Goal: Information Seeking & Learning: Learn about a topic

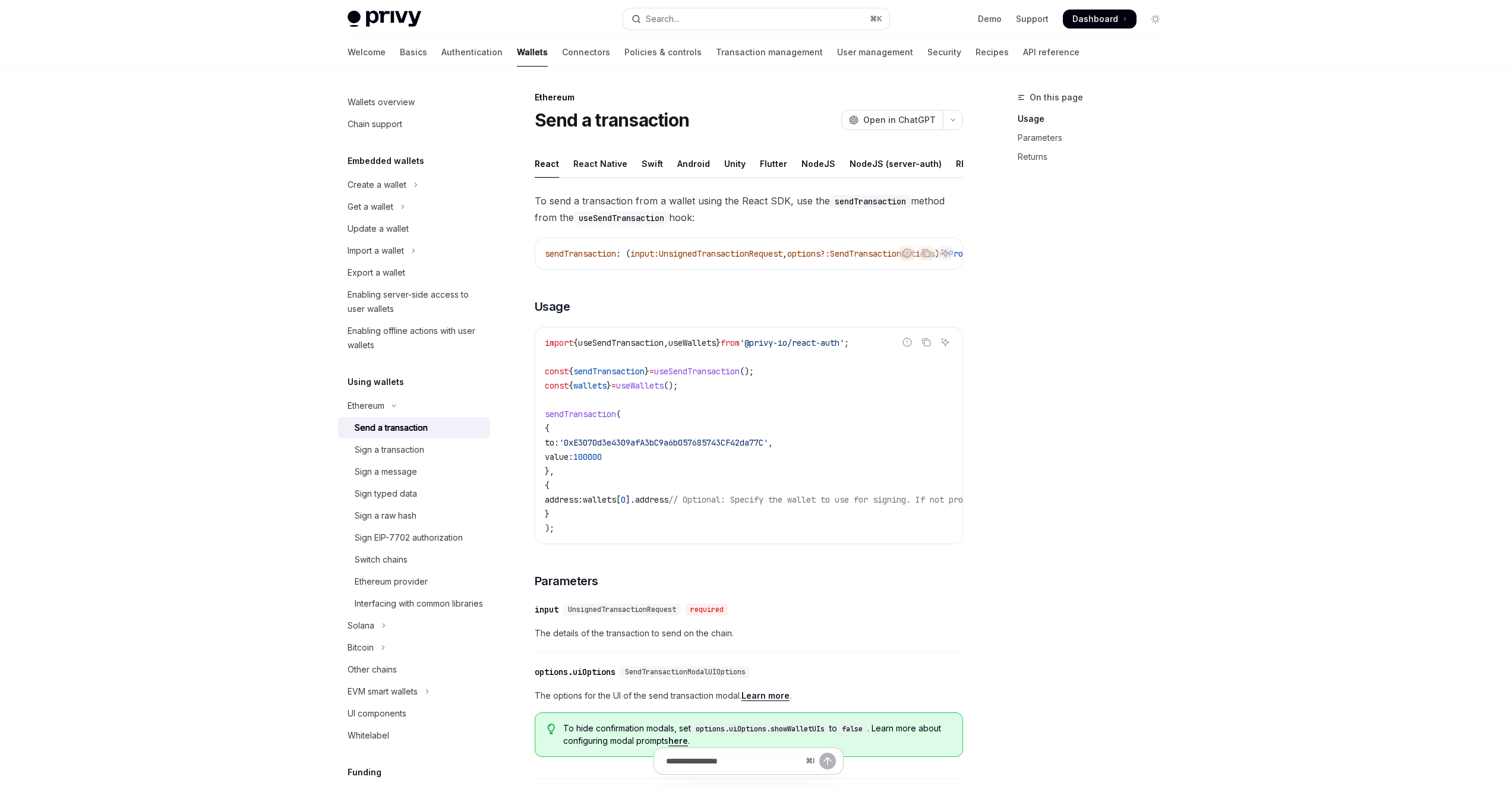
click at [187, 211] on div "Skip to main content Privy Docs home page Search... ⌘ K Demo Support Dashboard …" at bounding box center [756, 633] width 1512 height 1266
type textarea "*"
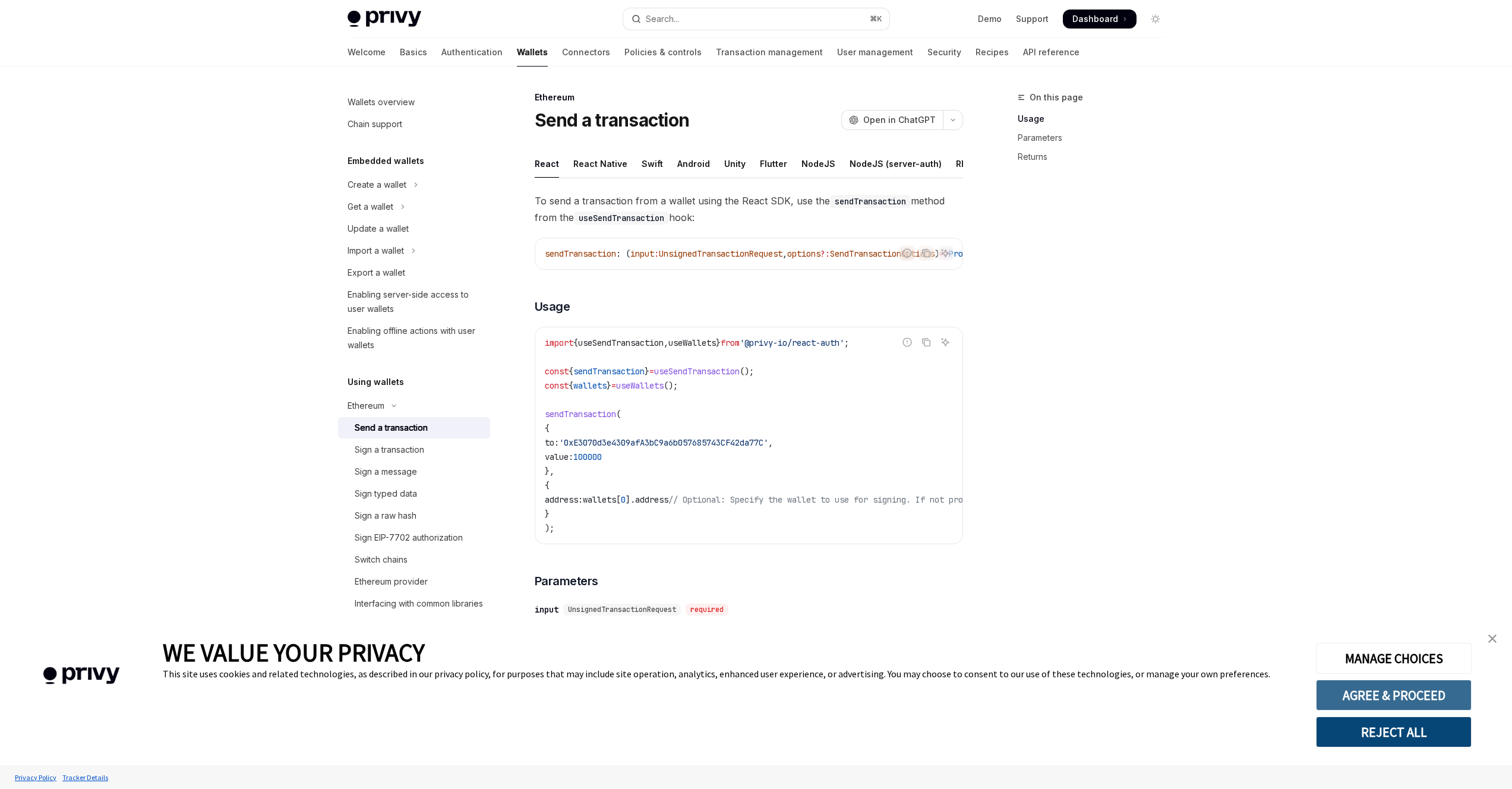
click at [1364, 700] on button "AGREE & PROCEED" at bounding box center [1394, 696] width 156 height 31
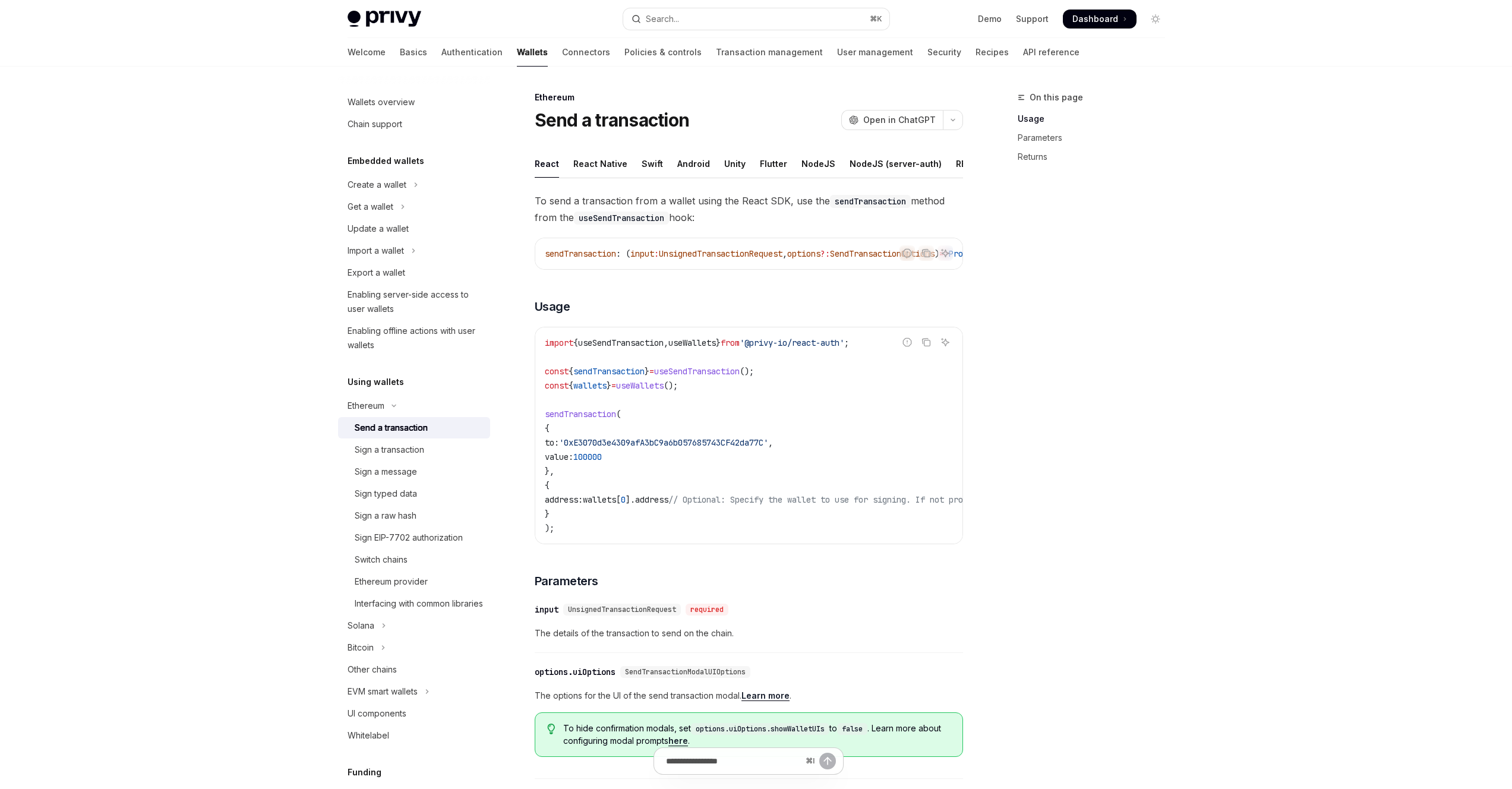
click at [1093, 421] on div "On this page Usage Parameters Returns" at bounding box center [1084, 439] width 180 height 699
click at [349, 410] on div "Ethereum" at bounding box center [366, 406] width 37 height 14
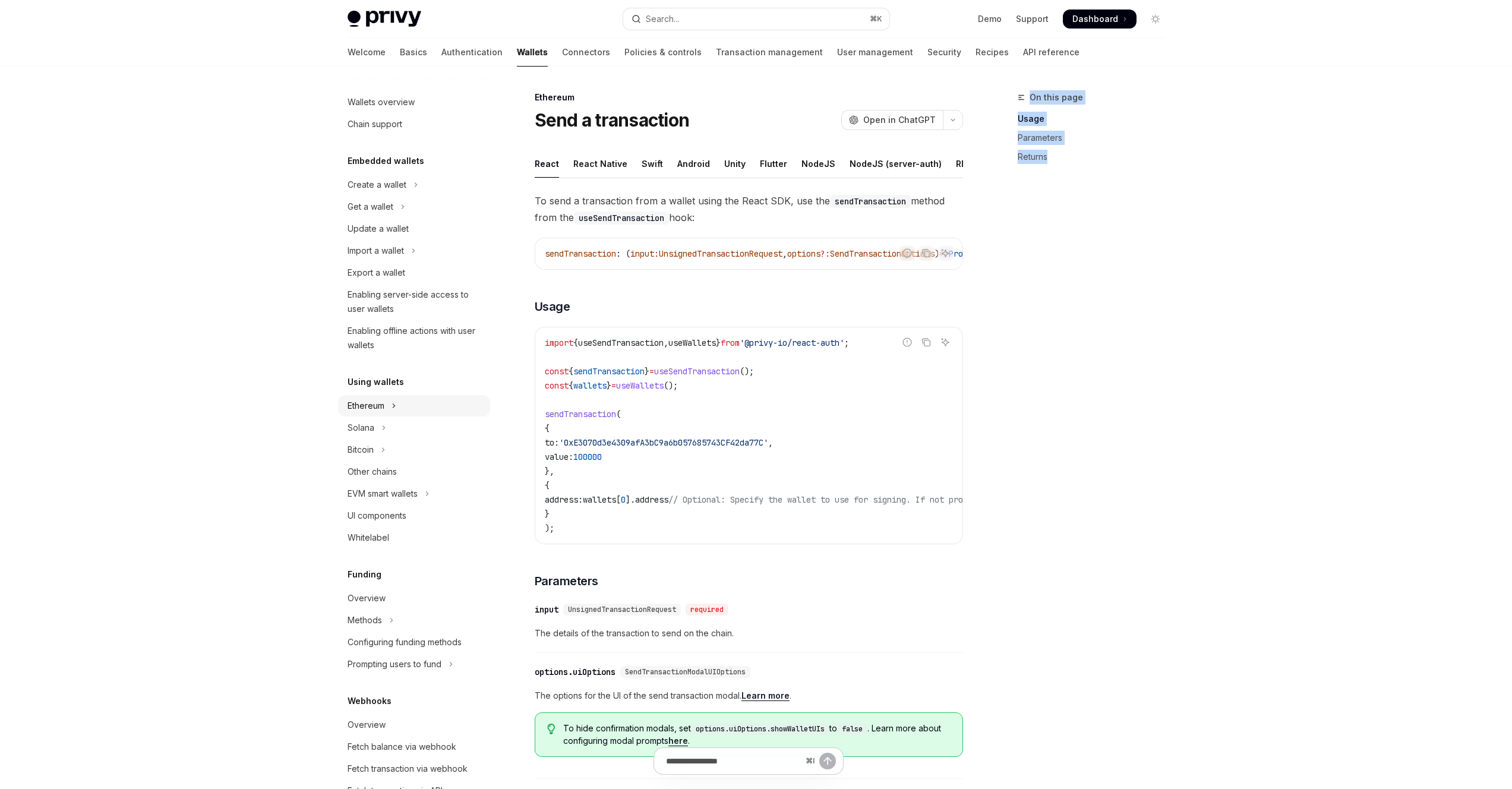
click at [360, 410] on div "Ethereum" at bounding box center [366, 406] width 37 height 14
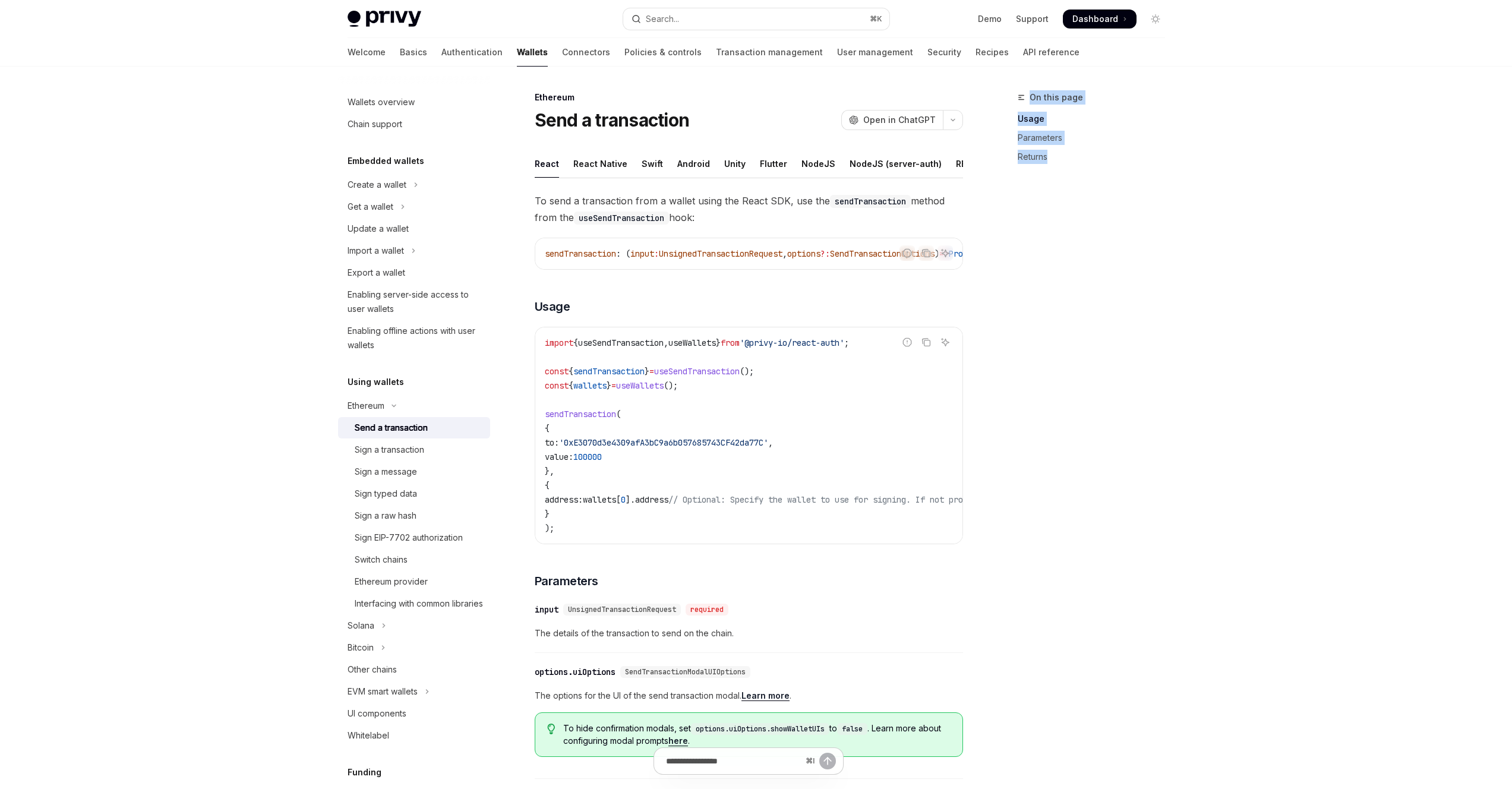
click at [517, 53] on link "Wallets" at bounding box center [533, 52] width 31 height 29
type textarea "*"
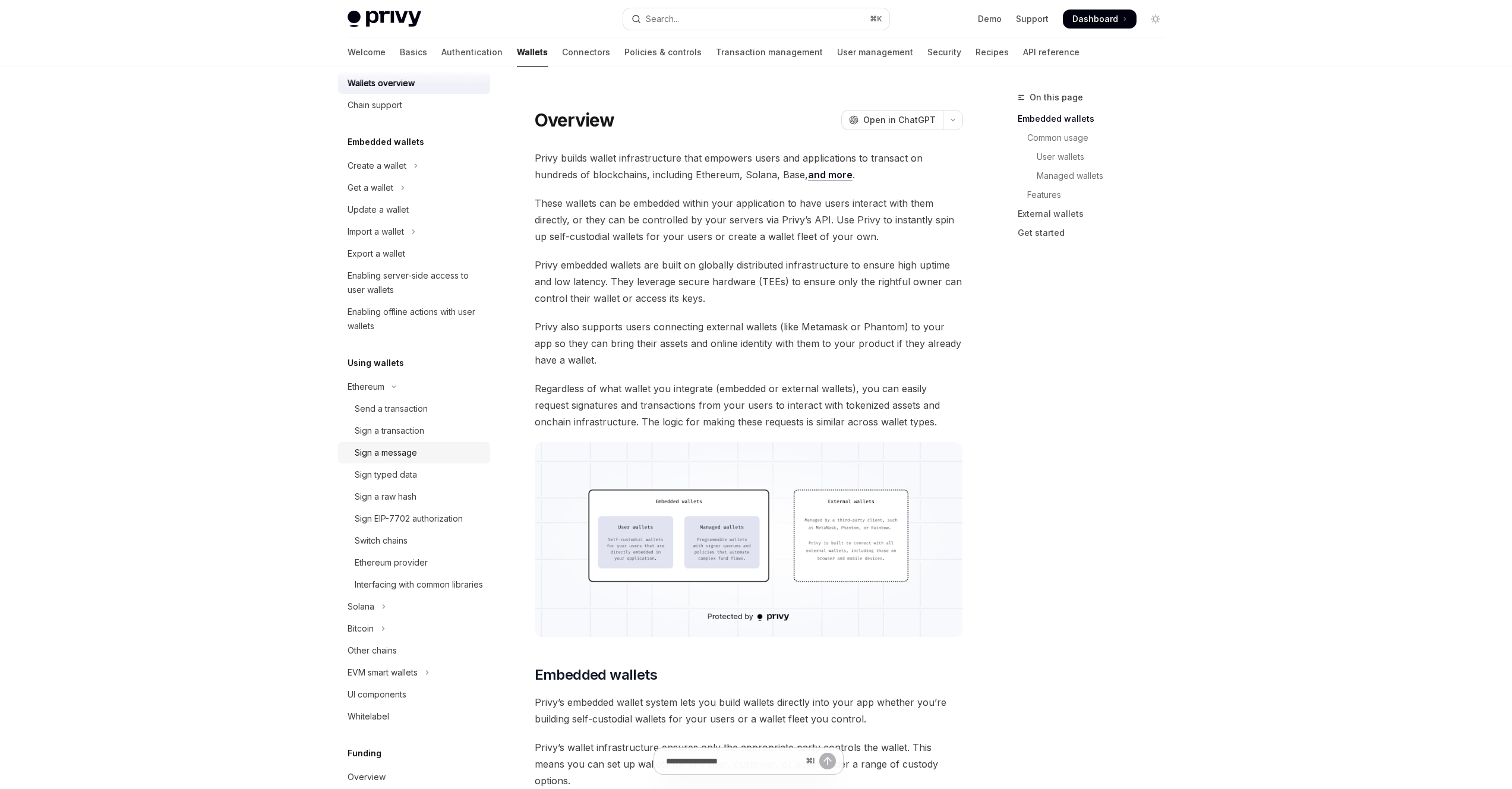
scroll to position [22, 0]
click at [395, 411] on div "Send a transaction" at bounding box center [391, 406] width 73 height 14
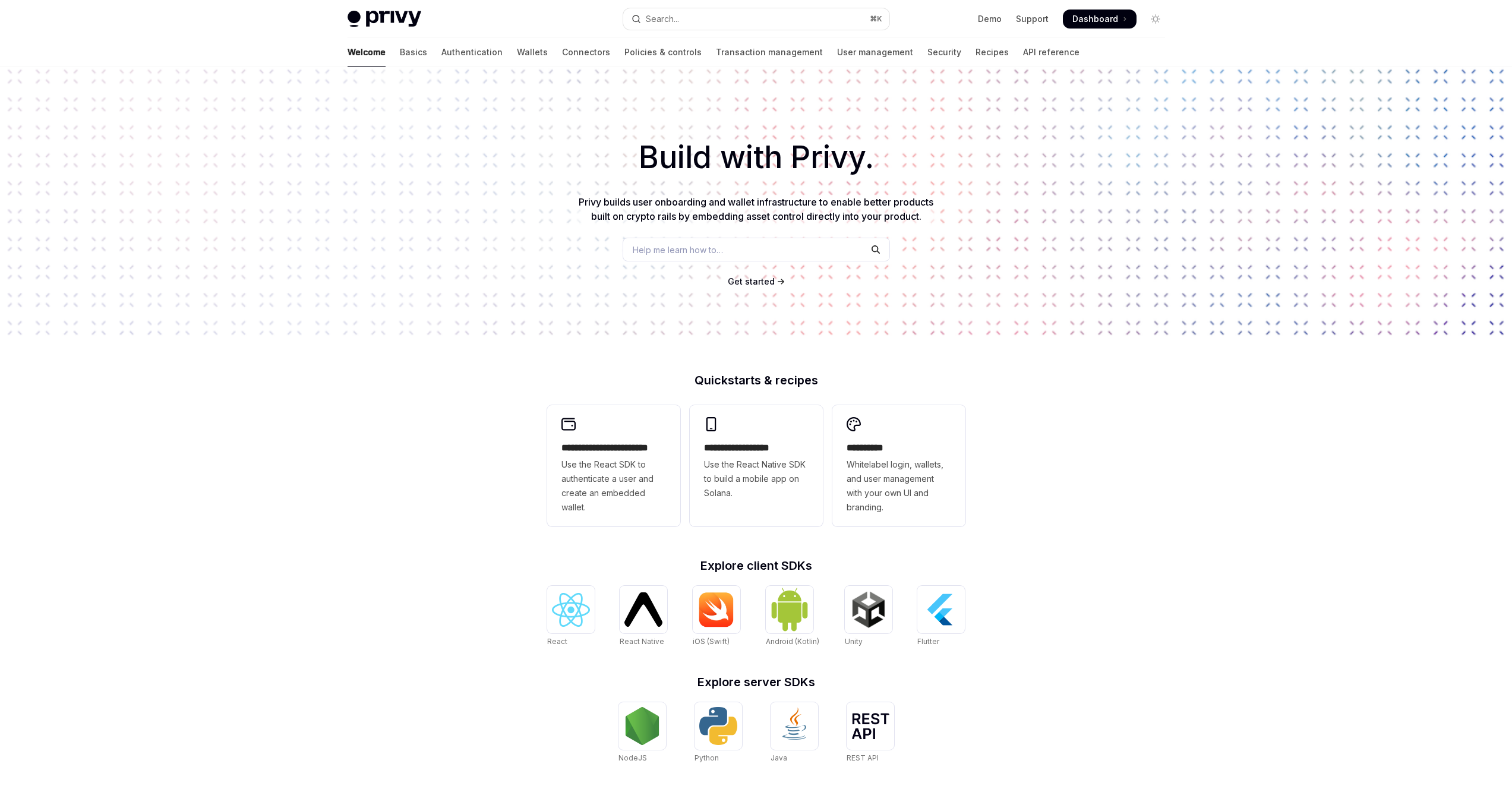
click at [381, 342] on div "**********" at bounding box center [756, 506] width 1512 height 878
click at [633, 490] on span "Use the React SDK to authenticate a user and create an embedded wallet." at bounding box center [614, 486] width 105 height 57
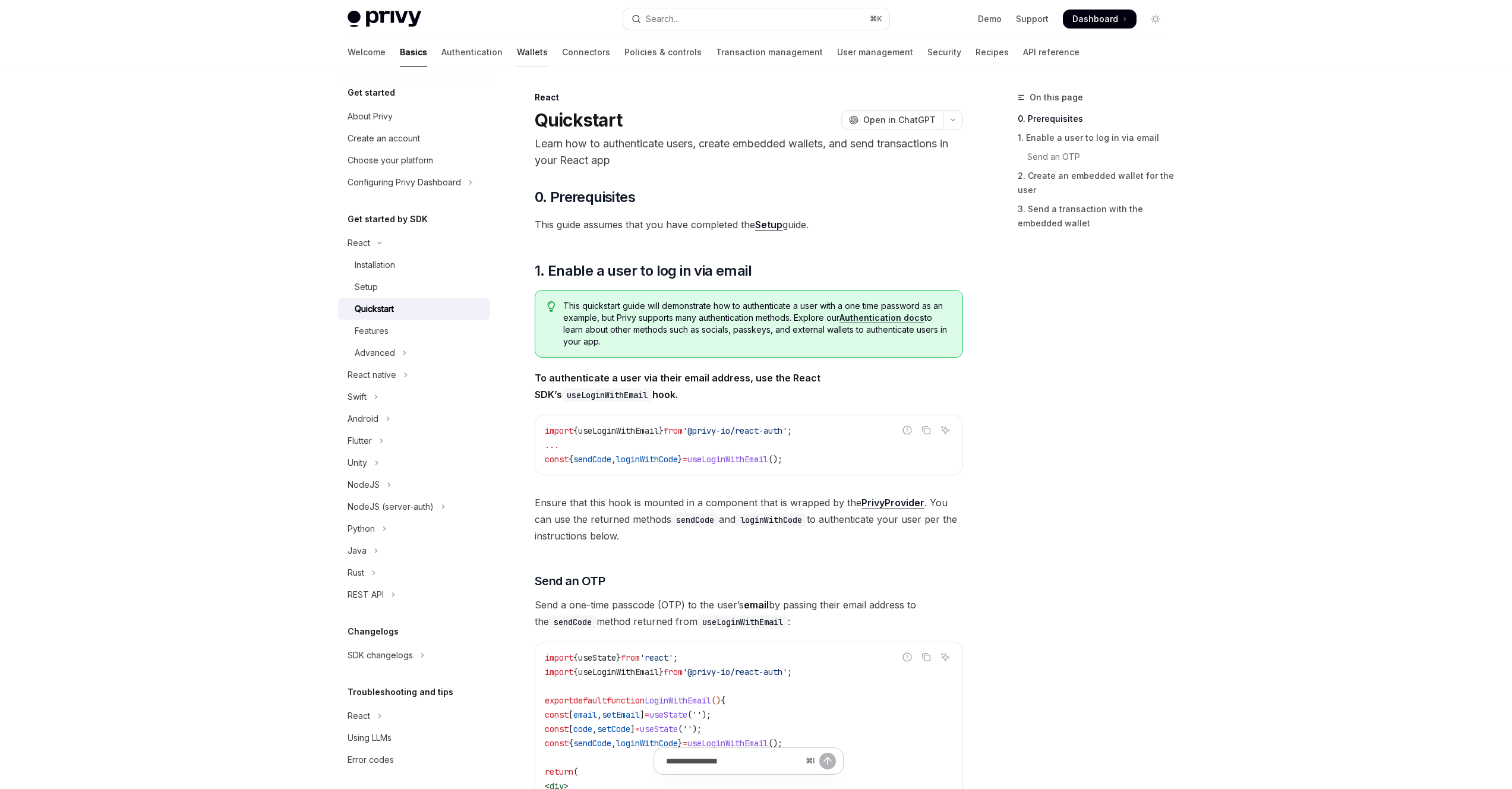
click at [517, 48] on link "Wallets" at bounding box center [533, 52] width 31 height 29
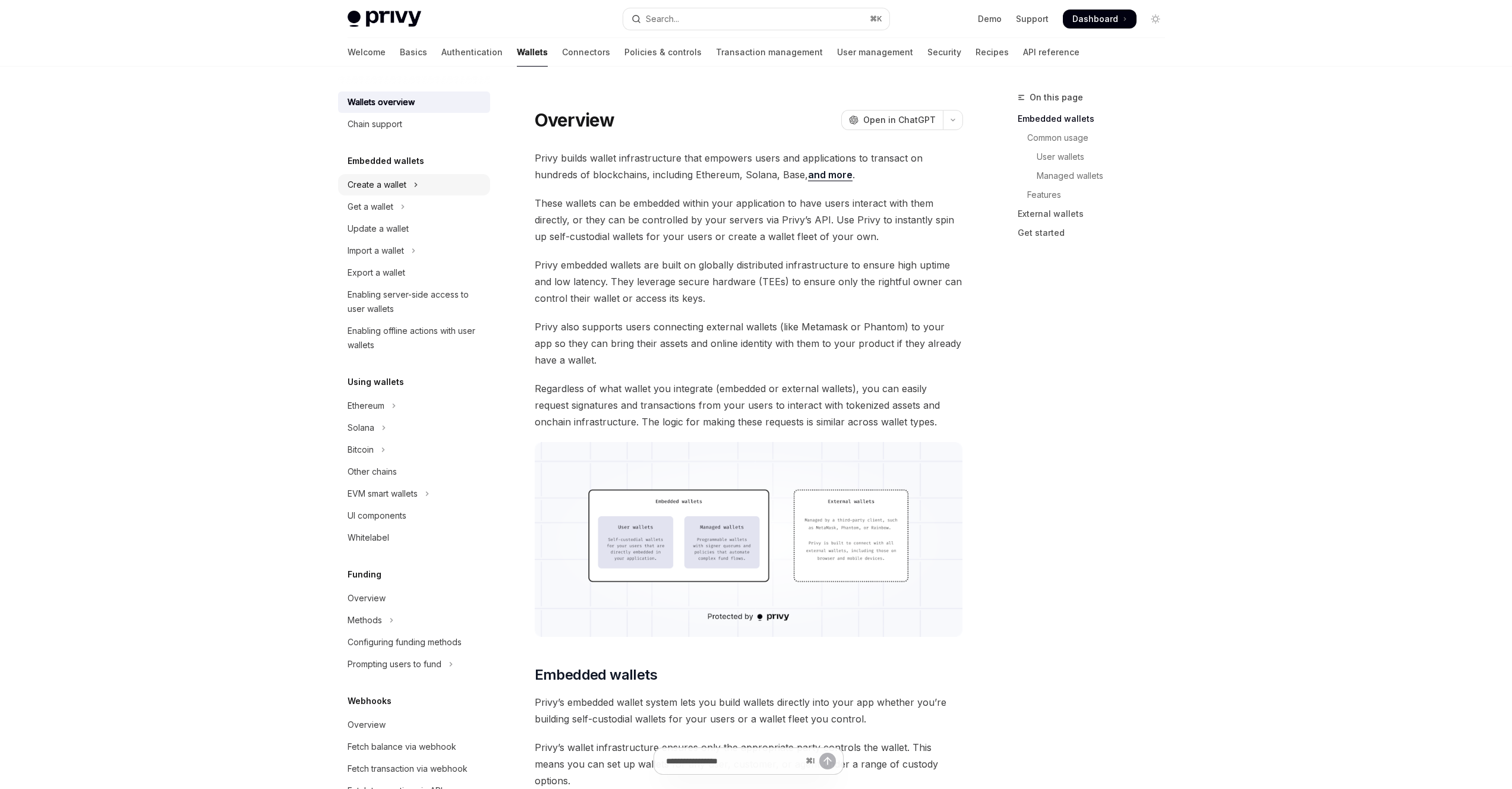
click at [384, 189] on div "Create a wallet" at bounding box center [377, 184] width 59 height 14
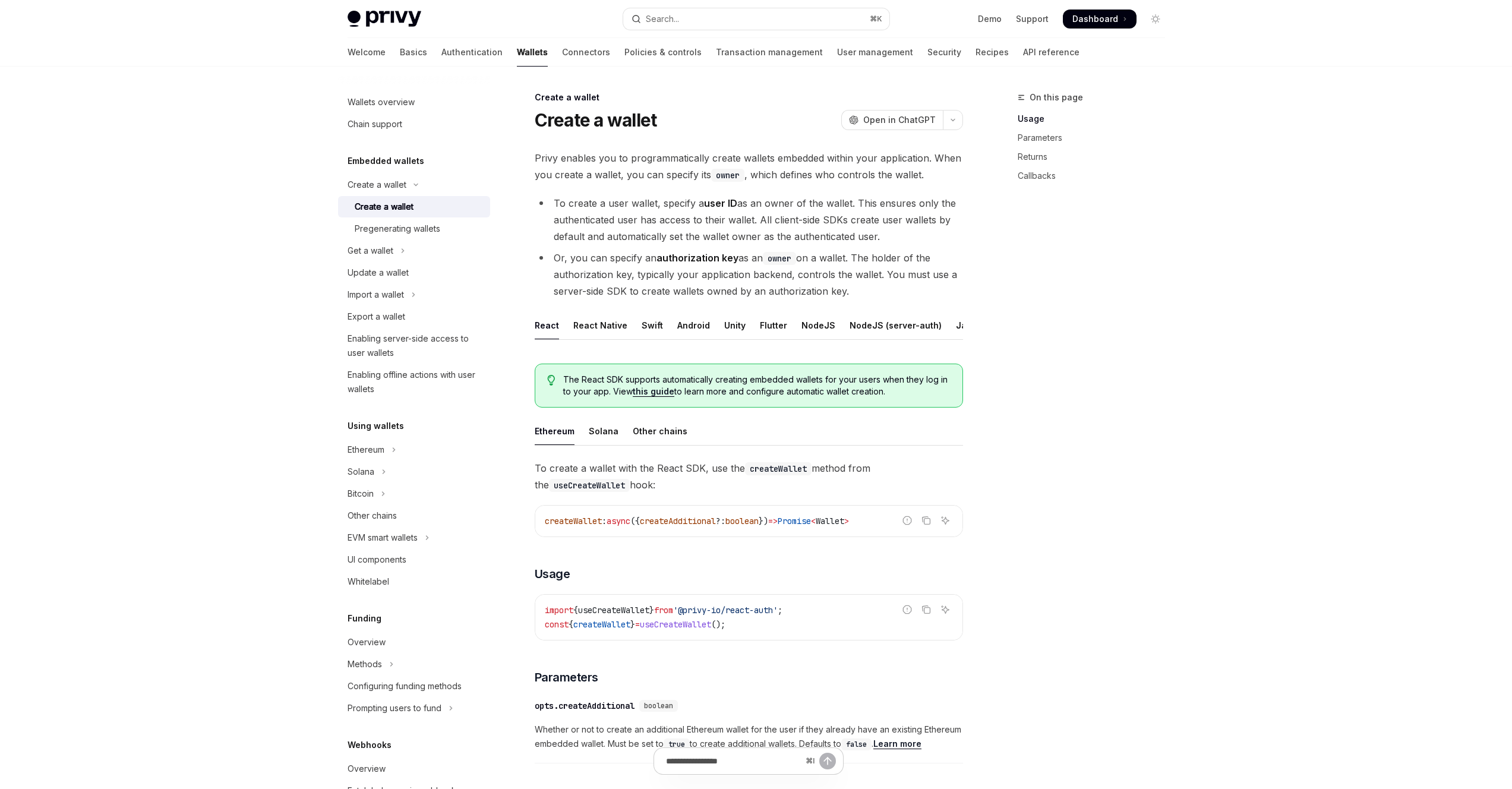
click at [658, 156] on span "Privy enables you to programmatically create wallets embedded within your appli…" at bounding box center [749, 166] width 429 height 34
click at [663, 161] on span "Privy enables you to programmatically create wallets embedded within your appli…" at bounding box center [749, 166] width 429 height 34
click at [662, 165] on span "Privy enables you to programmatically create wallets embedded within your appli…" at bounding box center [749, 166] width 429 height 34
click at [612, 186] on div "Privy enables you to programmatically create wallets embedded within your appli…" at bounding box center [749, 689] width 429 height 1079
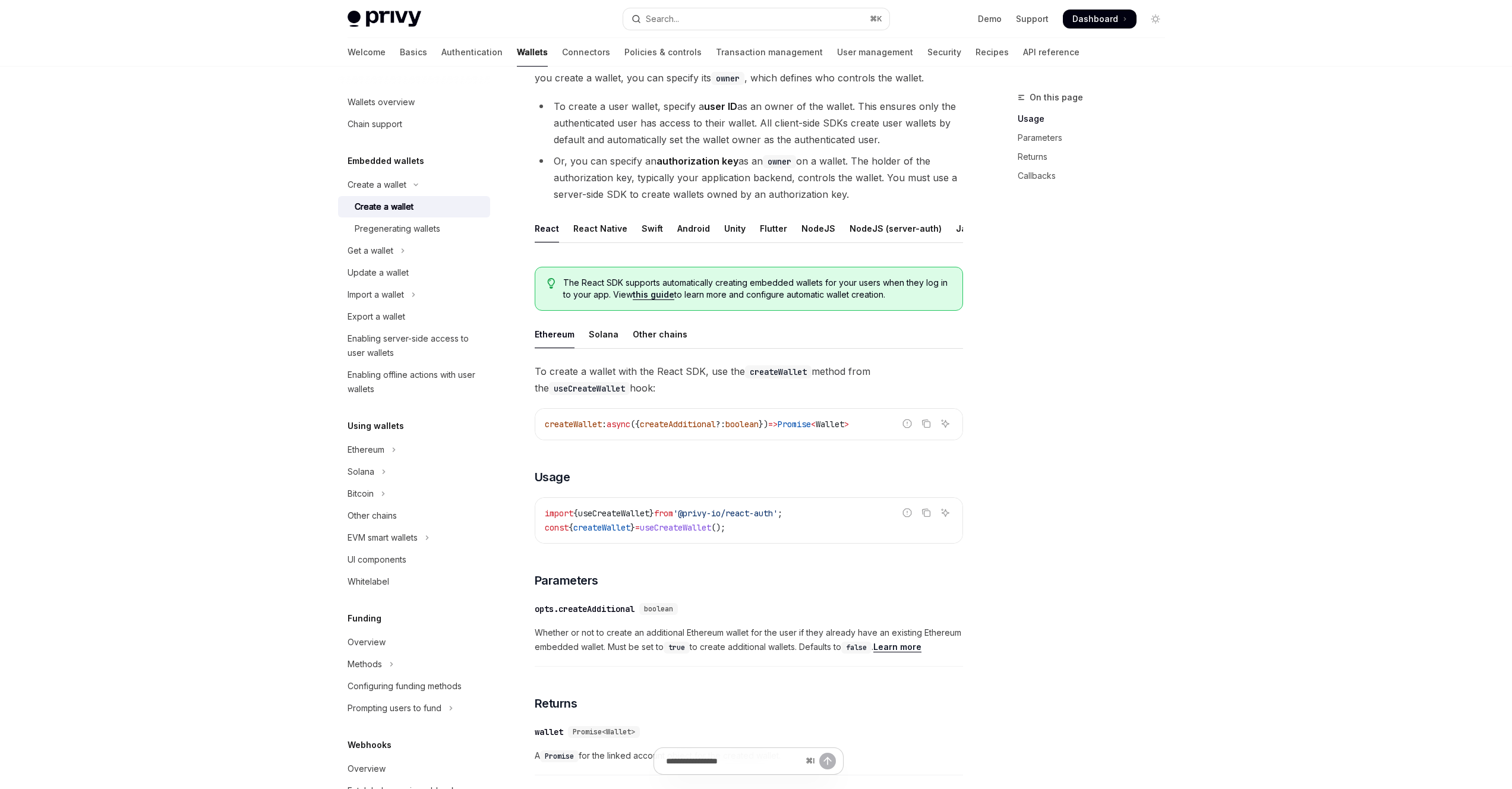
scroll to position [111, 0]
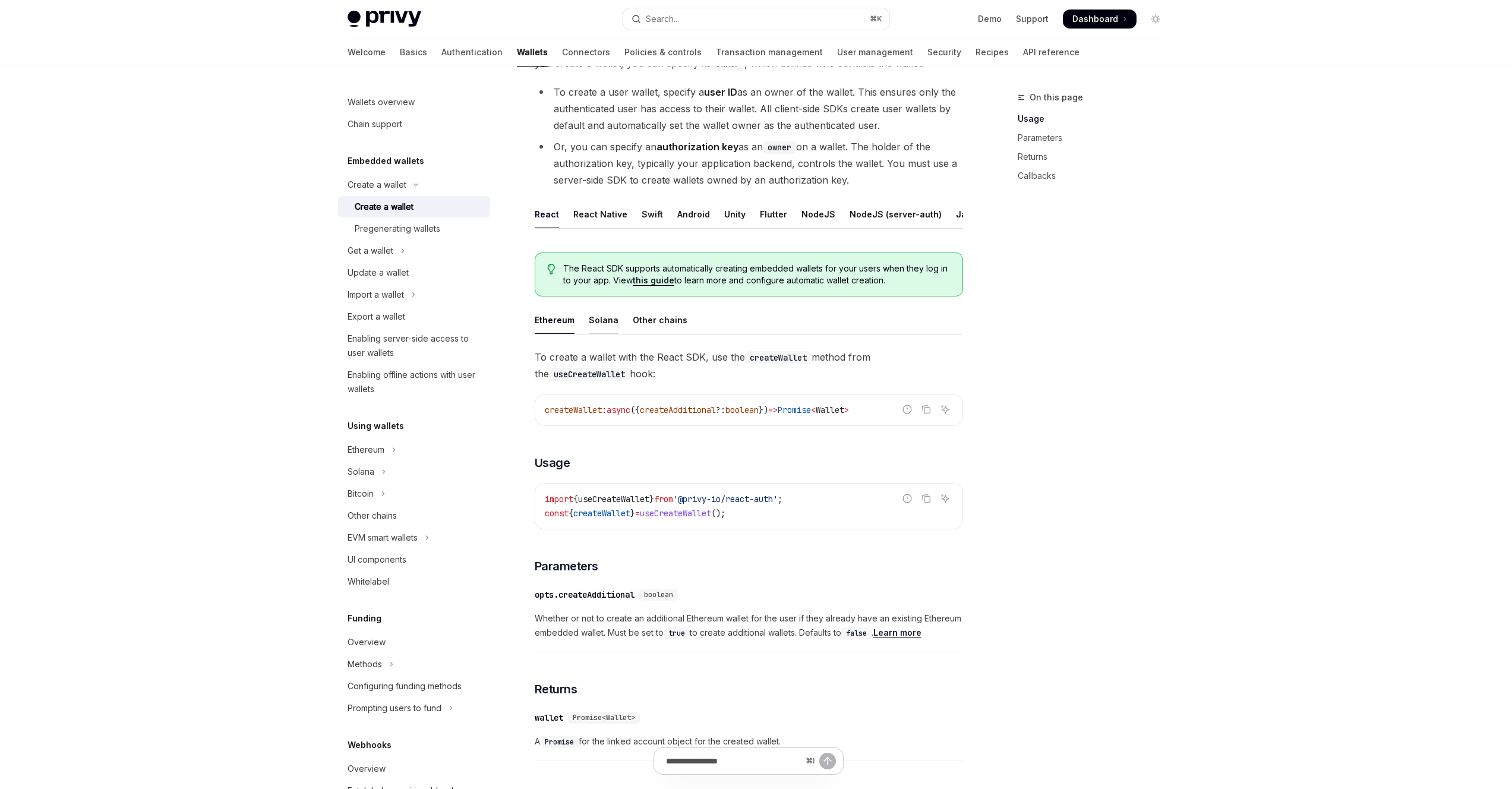
click at [599, 324] on div "Solana" at bounding box center [604, 320] width 30 height 28
type textarea "*"
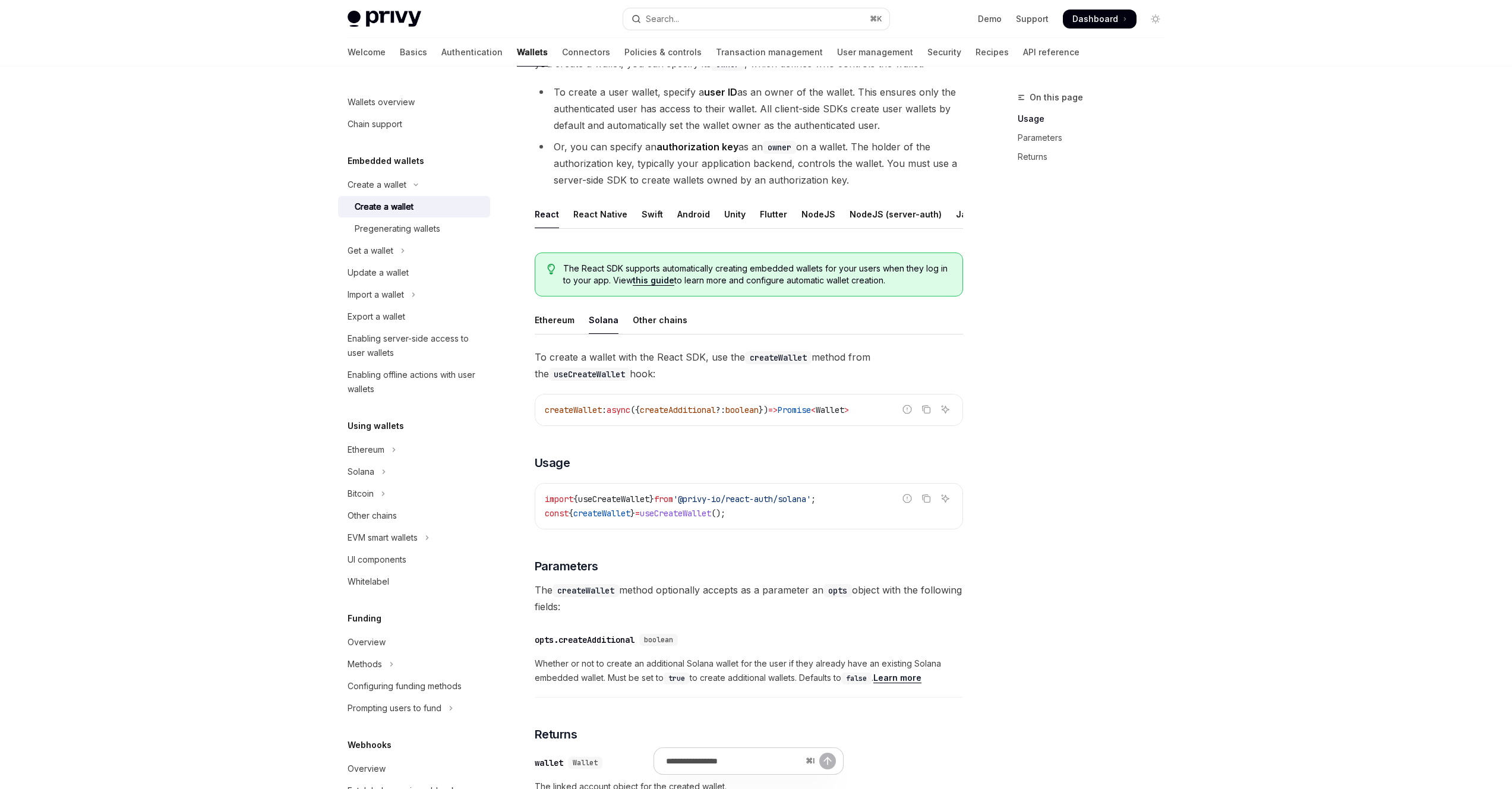
click at [1151, 303] on div "On this page Usage Parameters Returns" at bounding box center [1084, 439] width 180 height 699
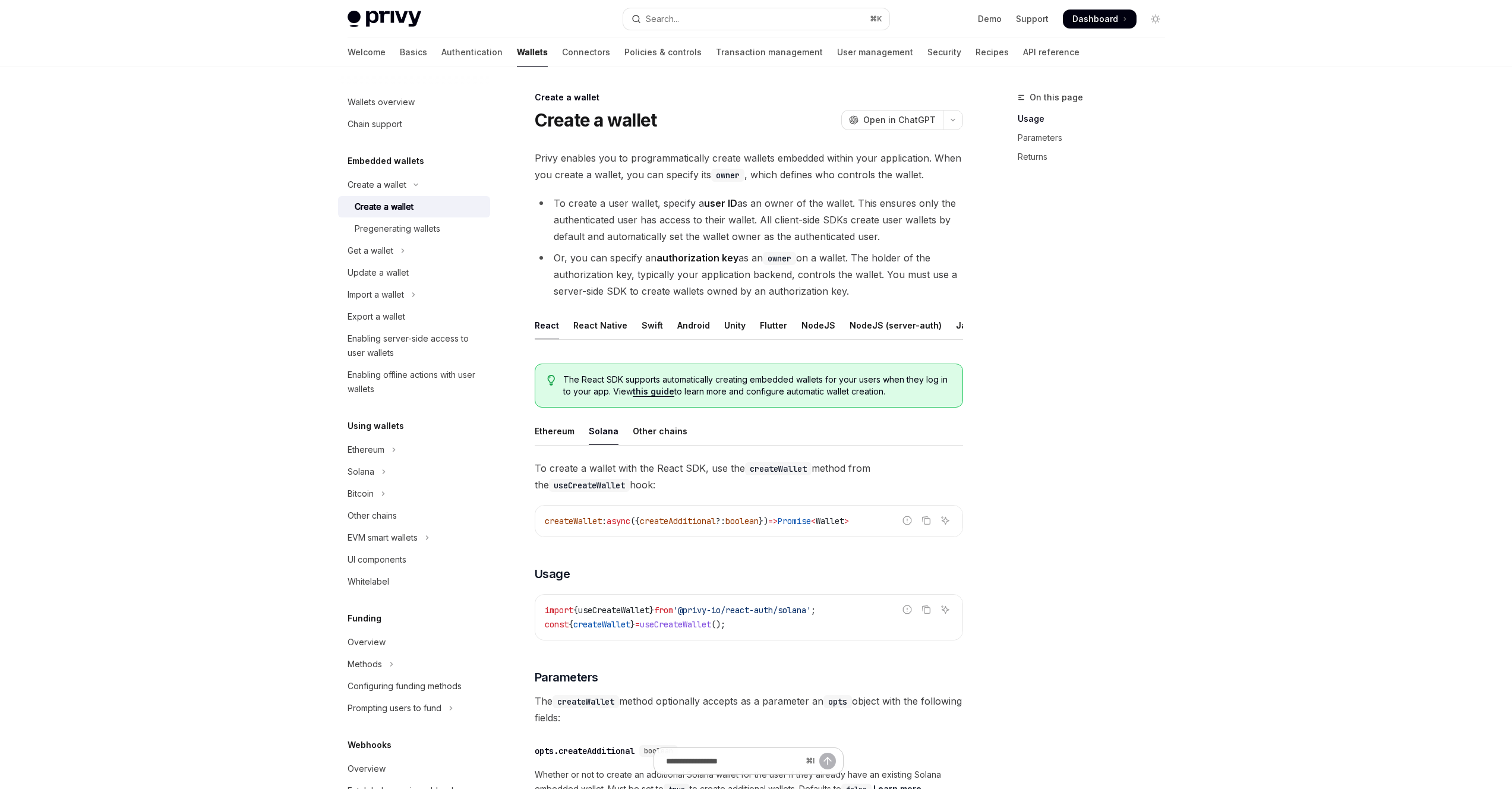
click at [1220, 238] on div "Skip to main content Privy Docs home page Search... ⌘ K Demo Support Dashboard …" at bounding box center [756, 557] width 1512 height 1115
click at [1096, 18] on span "Dashboard" at bounding box center [1096, 19] width 46 height 12
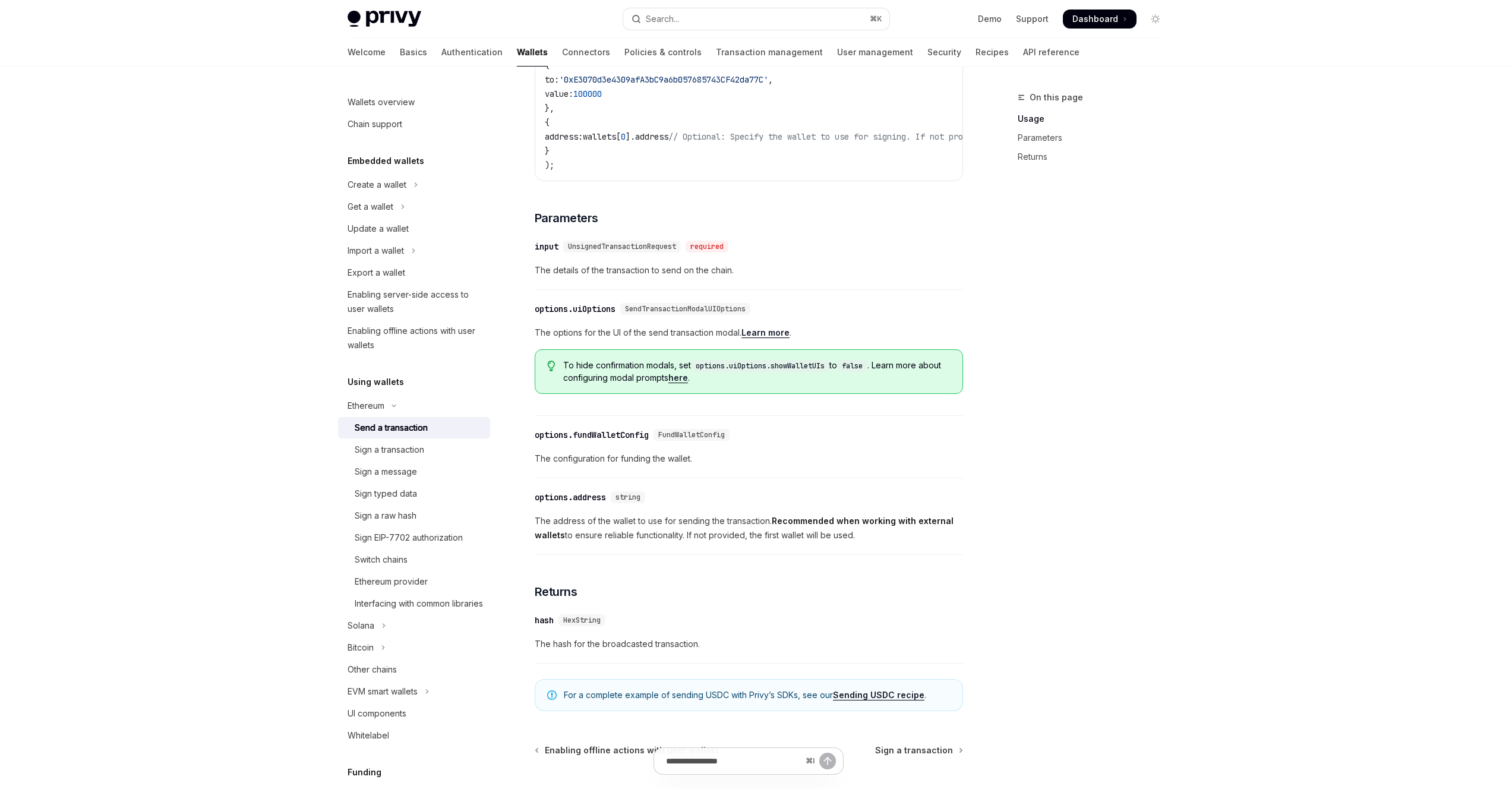
scroll to position [472, 0]
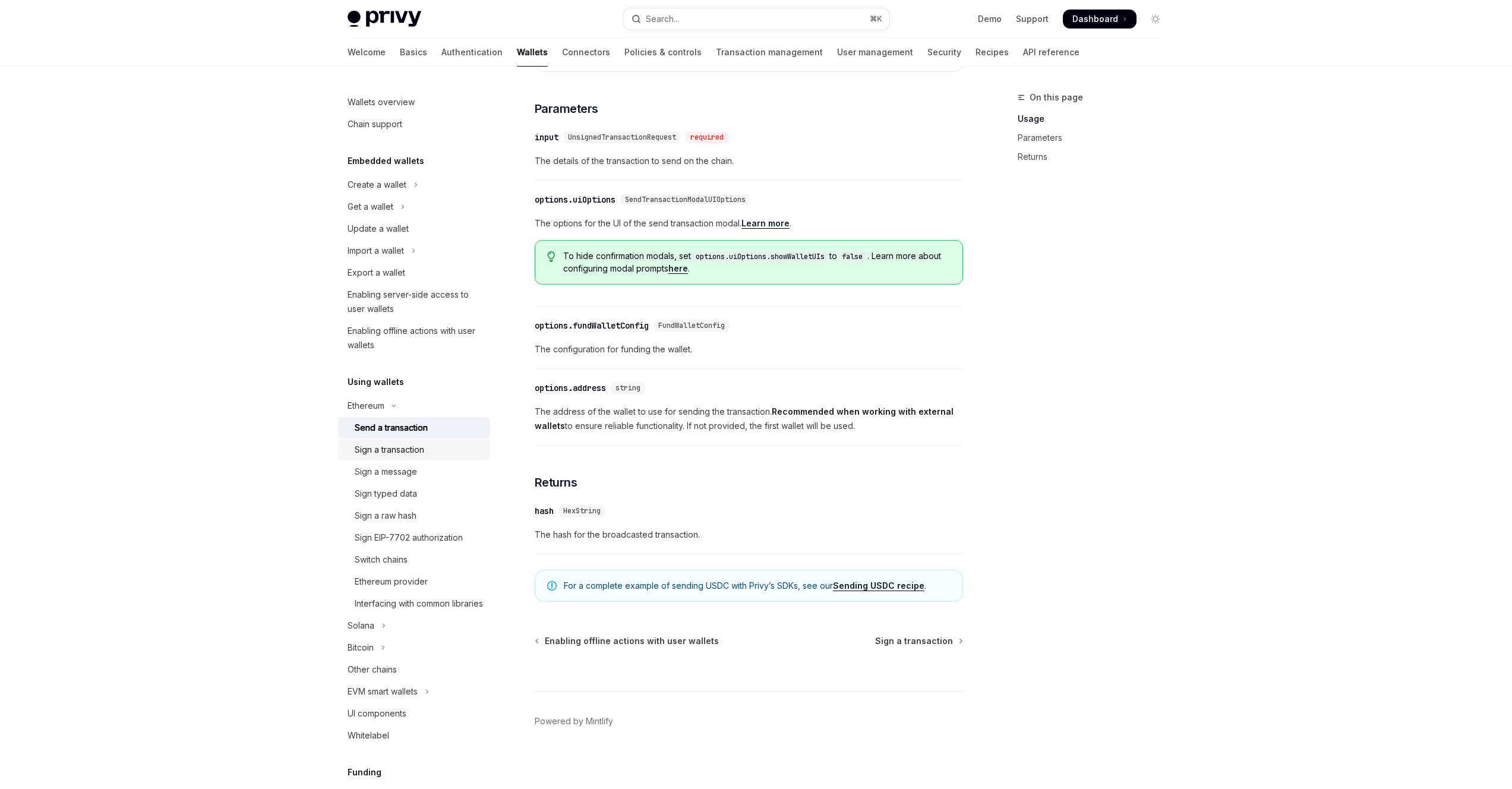
click at [355, 447] on div "Sign a transaction" at bounding box center [389, 449] width 70 height 14
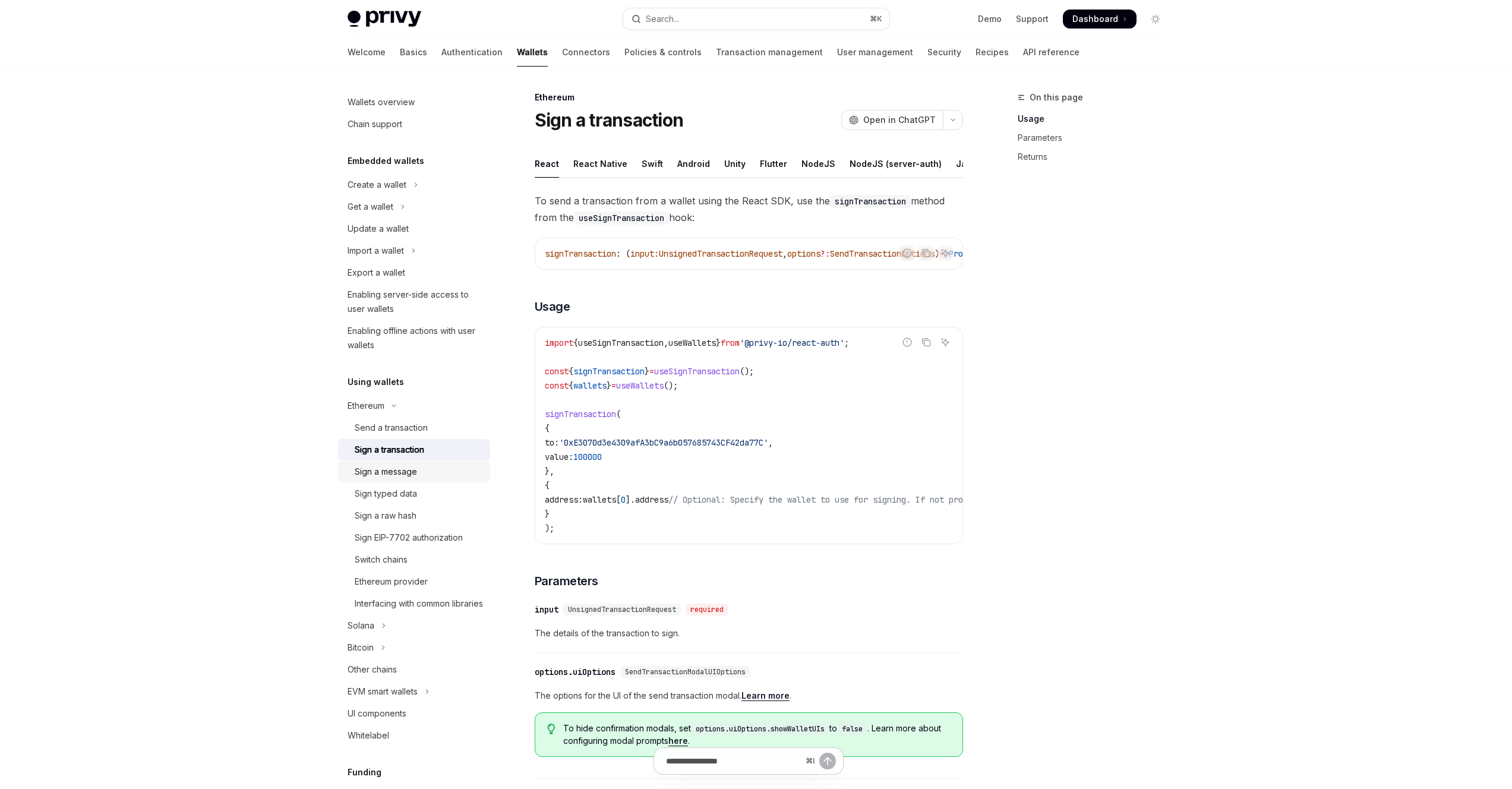
click at [374, 475] on div "Sign a message" at bounding box center [386, 471] width 62 height 14
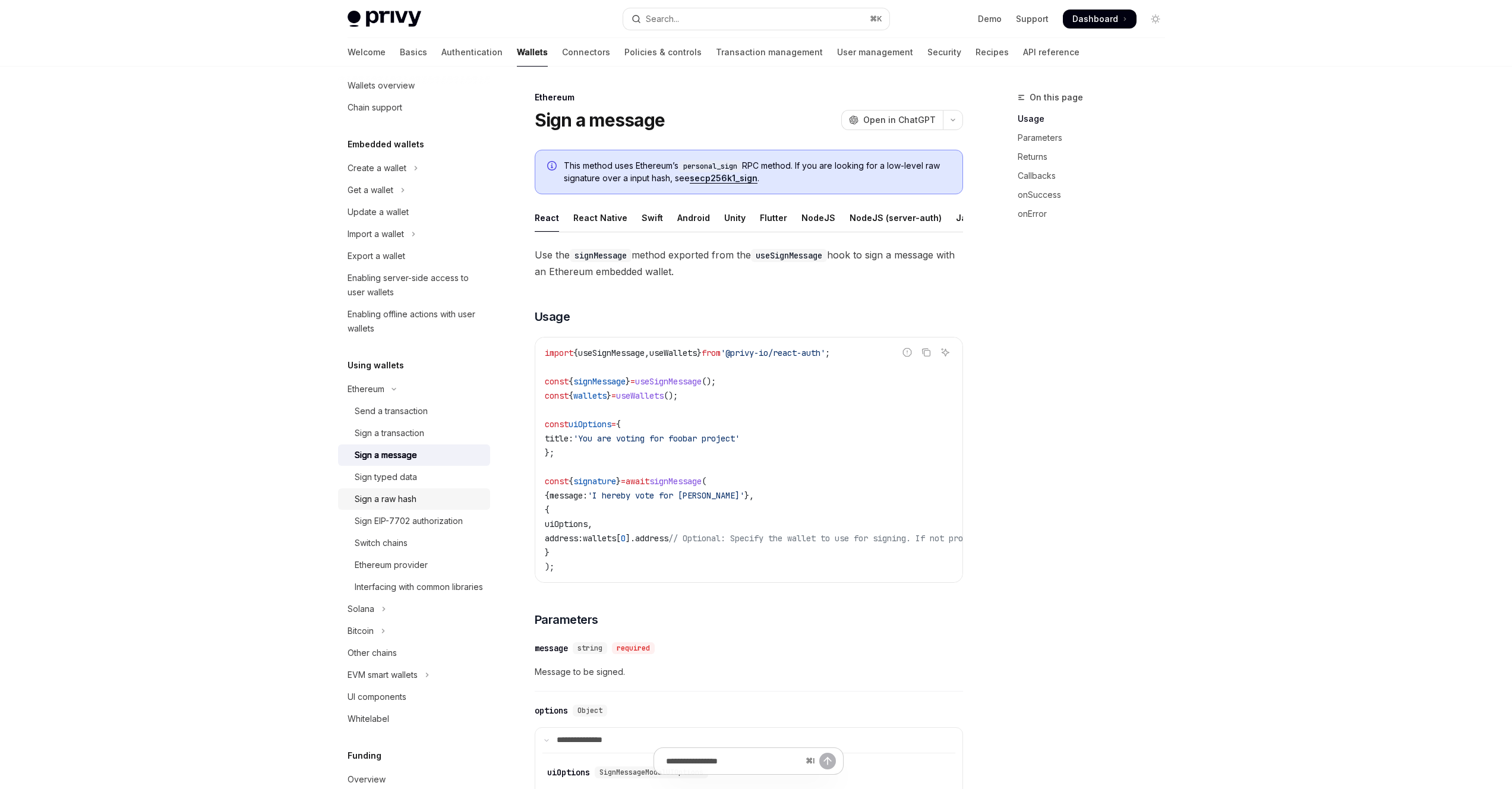
scroll to position [18, 0]
click at [391, 561] on div "Ethereum provider" at bounding box center [391, 563] width 73 height 14
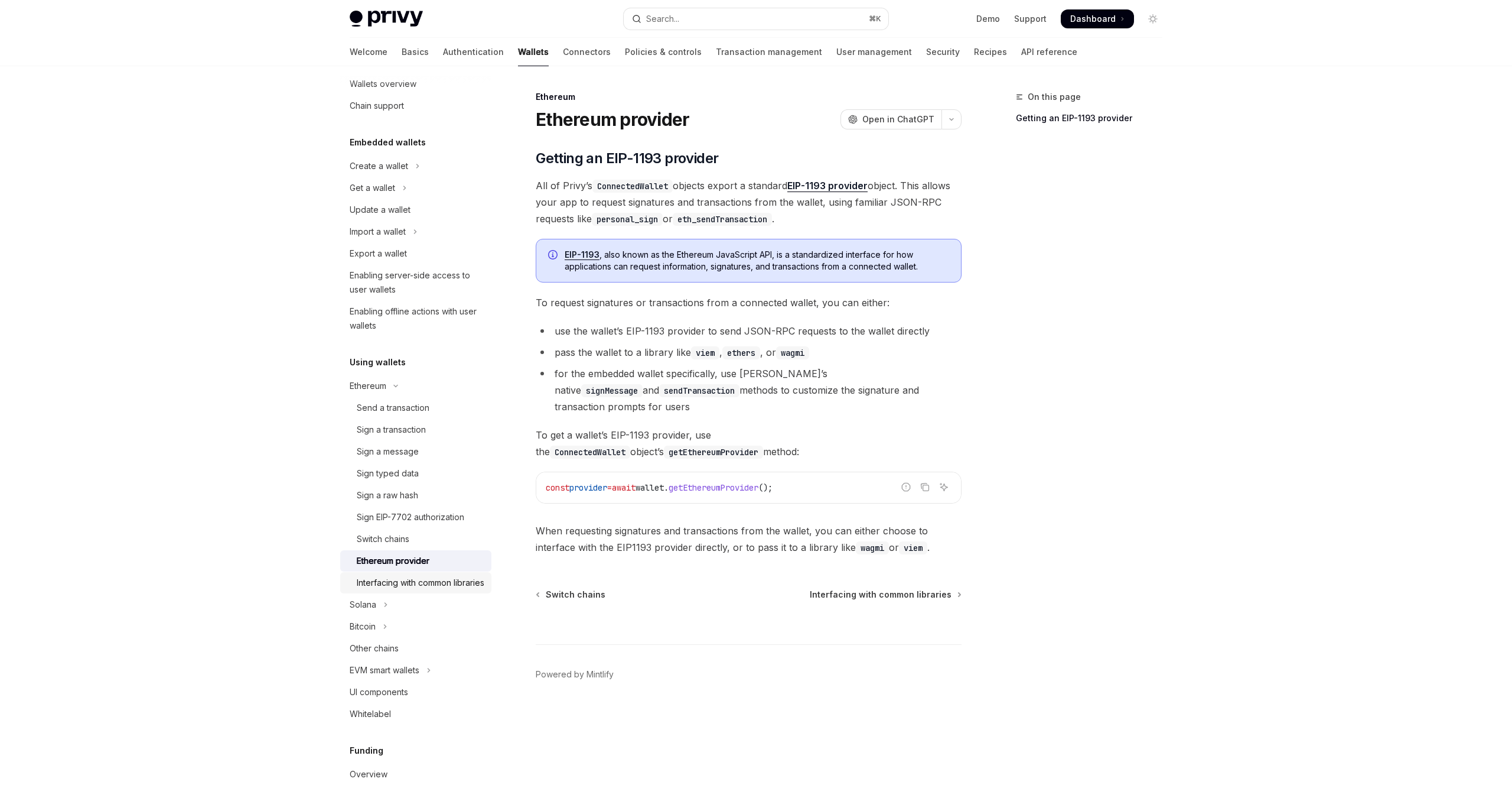
click at [424, 589] on div "Interfacing with common libraries" at bounding box center [420, 582] width 128 height 14
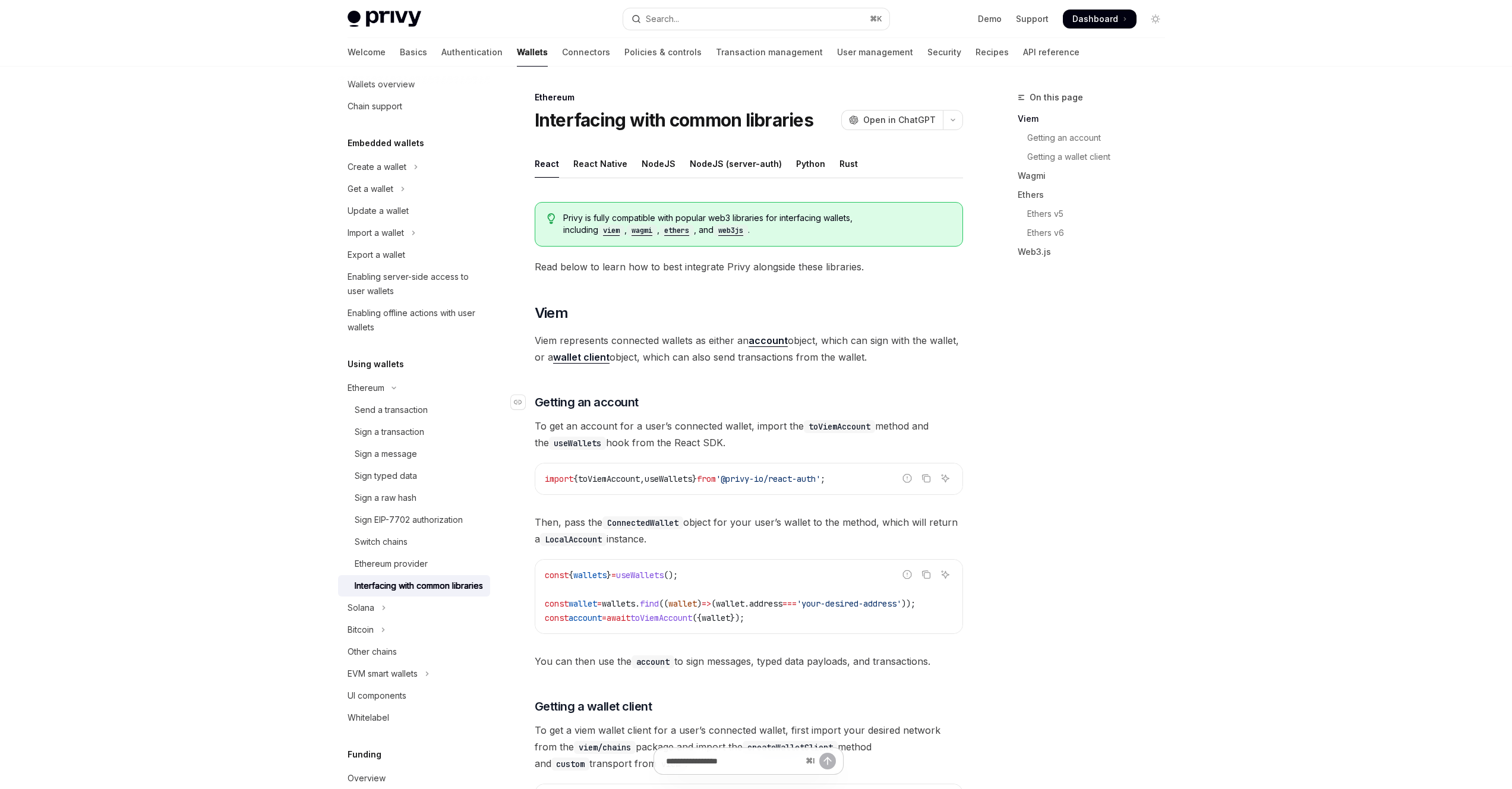
click at [676, 394] on h3 "​ Getting an account" at bounding box center [749, 402] width 429 height 16
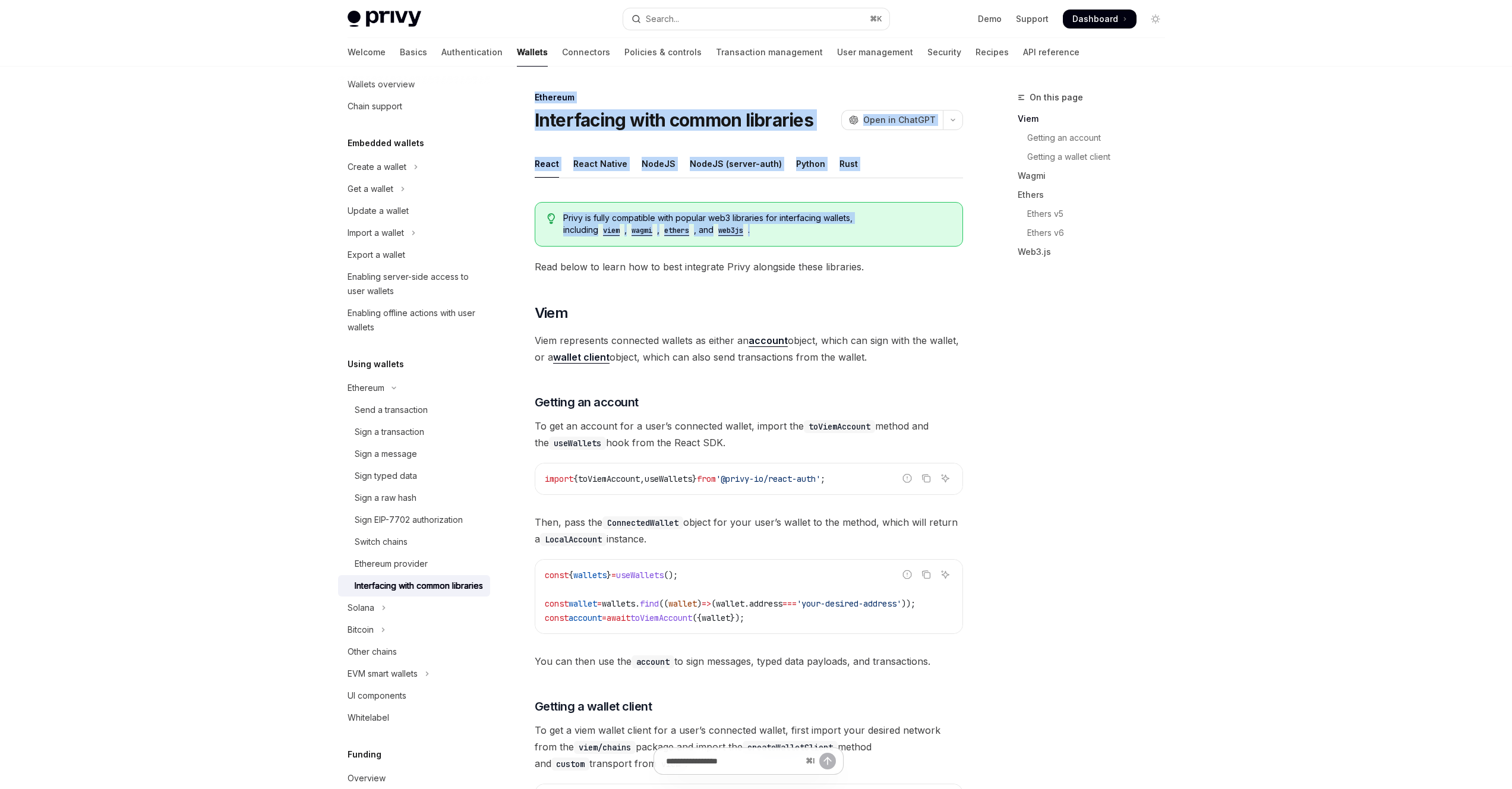
drag, startPoint x: 535, startPoint y: 103, endPoint x: 838, endPoint y: 244, distance: 334.2
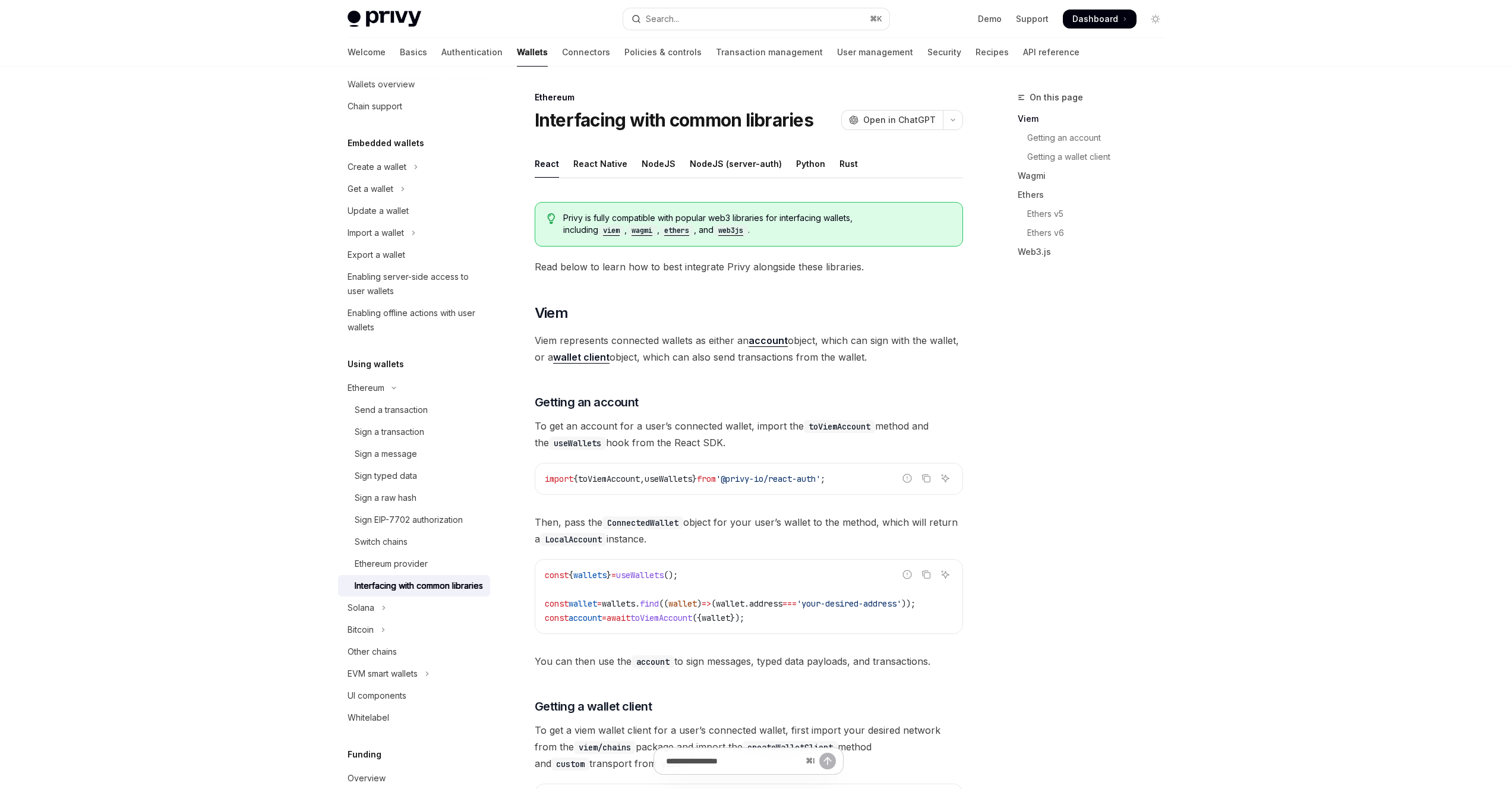
click at [1094, 330] on div "On this page Viem Getting an account Getting a wallet client Wagmi Ethers Ether…" at bounding box center [1084, 439] width 180 height 699
click at [661, 169] on div "NodeJS" at bounding box center [658, 164] width 34 height 28
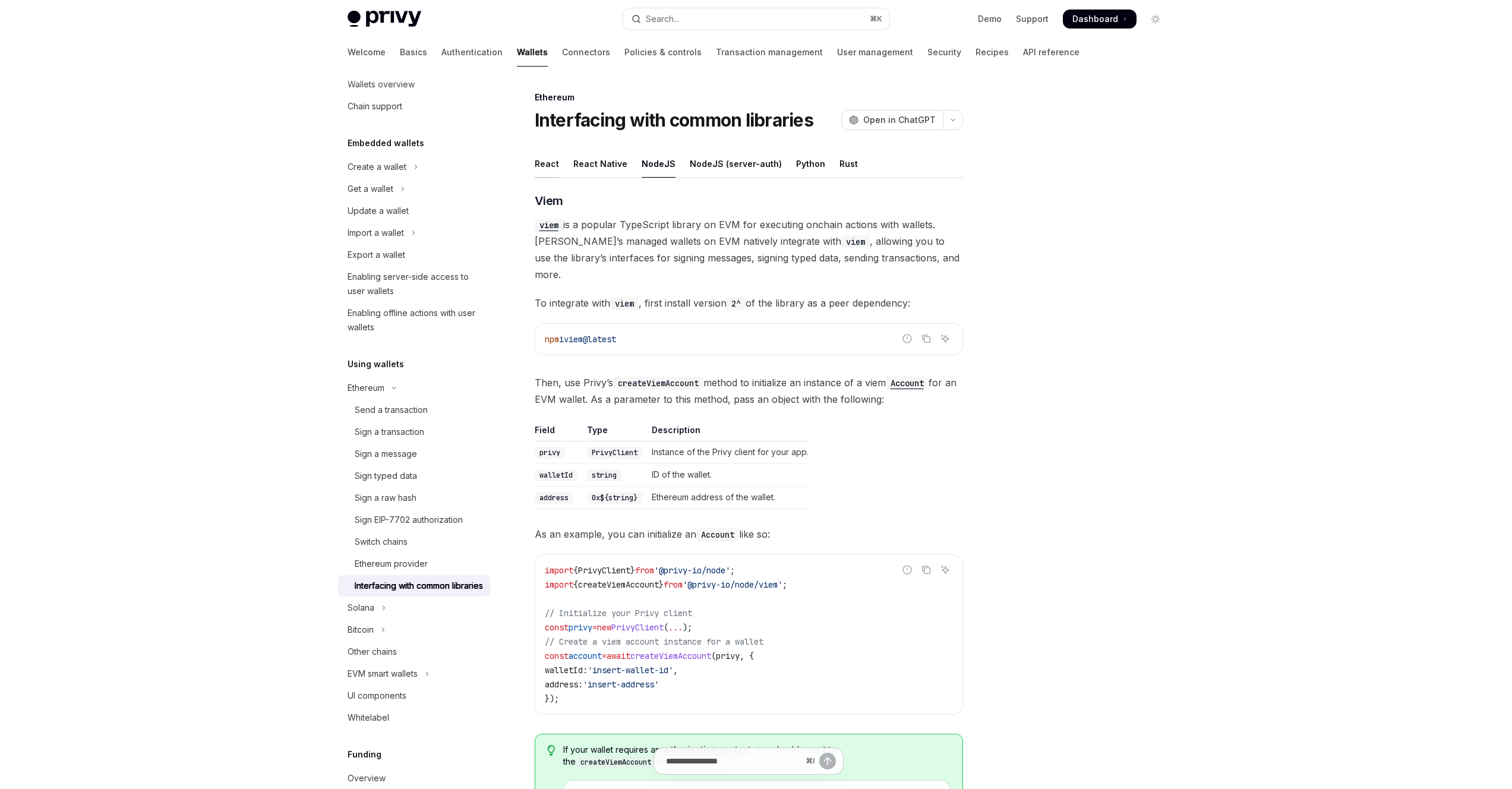
click at [535, 165] on div "React" at bounding box center [547, 164] width 25 height 28
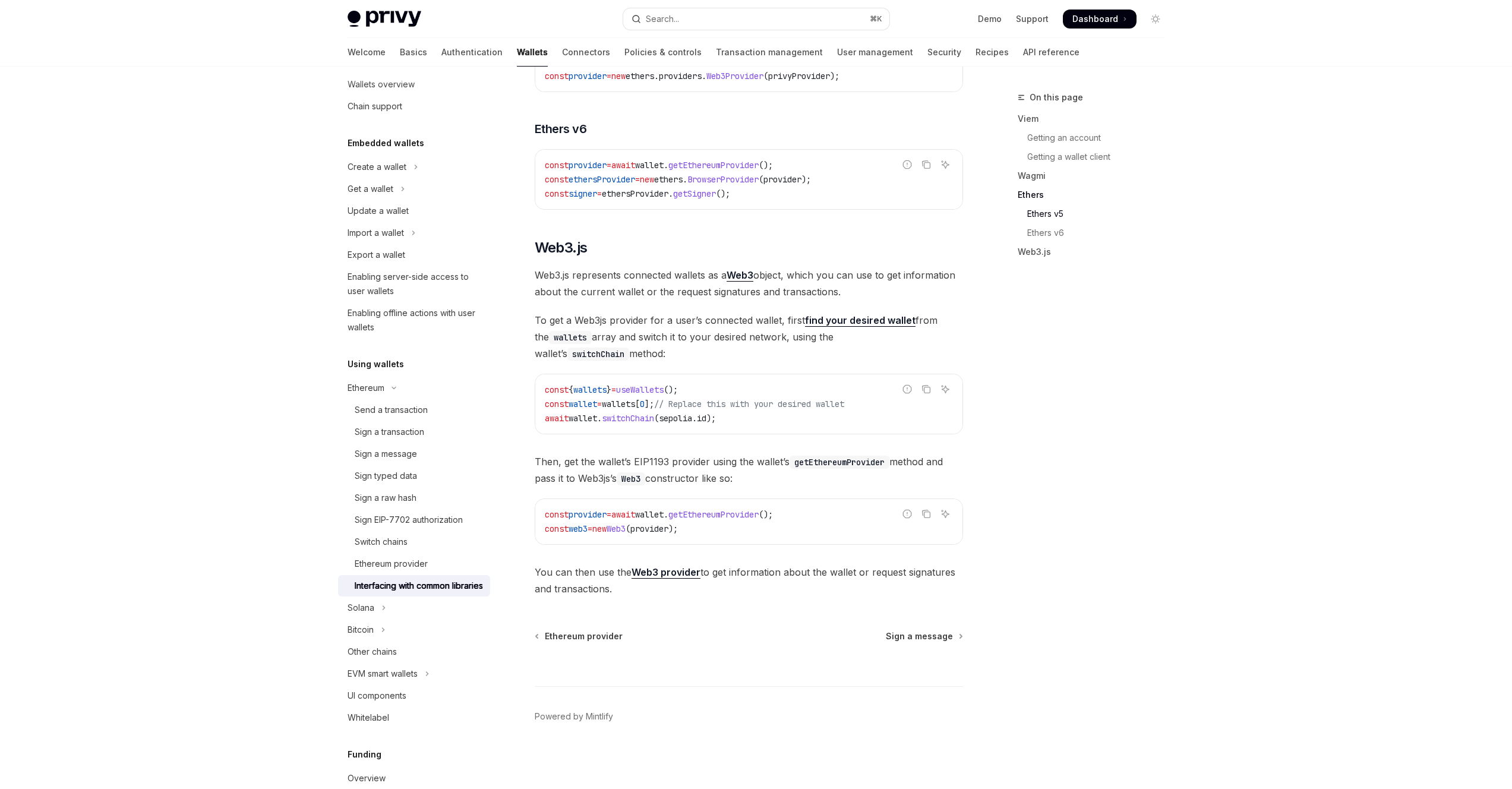
scroll to position [1324, 0]
drag, startPoint x: 523, startPoint y: 79, endPoint x: 955, endPoint y: 588, distance: 667.6
copy div "Ethereum Interfacing with common libraries OpenAI Open in ChatGPT OpenAI Open i…"
click at [358, 614] on div "Solana" at bounding box center [361, 607] width 27 height 14
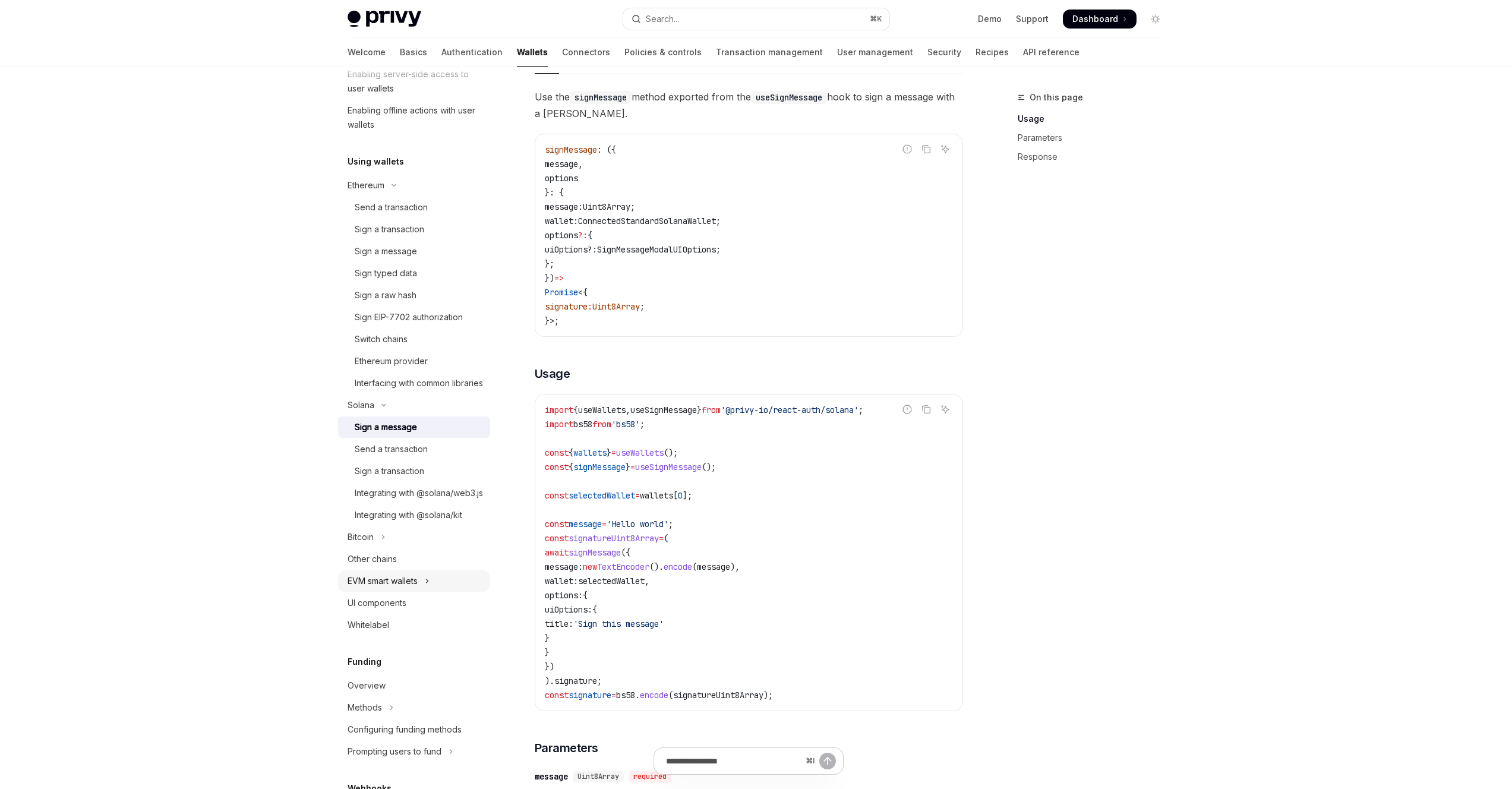
scroll to position [222, 0]
click at [415, 609] on div "UI components" at bounding box center [415, 601] width 135 height 14
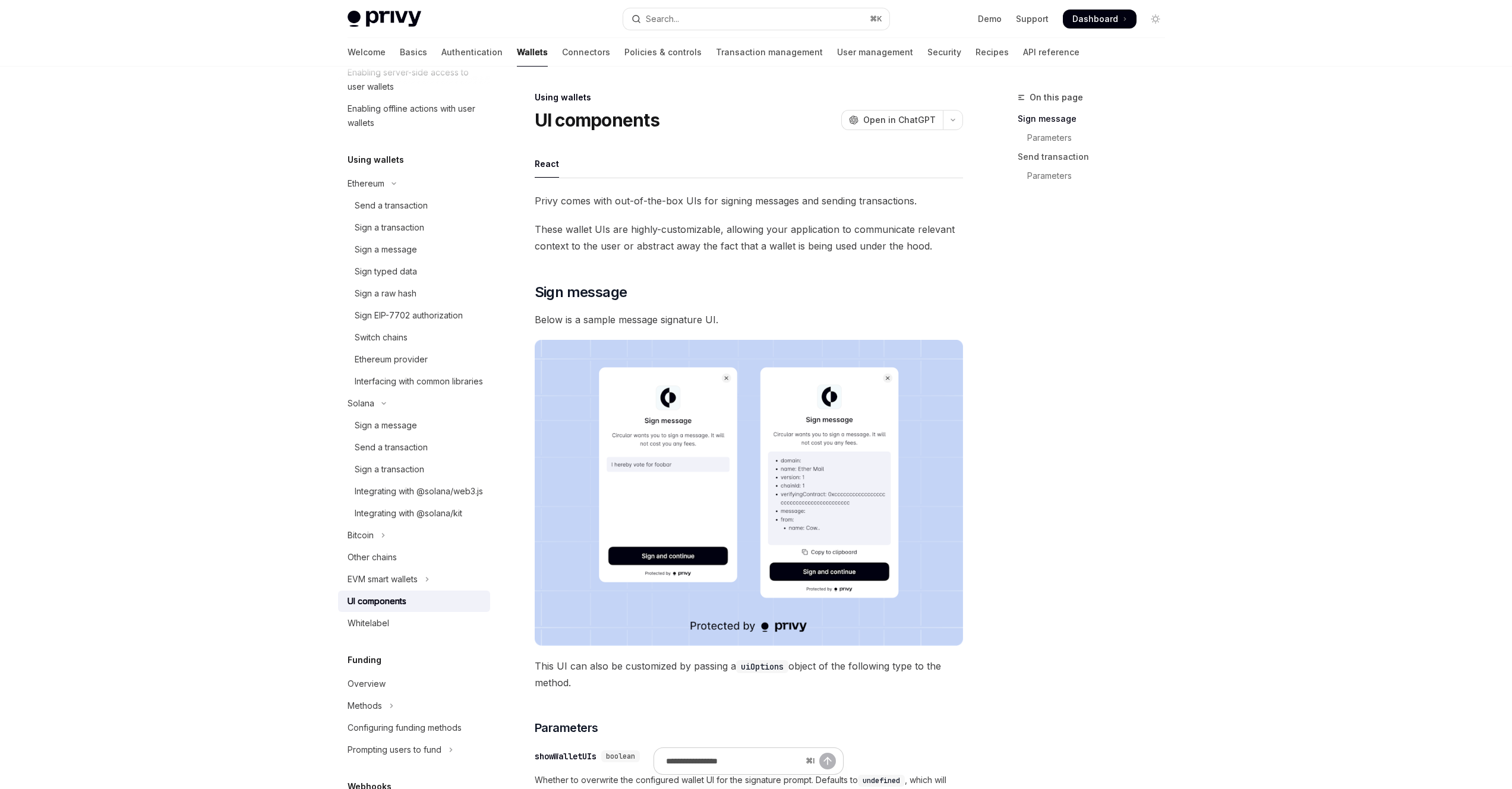
click at [835, 313] on span "Below is a sample message signature UI." at bounding box center [749, 320] width 429 height 16
click at [823, 319] on span "Below is a sample message signature UI." at bounding box center [749, 320] width 429 height 16
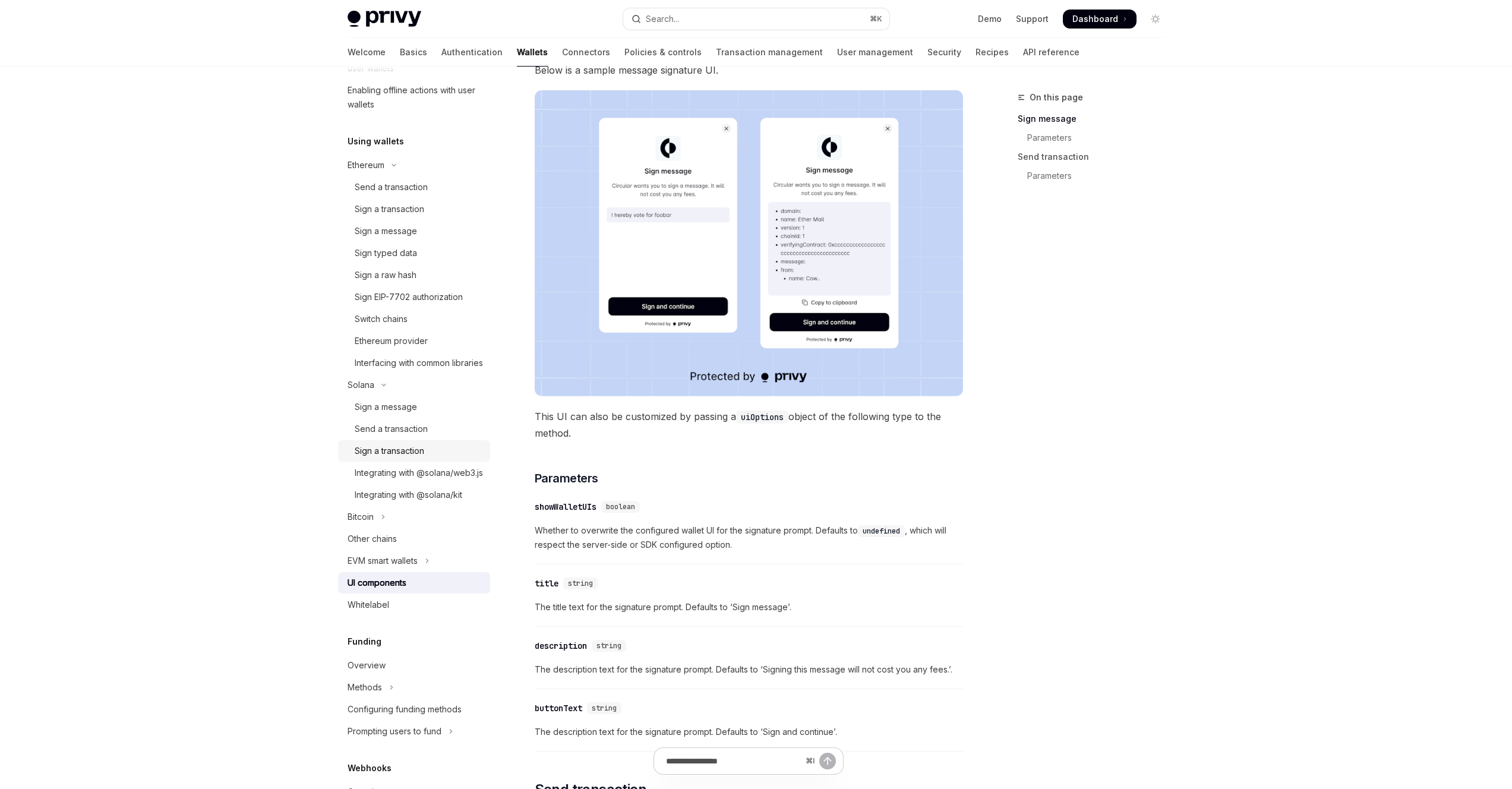
scroll to position [326, 0]
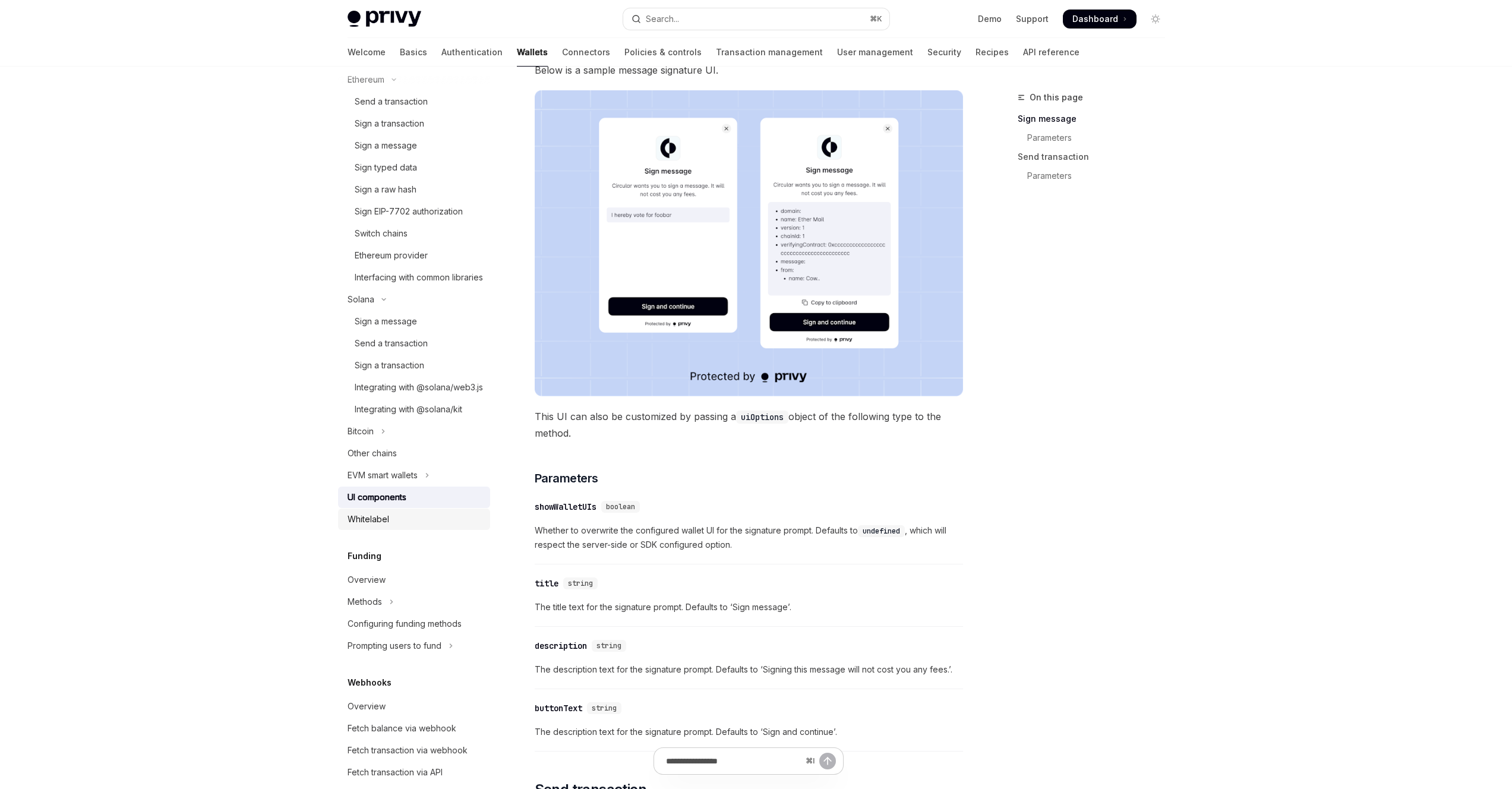
click at [403, 526] on div "Whitelabel" at bounding box center [415, 519] width 135 height 14
type textarea "*"
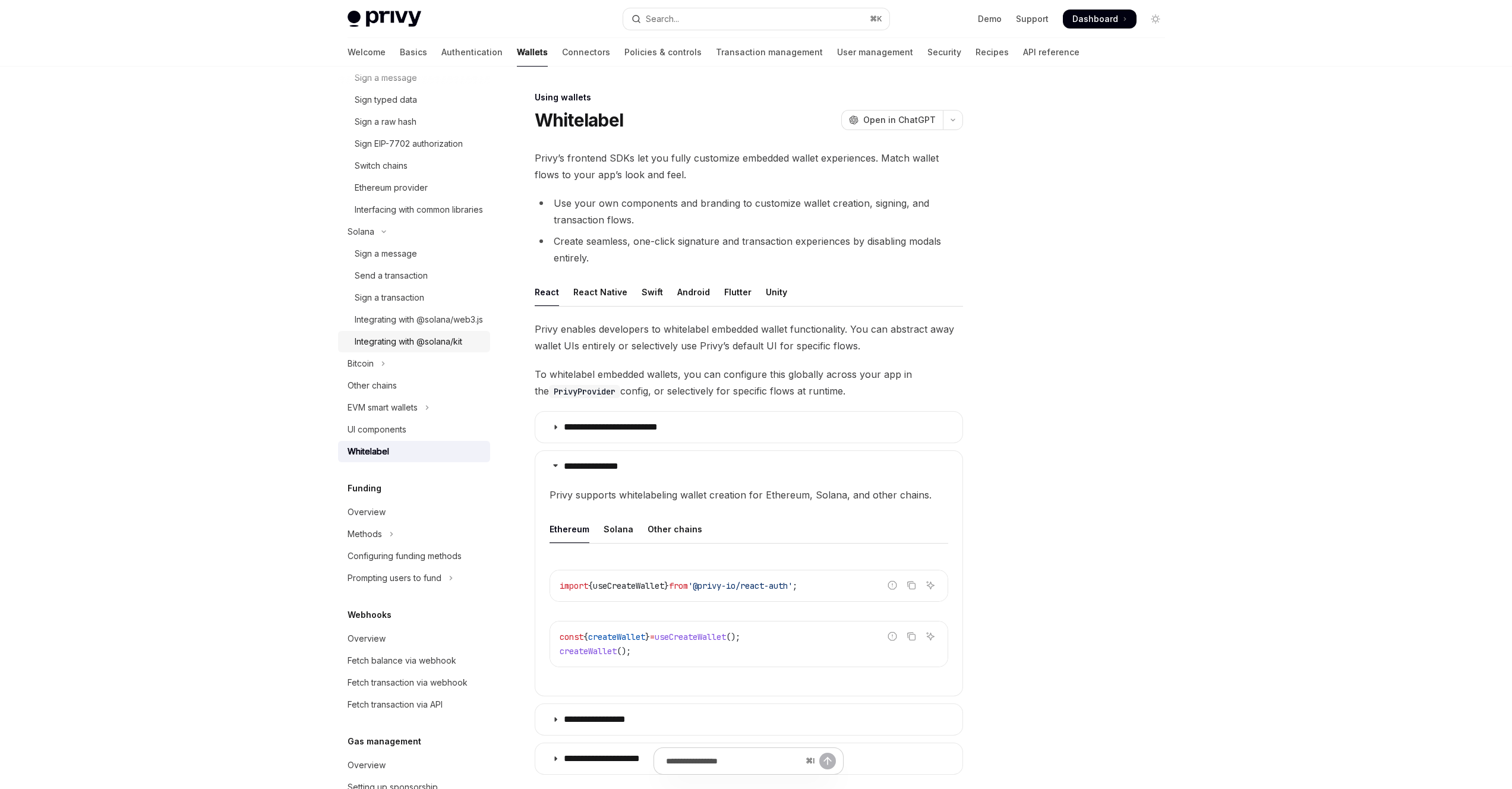
scroll to position [222, 0]
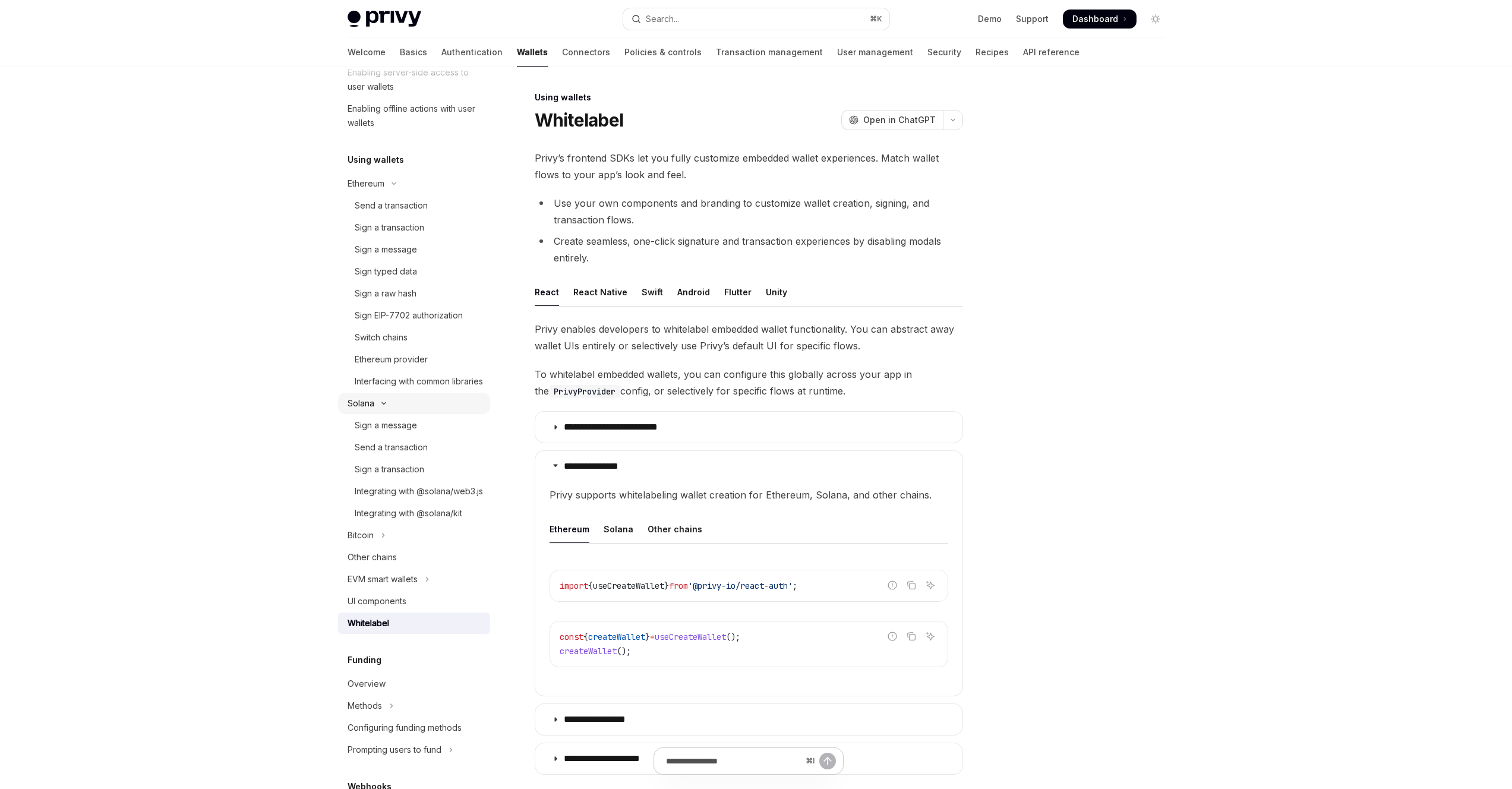
click at [401, 414] on button "Solana" at bounding box center [415, 403] width 152 height 21
click at [401, 210] on div "Send a transaction" at bounding box center [391, 205] width 73 height 14
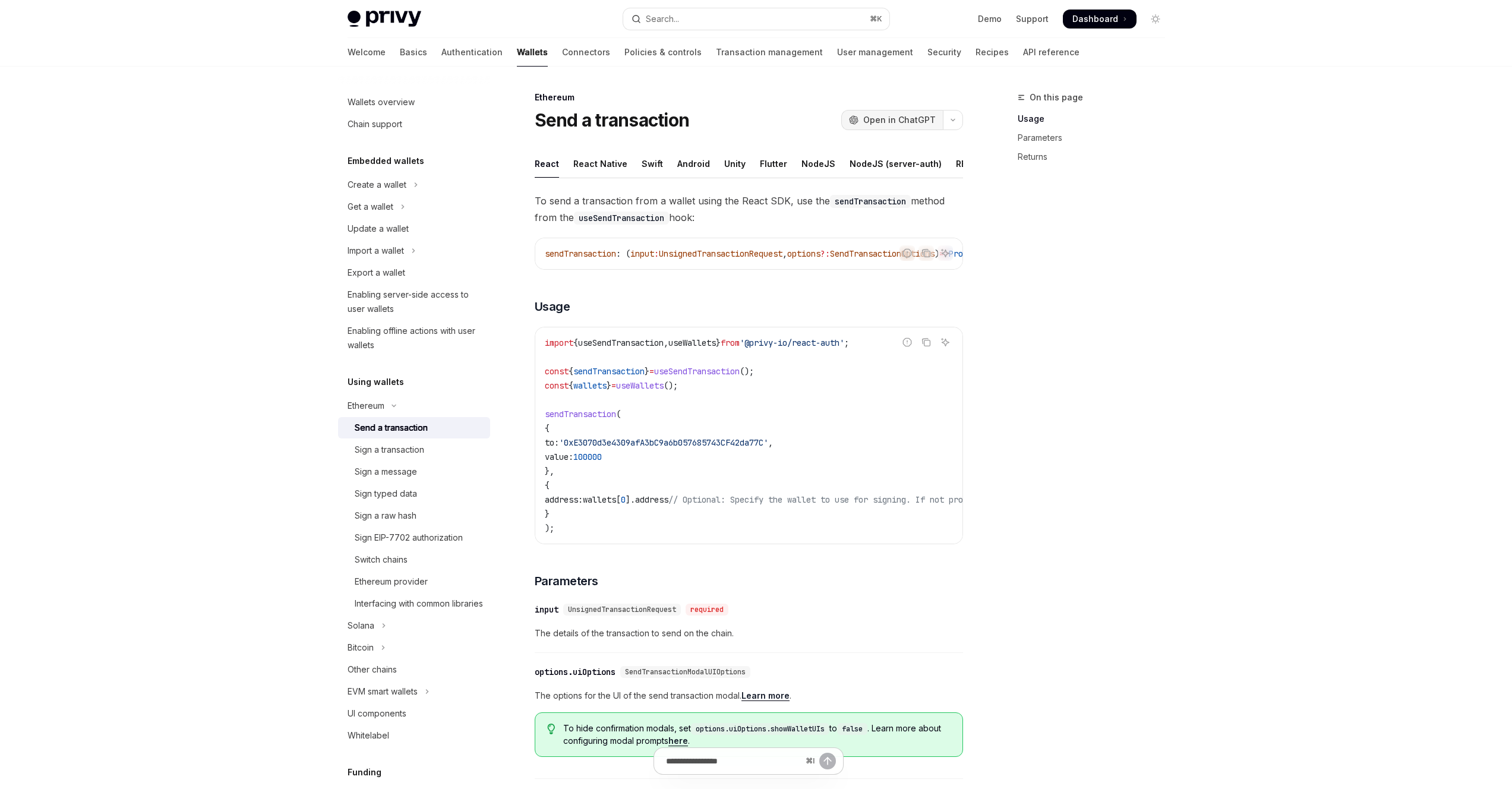
click at [874, 121] on span "Open in ChatGPT" at bounding box center [900, 120] width 72 height 12
click at [1075, 287] on div "On this page Usage Parameters Returns" at bounding box center [1084, 439] width 180 height 699
click at [1091, 342] on div "On this page Usage Parameters Returns" at bounding box center [1084, 439] width 180 height 699
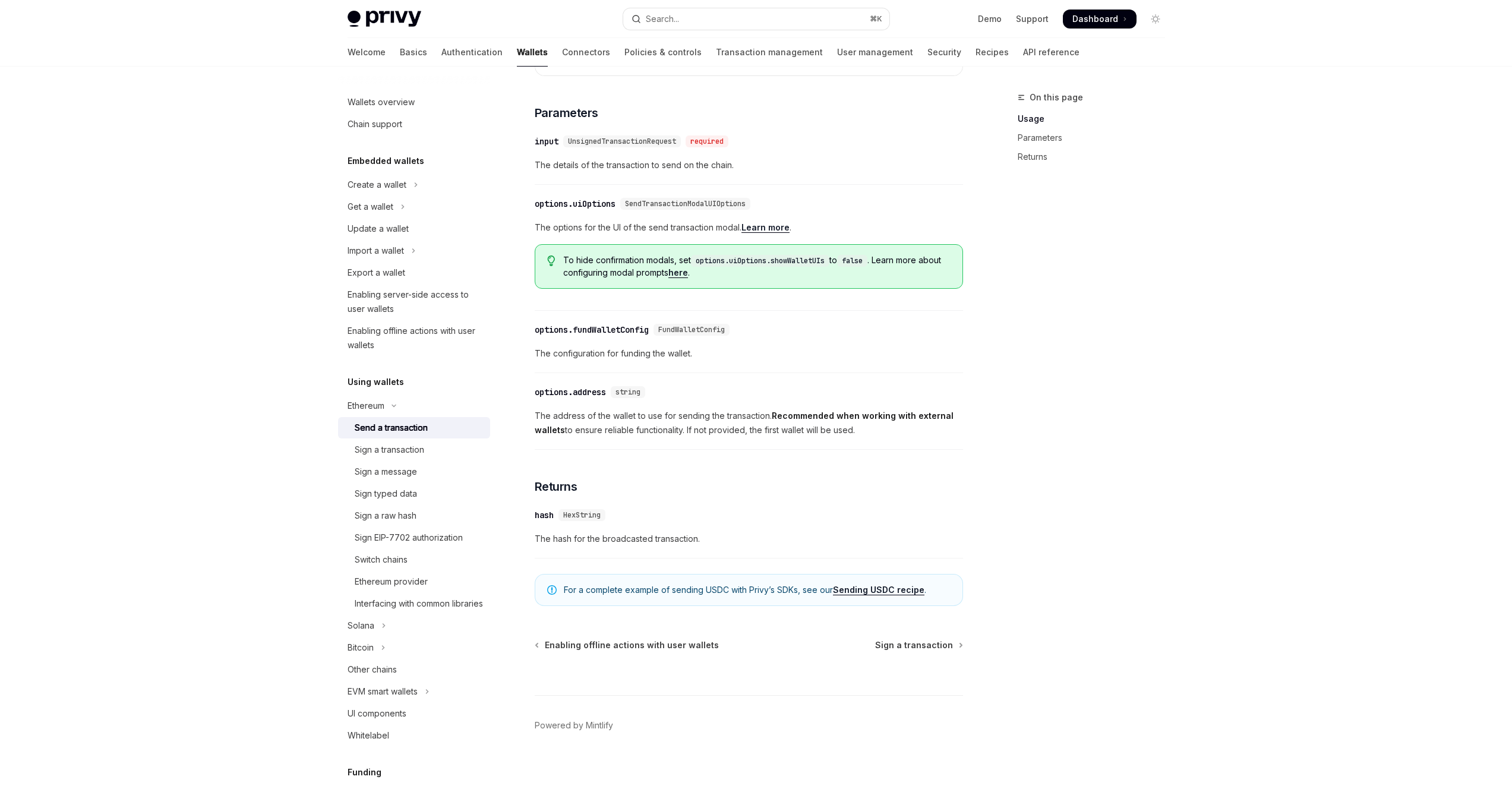
scroll to position [496, 0]
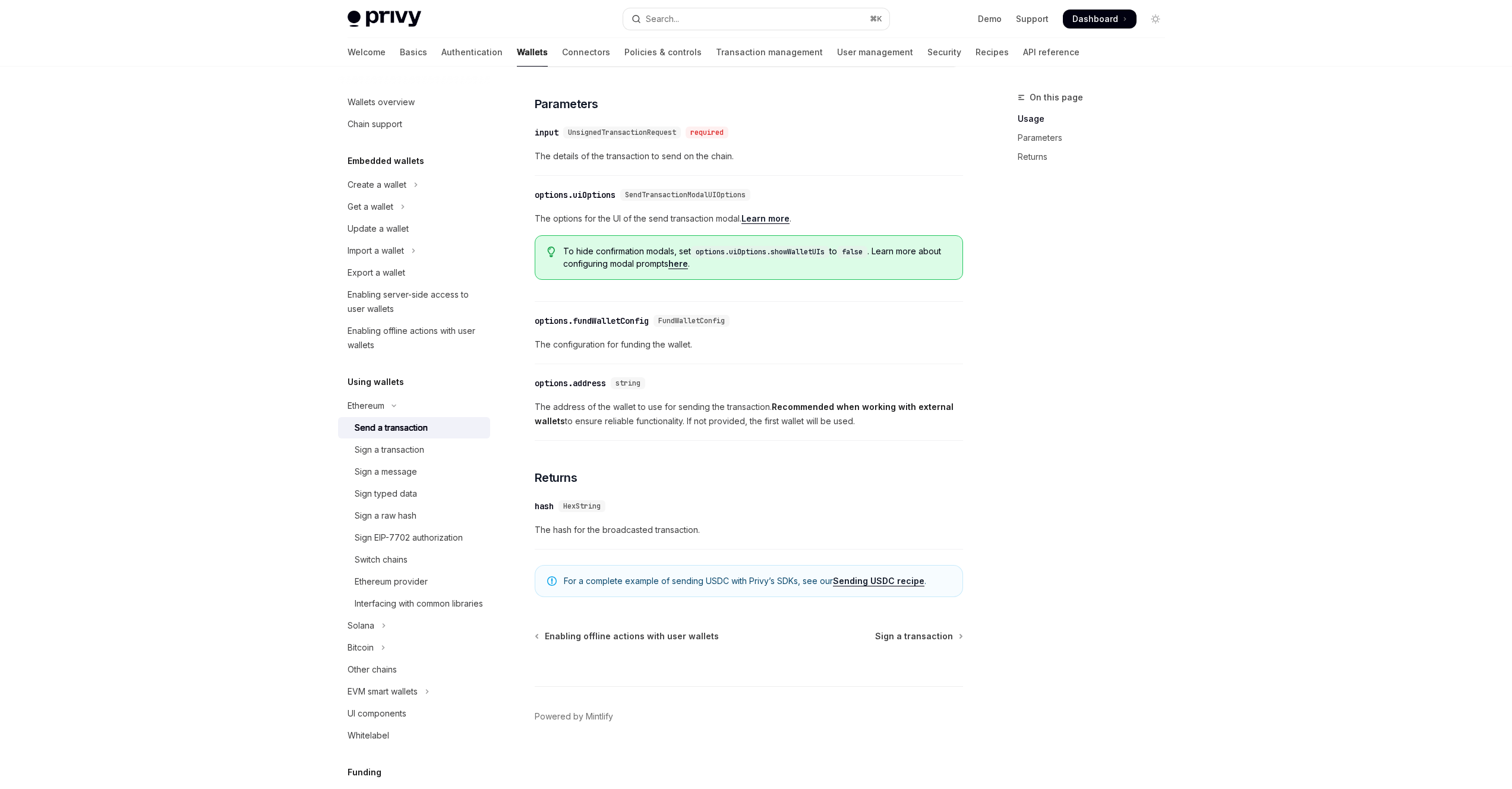
click at [1091, 348] on div "On this page Usage Parameters Returns" at bounding box center [1084, 439] width 180 height 699
click at [387, 453] on div "Sign a transaction" at bounding box center [389, 449] width 70 height 14
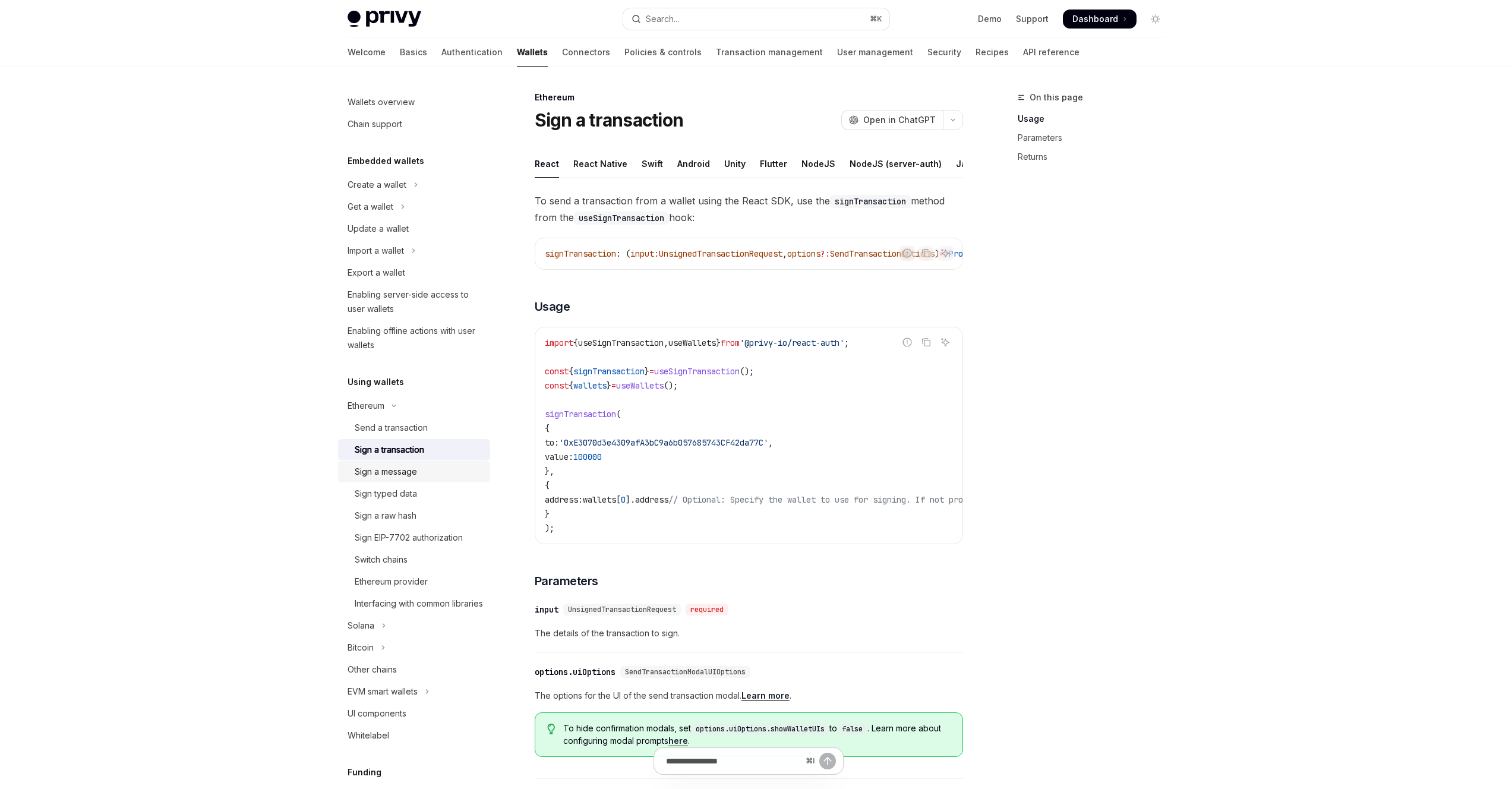
click at [388, 468] on div "Sign a message" at bounding box center [386, 471] width 62 height 14
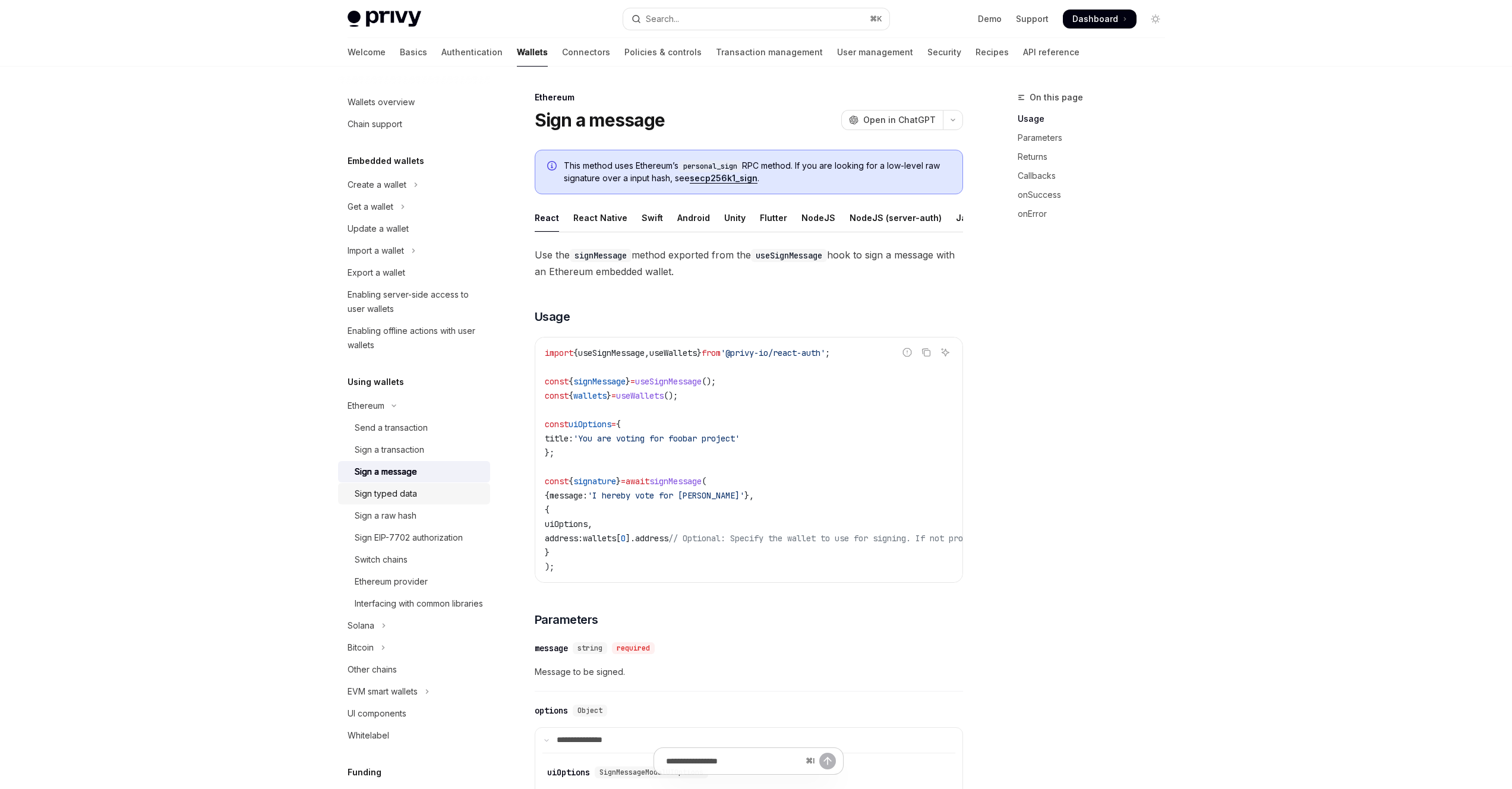
click at [382, 498] on div "Sign typed data" at bounding box center [386, 493] width 62 height 14
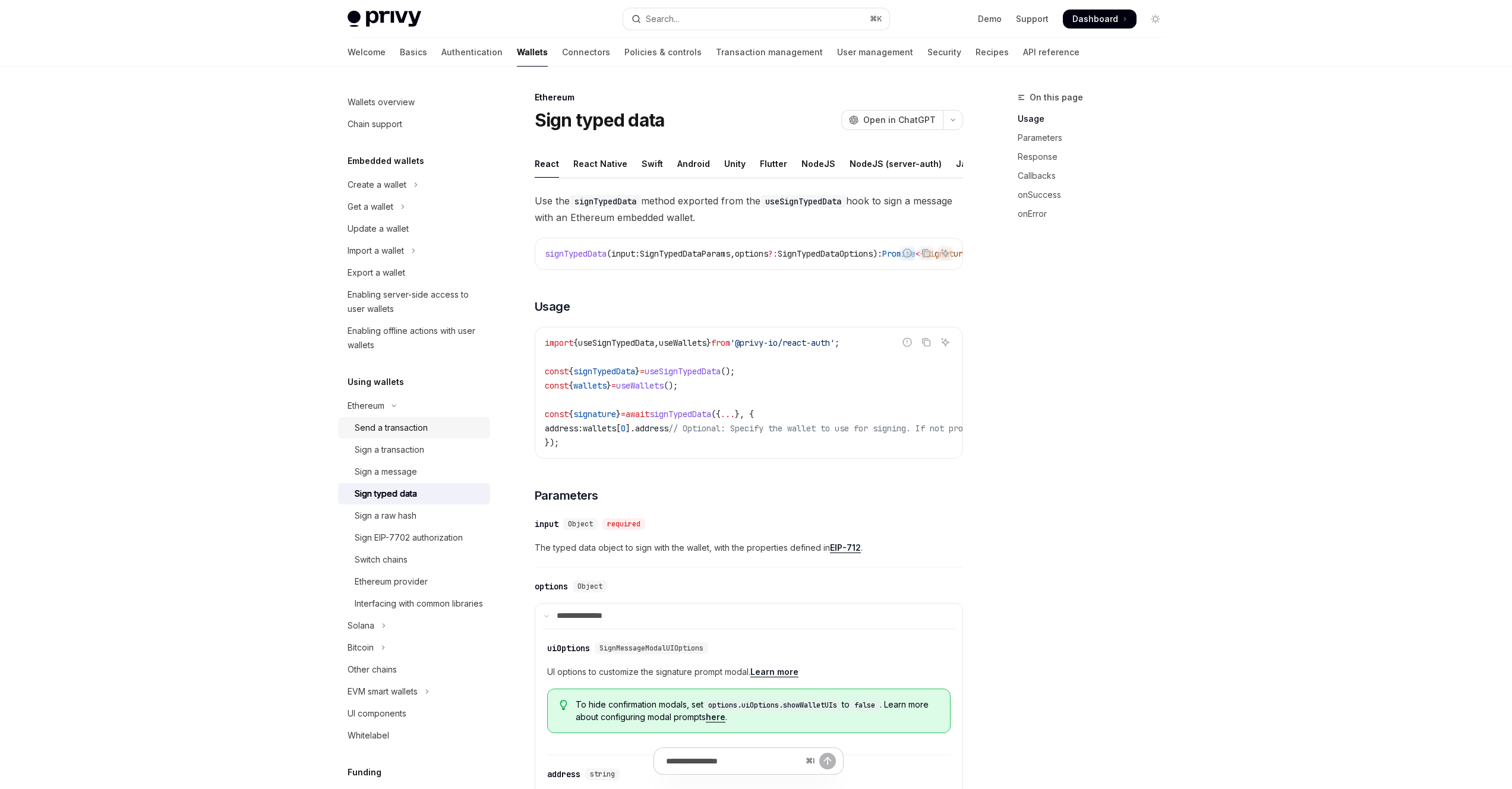
click at [387, 433] on div "Send a transaction" at bounding box center [391, 427] width 73 height 14
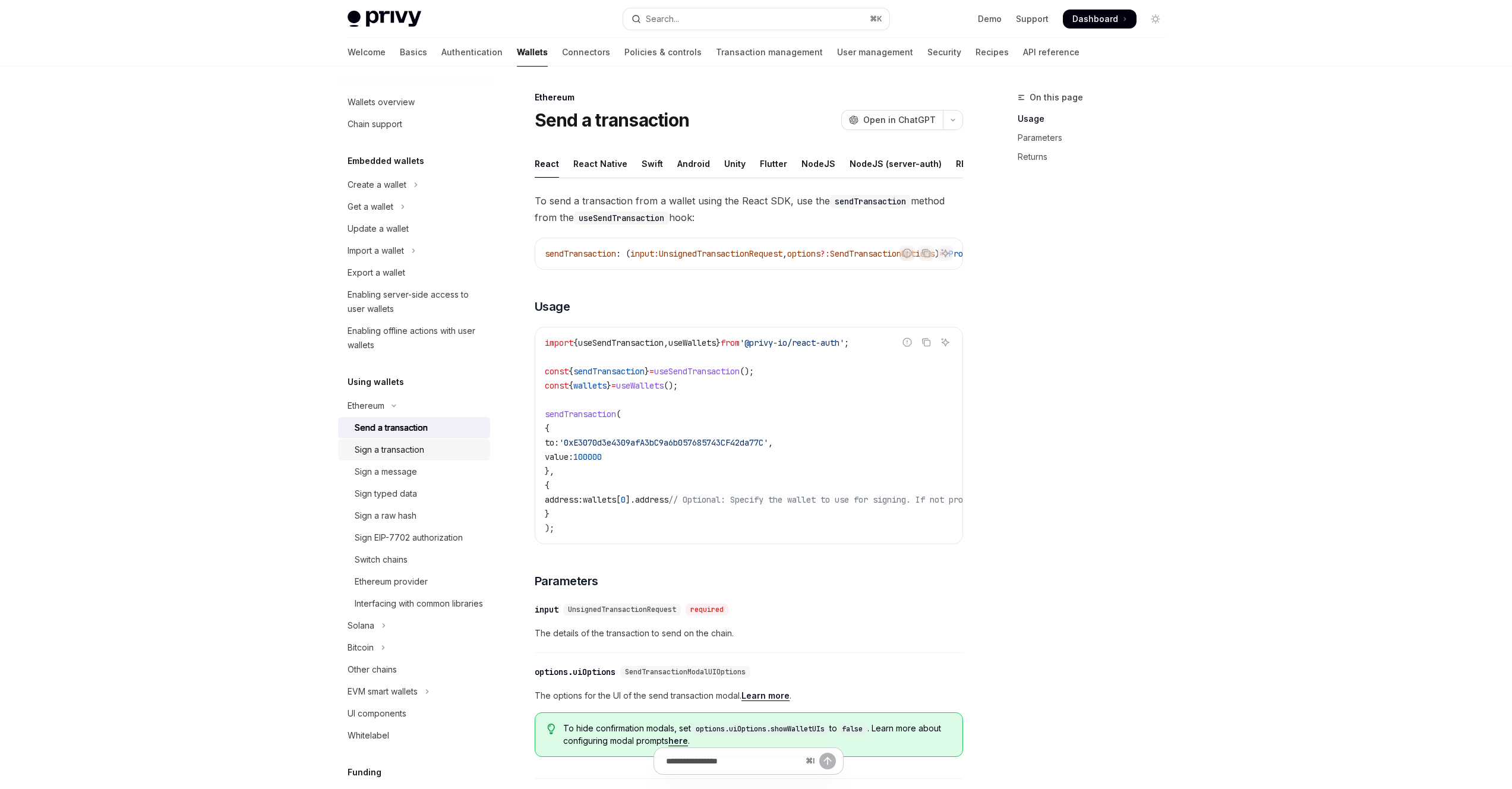
click at [392, 448] on div "Sign a transaction" at bounding box center [389, 449] width 70 height 14
click at [401, 469] on div "Sign a message" at bounding box center [386, 471] width 62 height 14
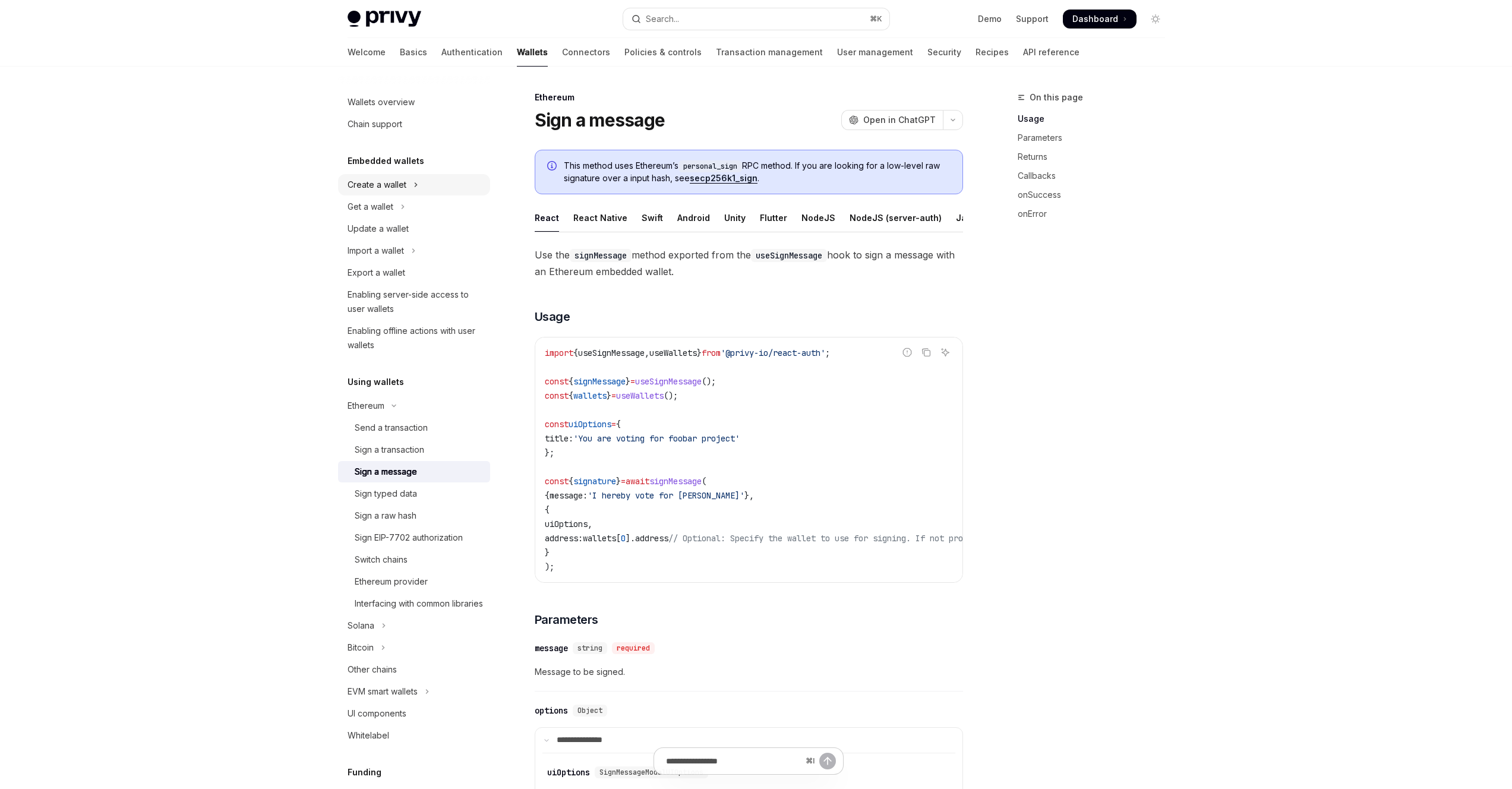
click at [403, 188] on div "Create a wallet" at bounding box center [377, 184] width 59 height 14
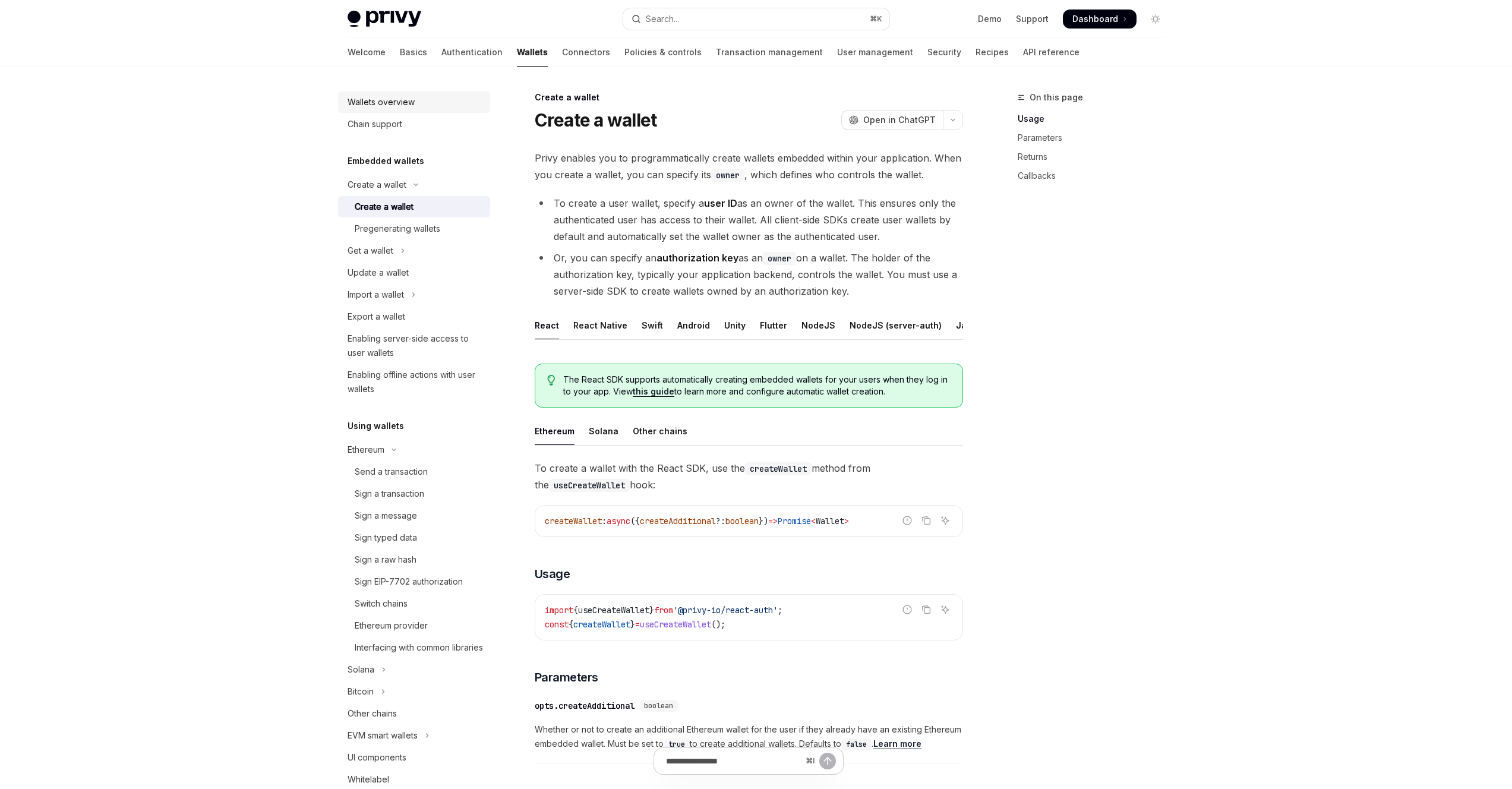
click at [399, 107] on div "Wallets overview" at bounding box center [381, 102] width 67 height 14
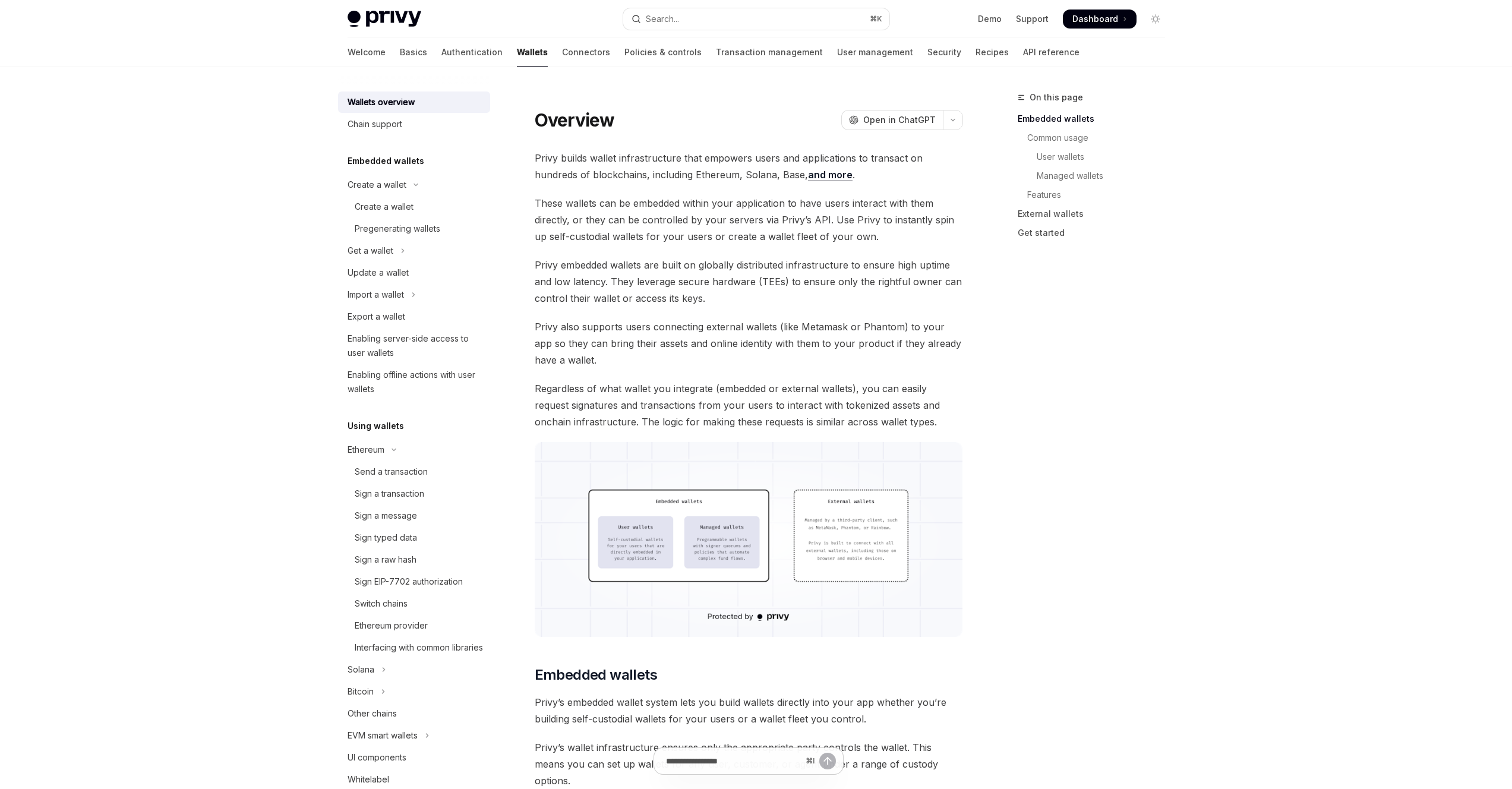
drag, startPoint x: 738, startPoint y: 304, endPoint x: 753, endPoint y: 302, distance: 15.1
click at [739, 304] on span "Privy embedded wallets are built on globally distributed infrastructure to ensu…" at bounding box center [749, 281] width 429 height 50
click at [832, 293] on span "Privy embedded wallets are built on globally distributed infrastructure to ensu…" at bounding box center [749, 281] width 429 height 50
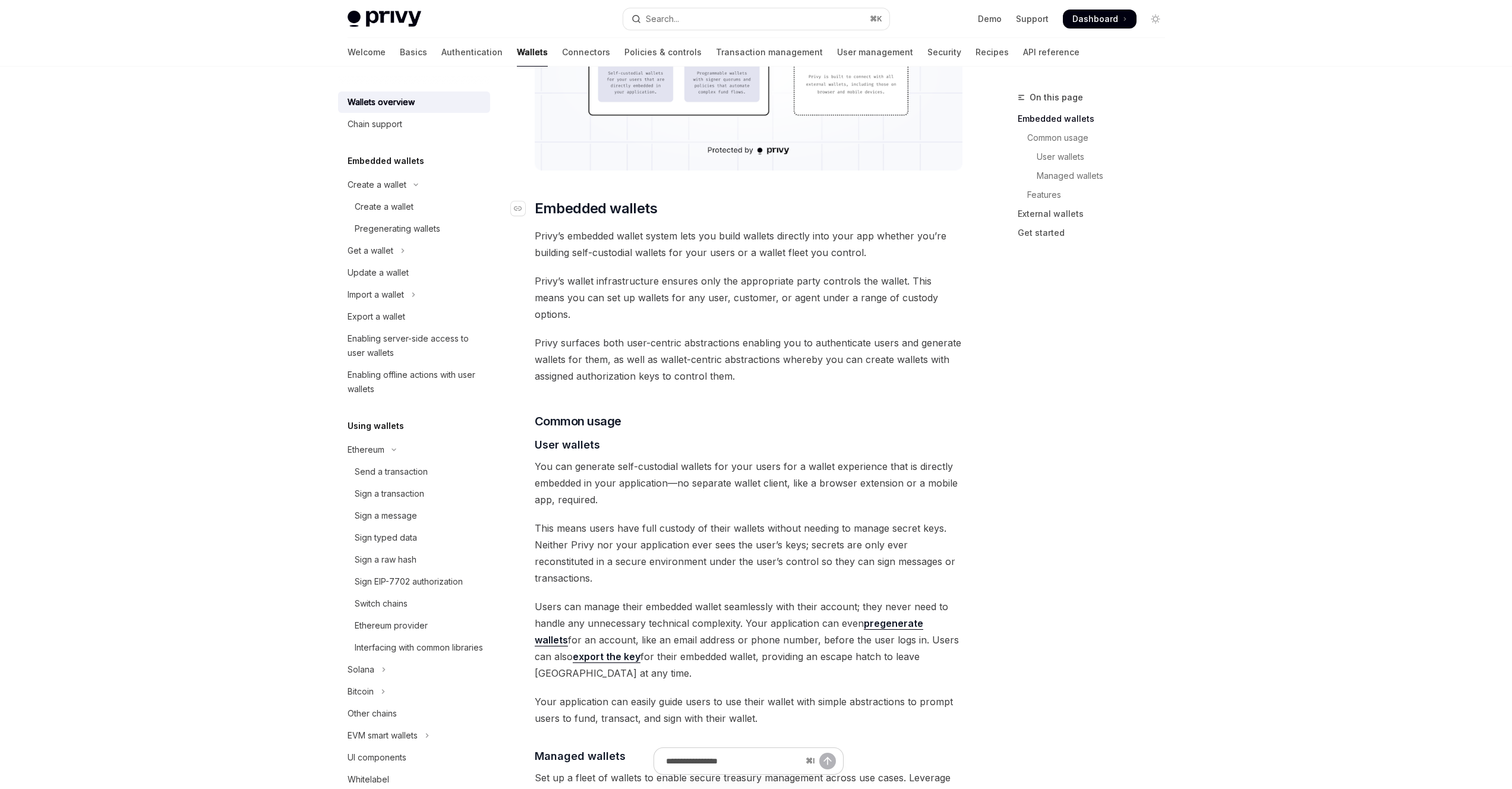
scroll to position [515, 0]
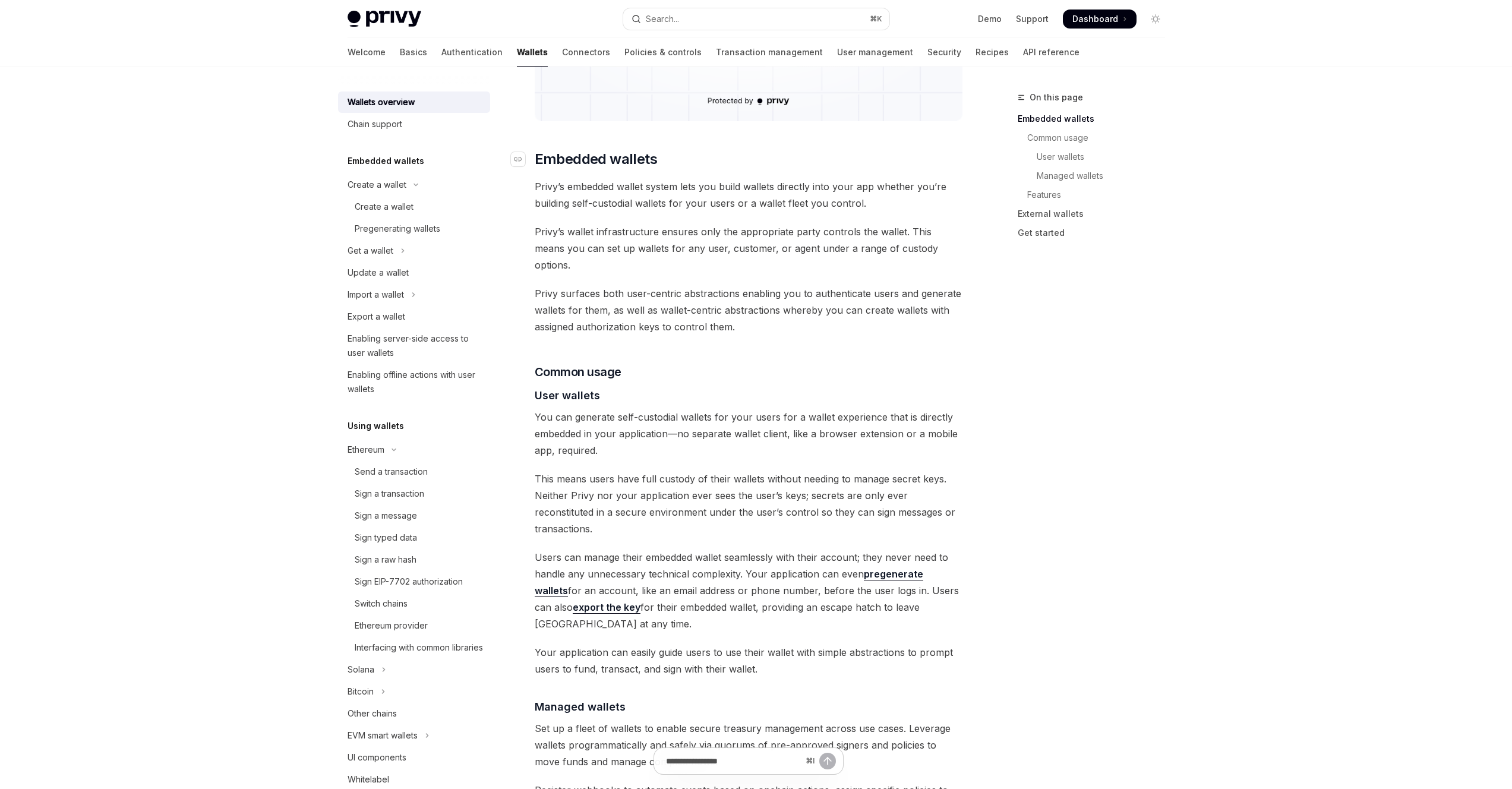
click at [829, 291] on span "Privy surfaces both user-centric abstractions enabling you to authenticate user…" at bounding box center [749, 310] width 429 height 50
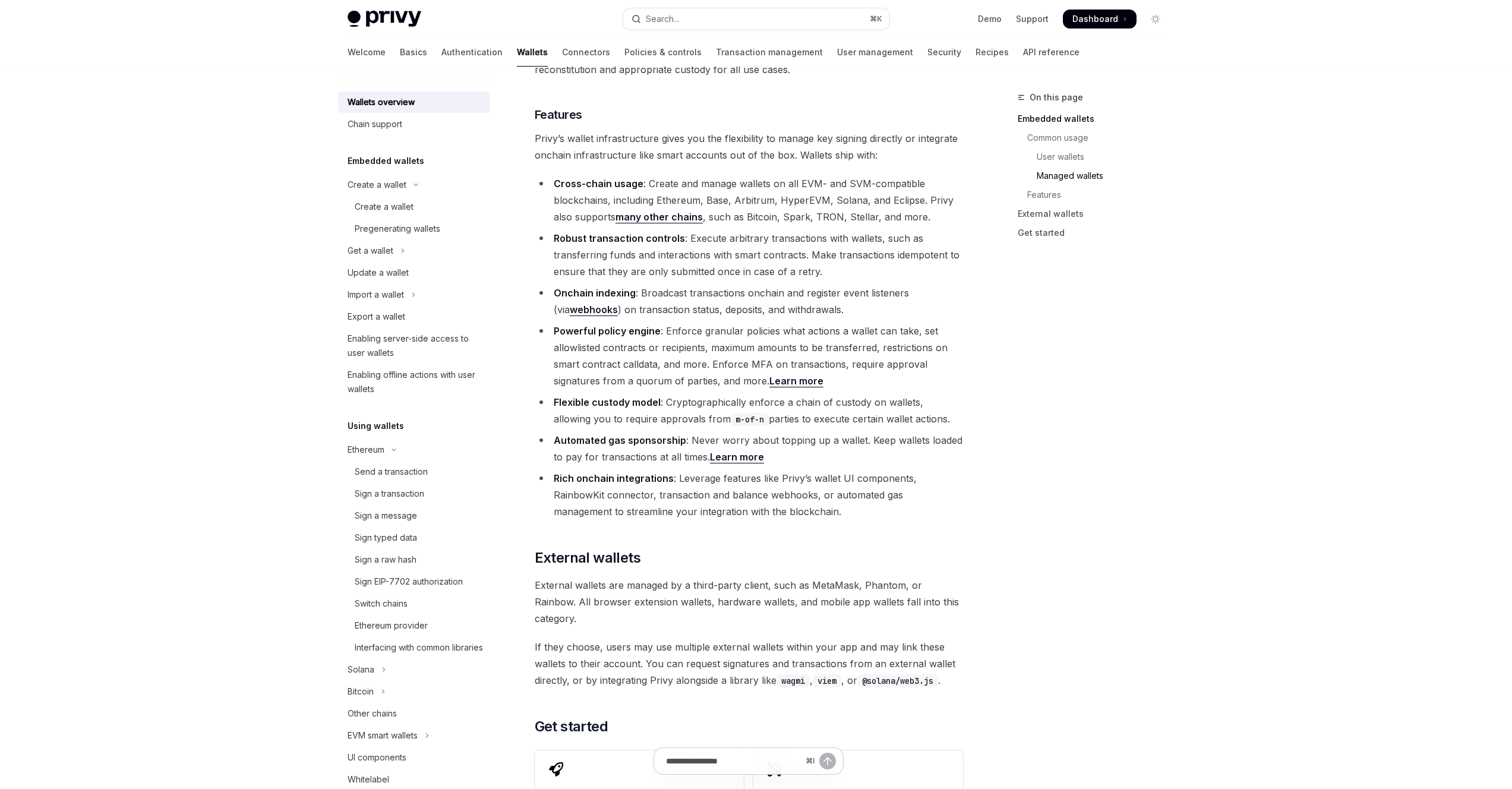
scroll to position [1300, 0]
click at [897, 637] on span "If they choose, users may use multiple external wallets within your app and may…" at bounding box center [749, 661] width 429 height 50
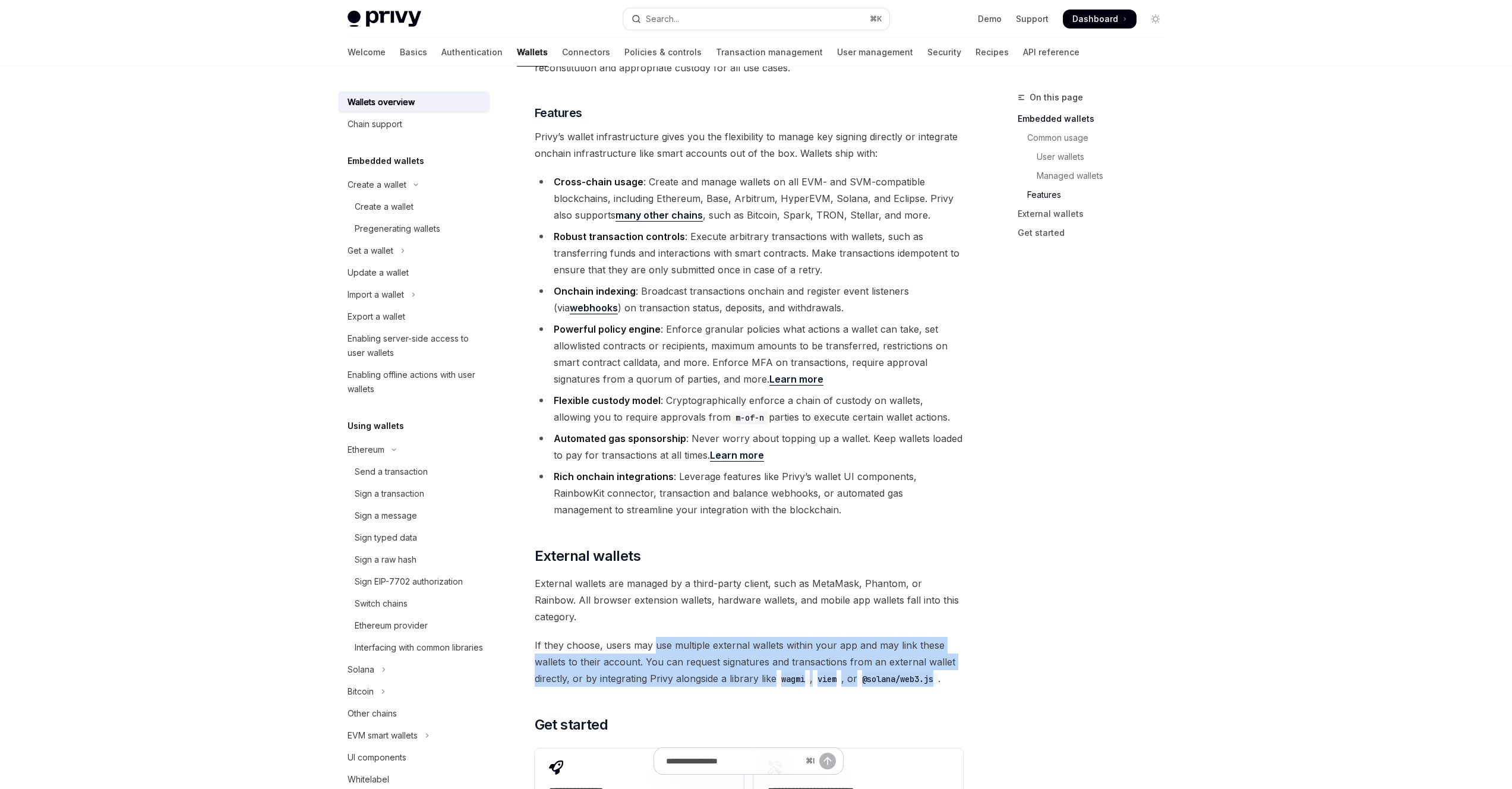
drag, startPoint x: 654, startPoint y: 578, endPoint x: 947, endPoint y: 608, distance: 294.5
click at [943, 637] on span "If they choose, users may use multiple external wallets within your app and may…" at bounding box center [749, 661] width 429 height 50
click at [936, 637] on span "If they choose, users may use multiple external wallets within your app and may…" at bounding box center [749, 661] width 429 height 50
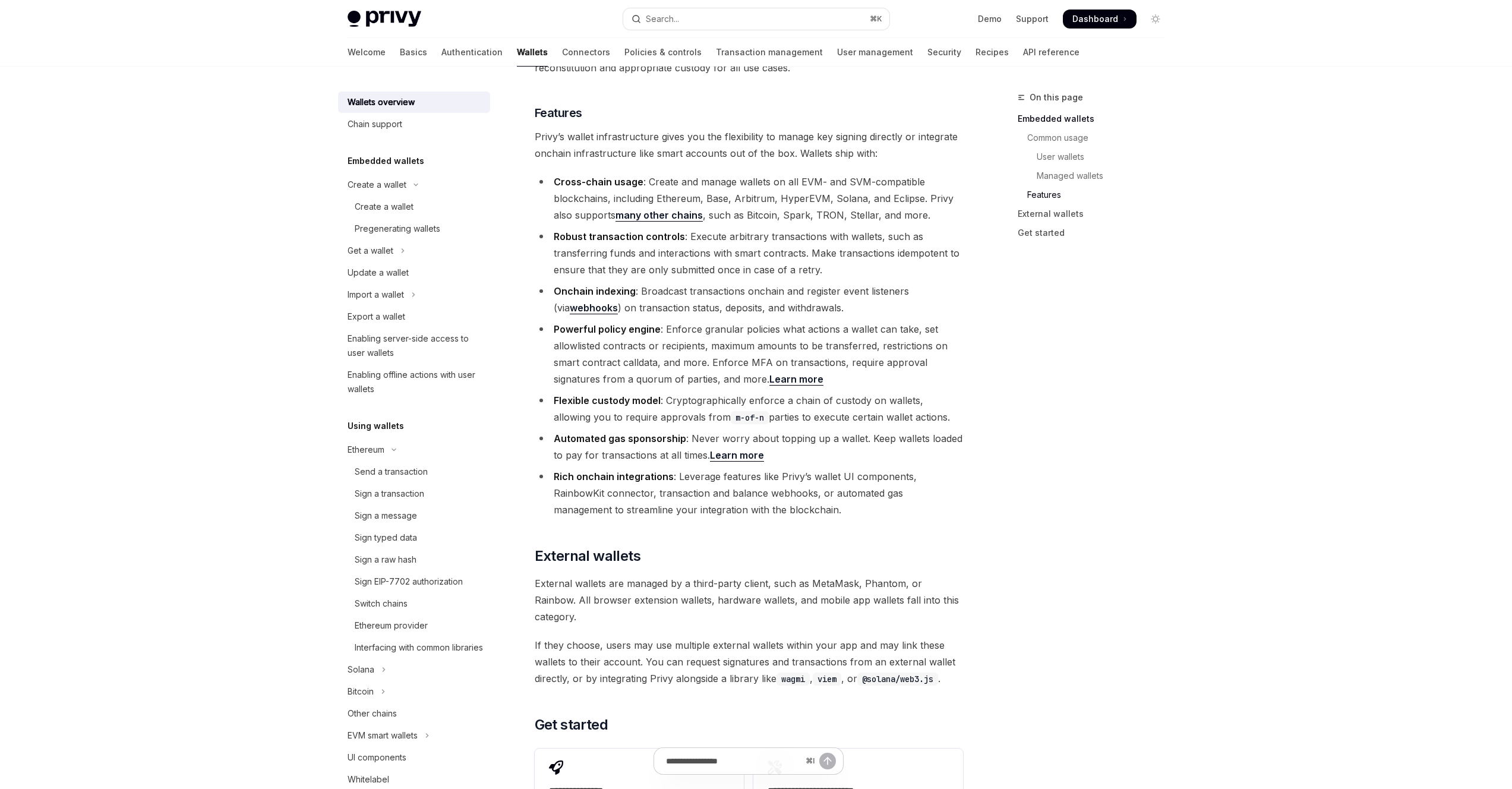
click at [794, 637] on span "If they choose, users may use multiple external wallets within your app and may…" at bounding box center [749, 661] width 429 height 50
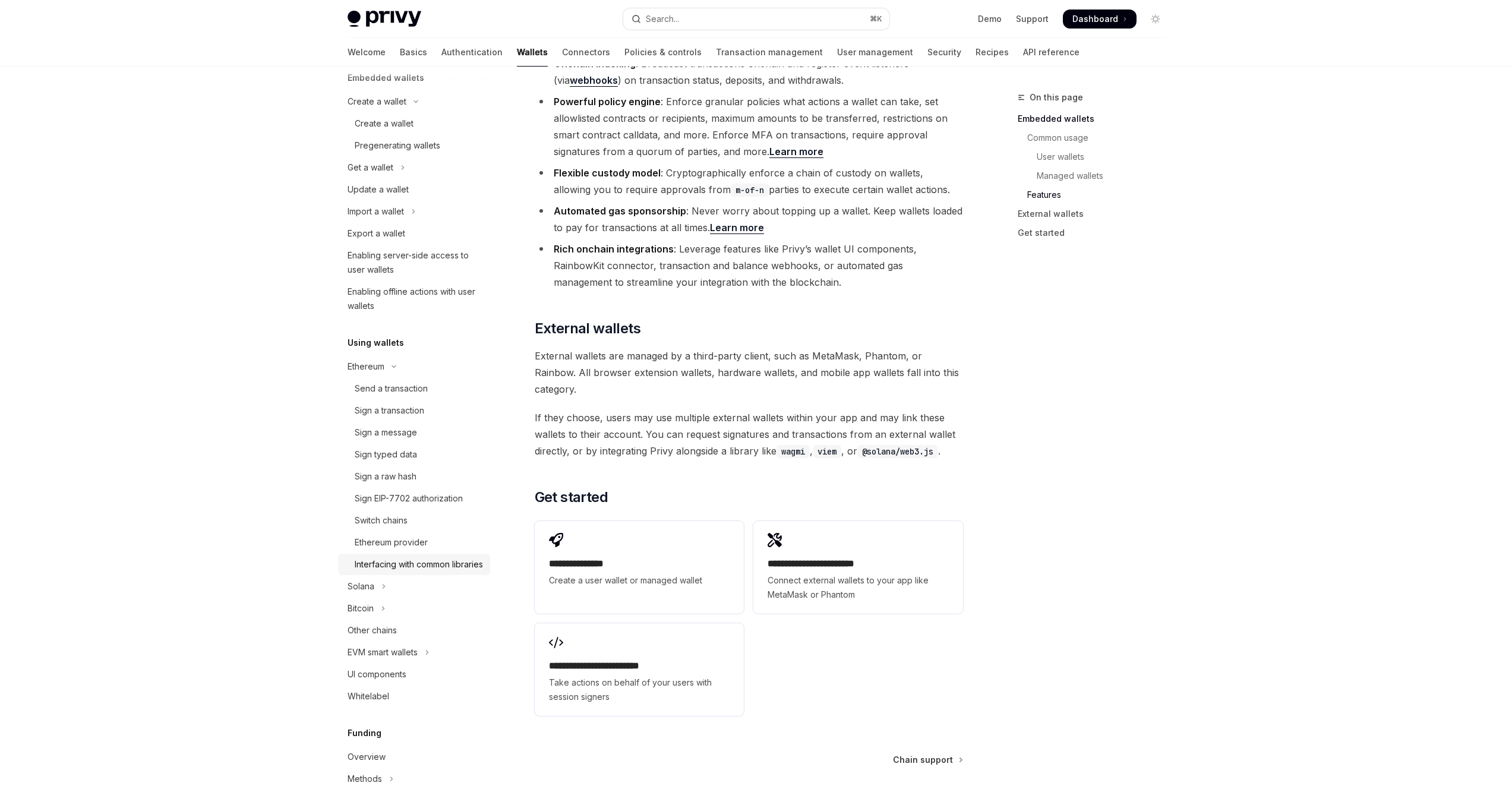
scroll to position [103, 0]
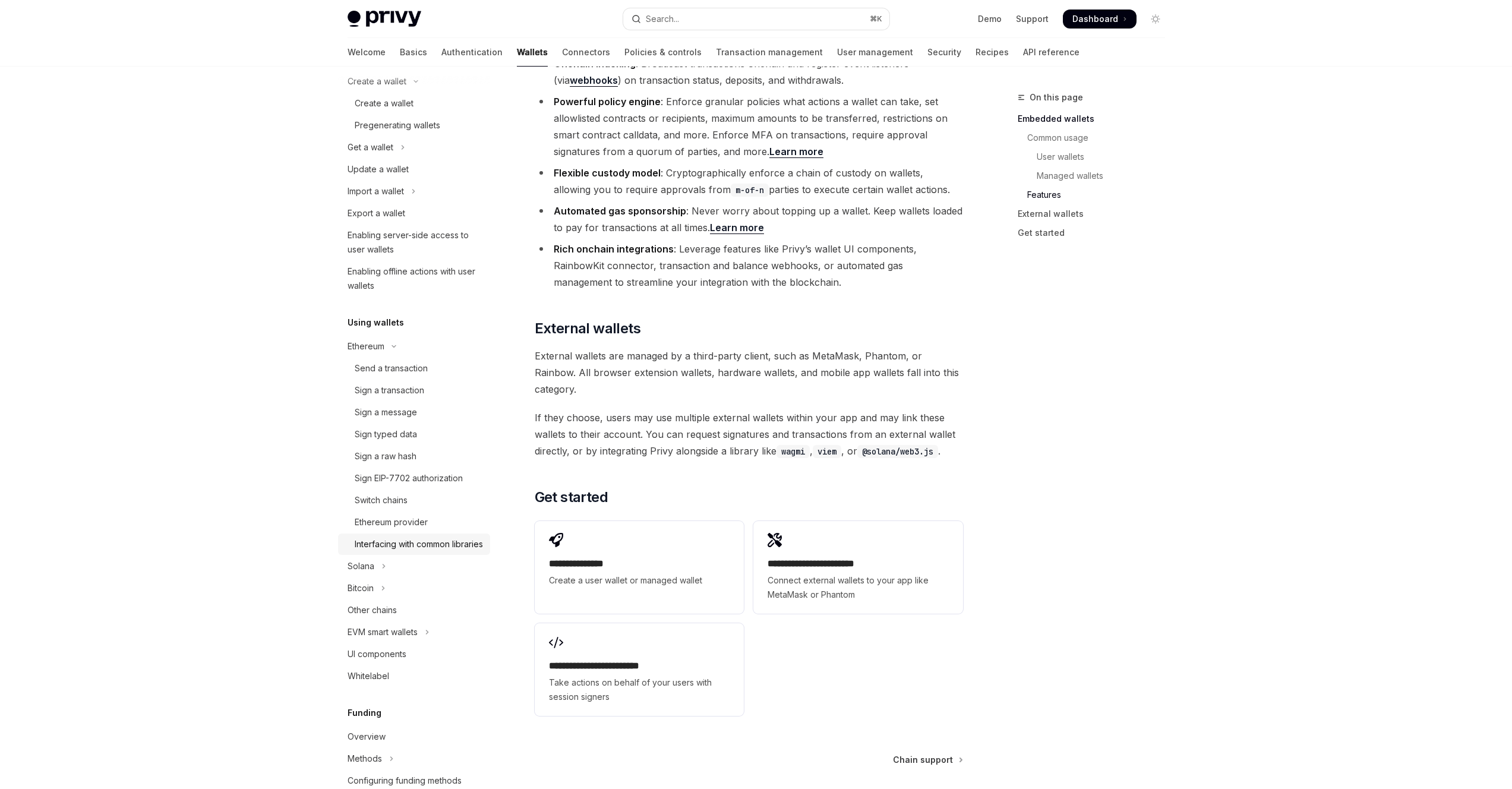
click at [431, 551] on div "Interfacing with common libraries" at bounding box center [419, 543] width 129 height 14
type textarea "*"
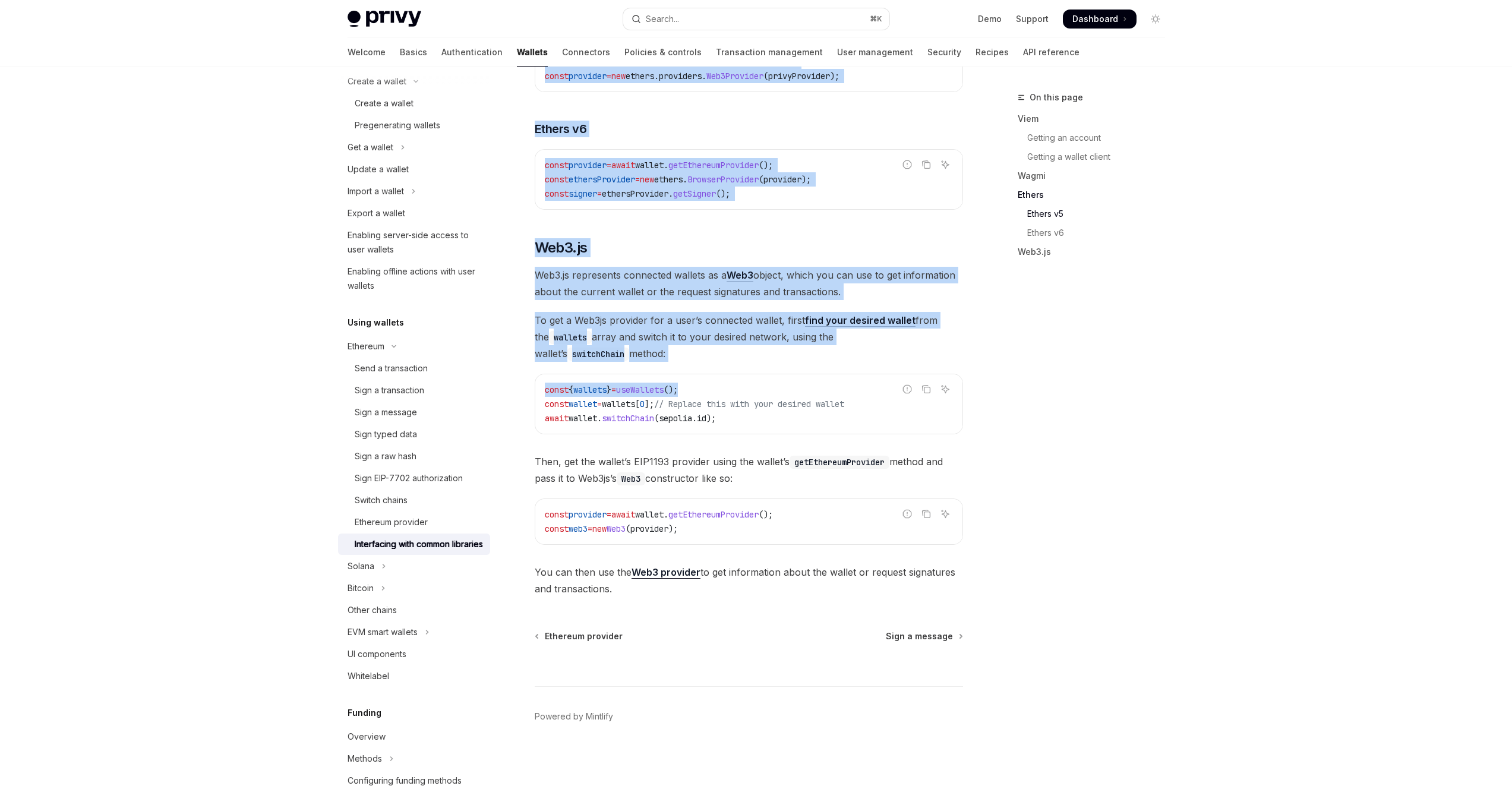
scroll to position [1324, 0]
drag, startPoint x: 527, startPoint y: 191, endPoint x: 898, endPoint y: 590, distance: 544.8
copy div "Privy is fully compatible with popular web3 libraries for interfacing wallets, …"
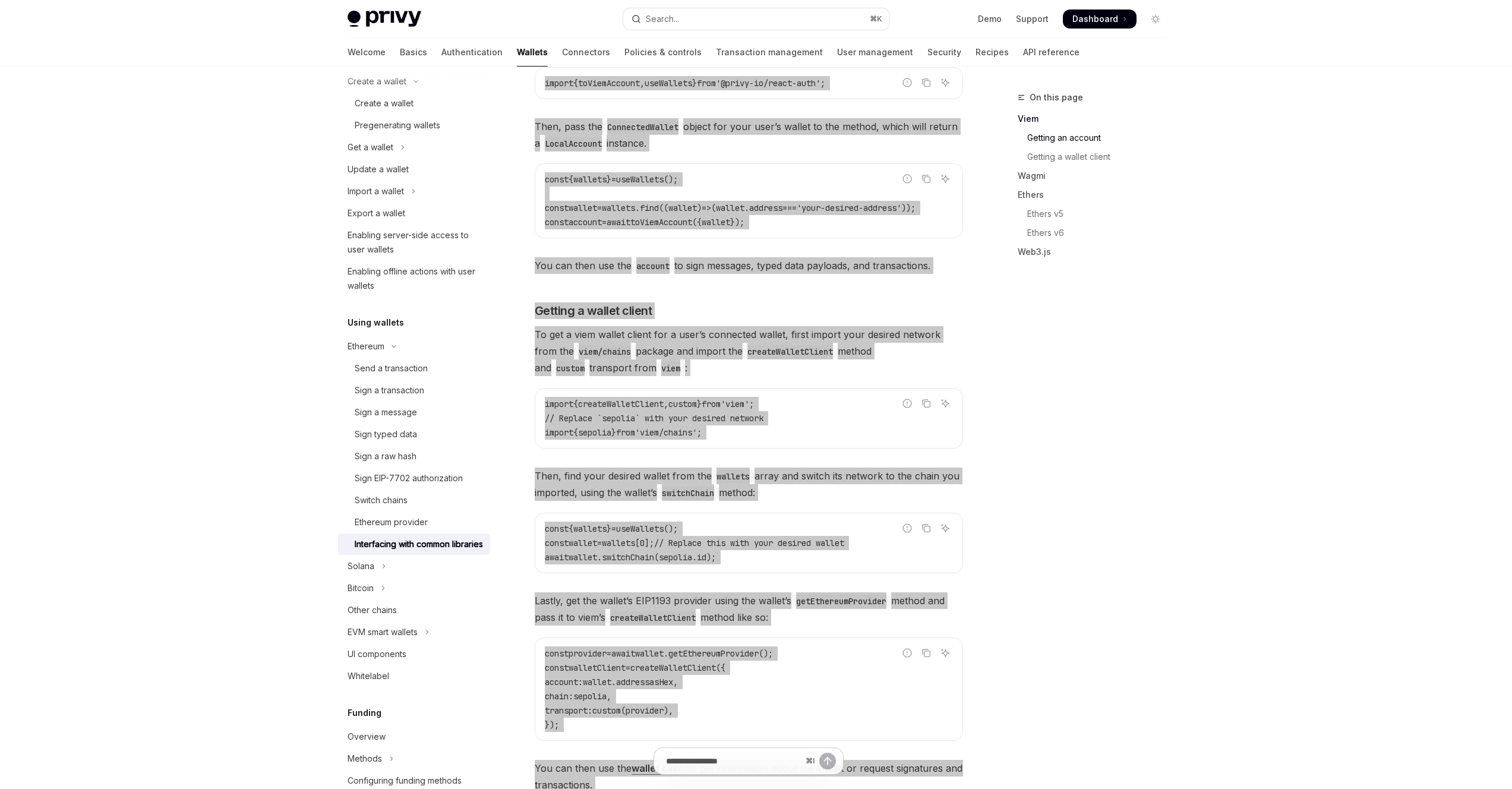
scroll to position [0, 0]
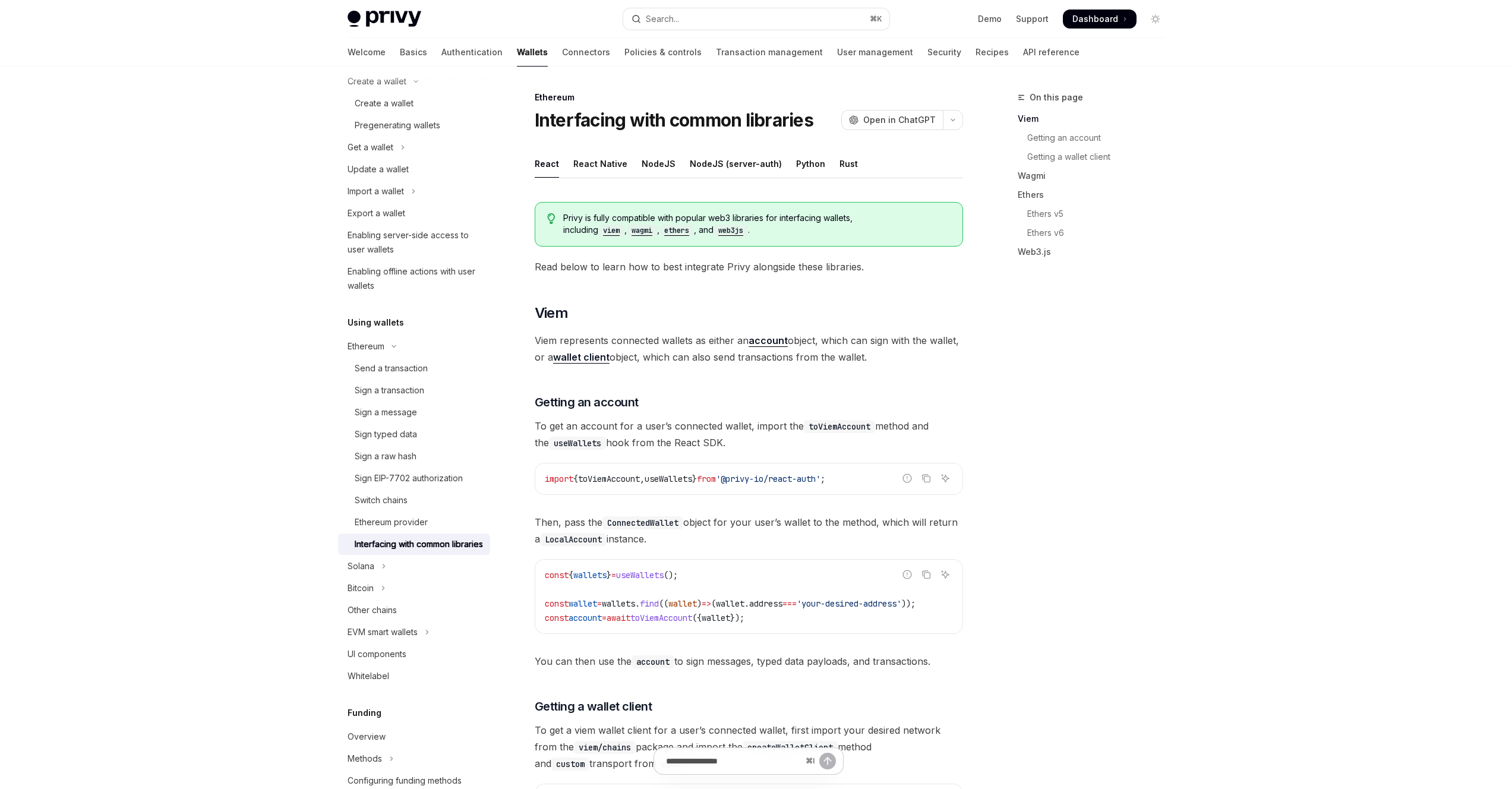
click at [706, 343] on span "Viem represents connected wallets as either an account object, which can sign w…" at bounding box center [749, 348] width 429 height 34
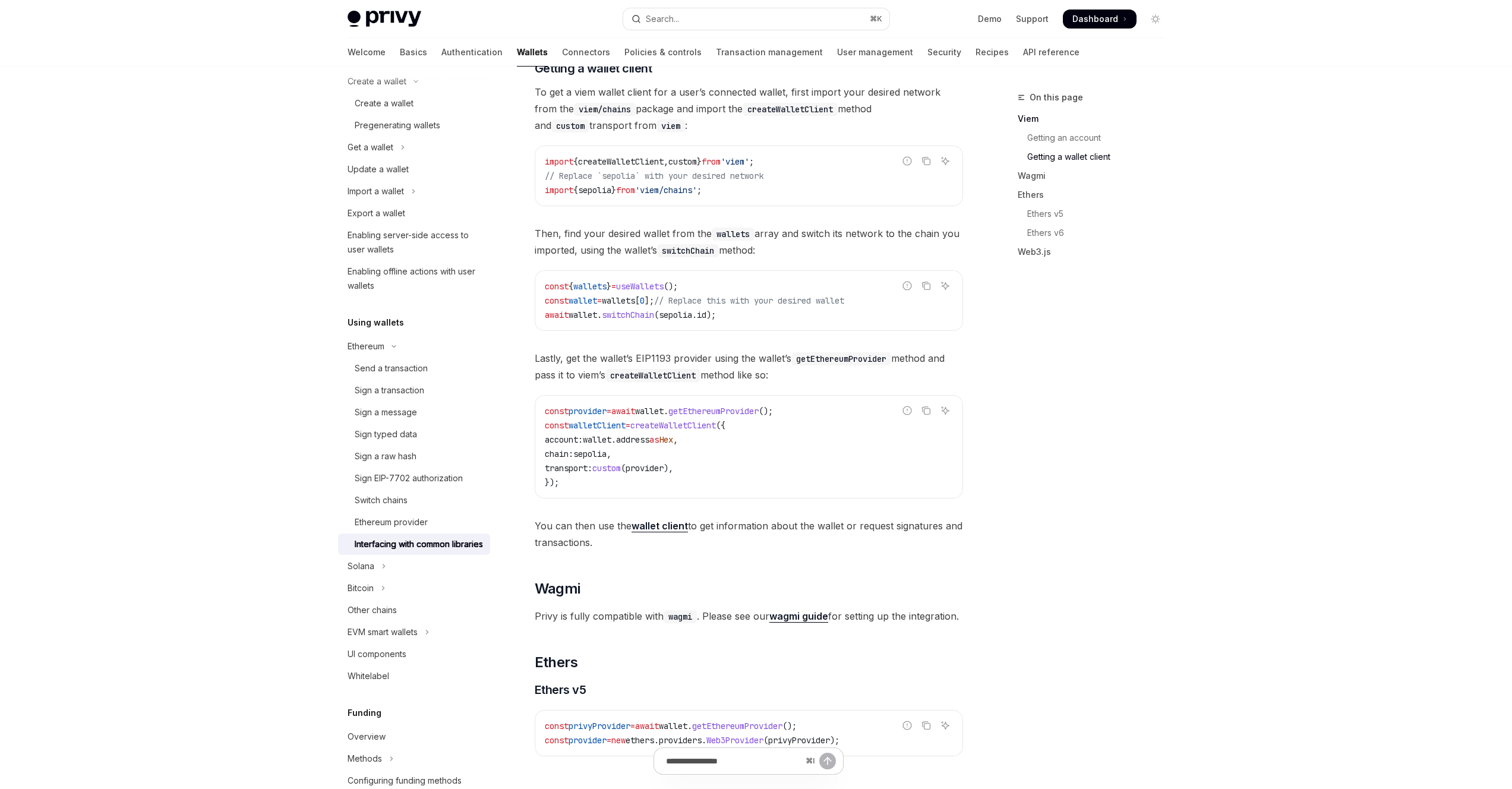
scroll to position [641, 0]
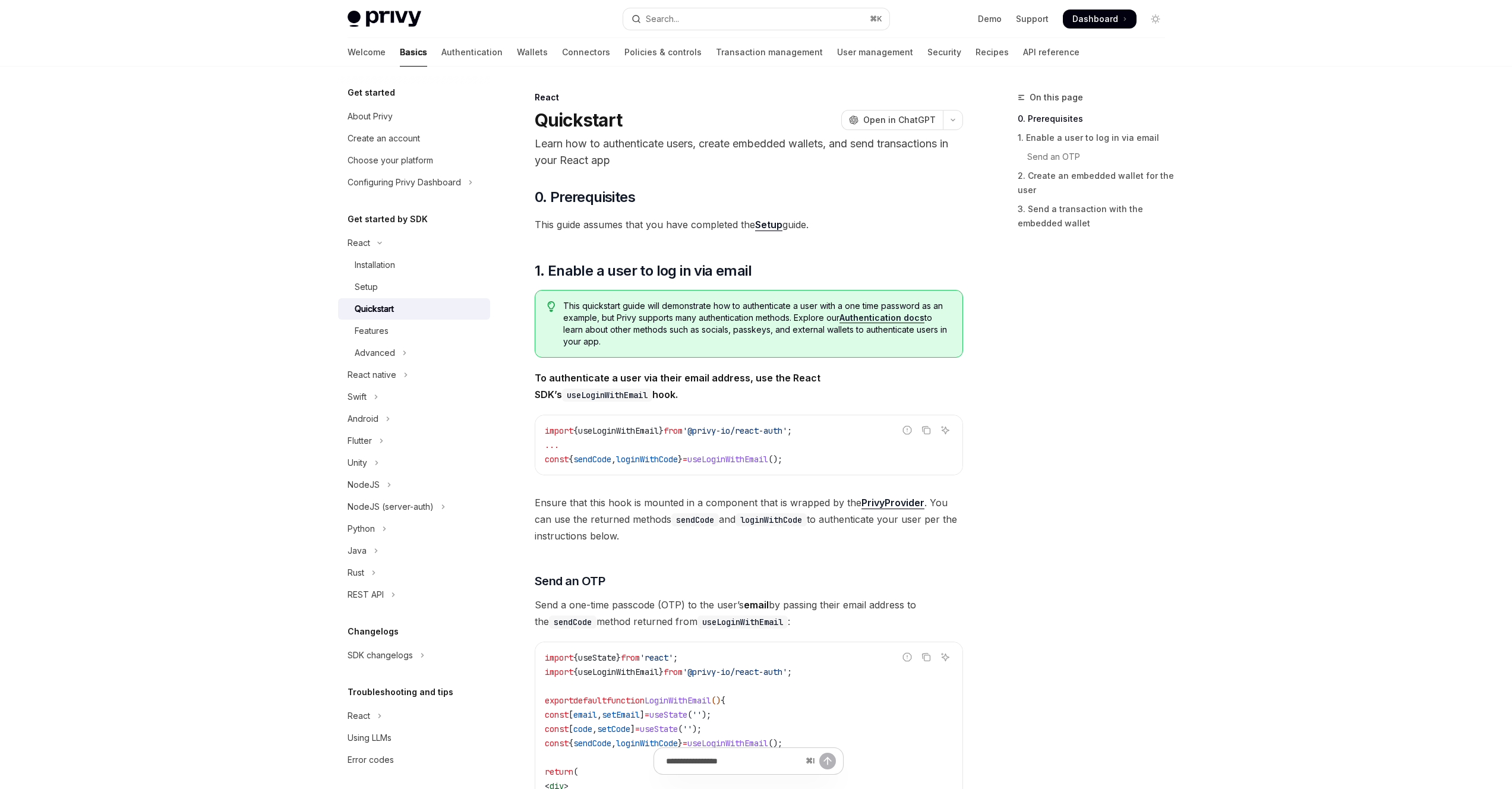
click at [411, 355] on button "Advanced" at bounding box center [415, 353] width 152 height 21
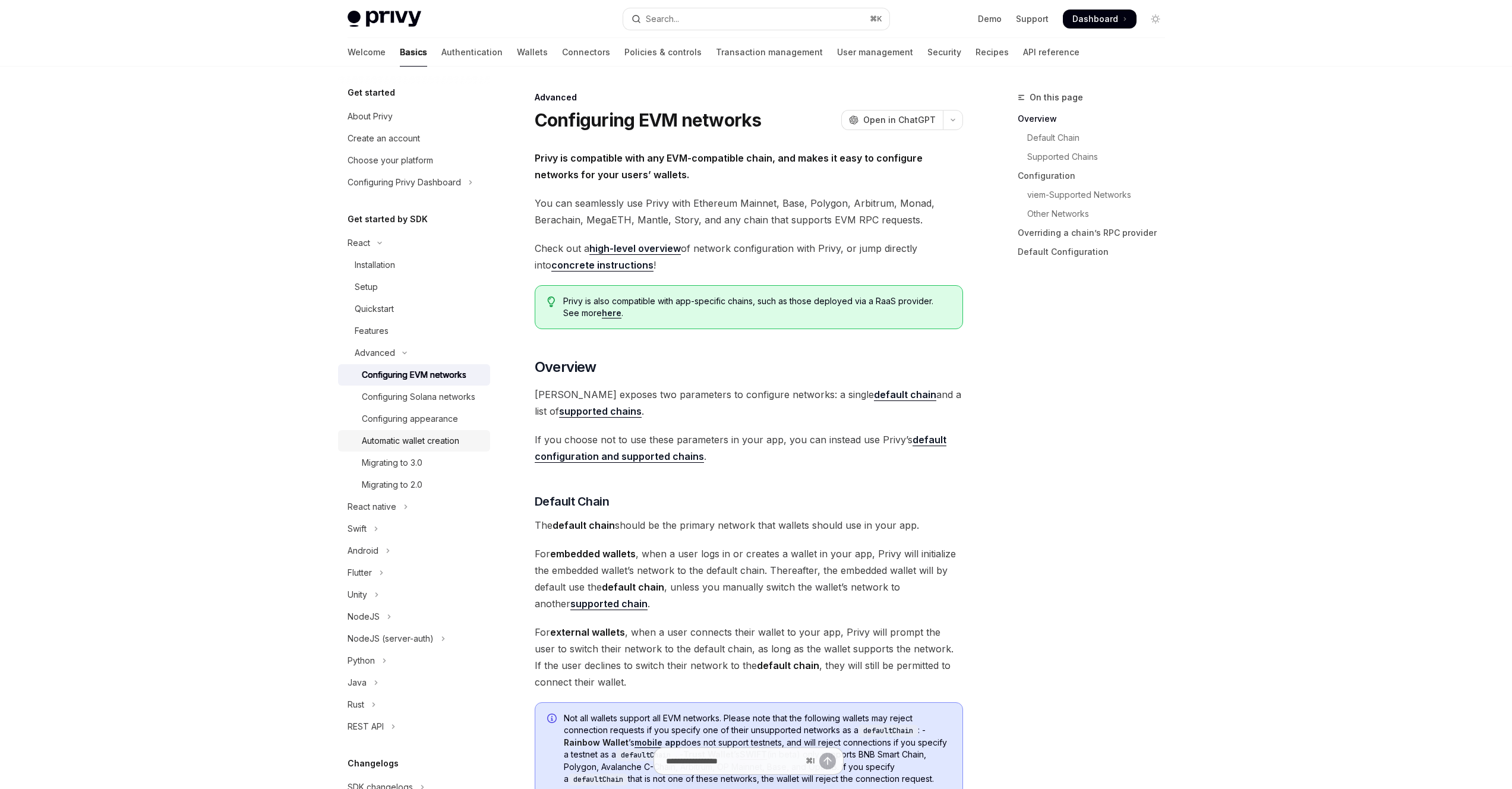
click at [435, 448] on div "Automatic wallet creation" at bounding box center [411, 440] width 98 height 14
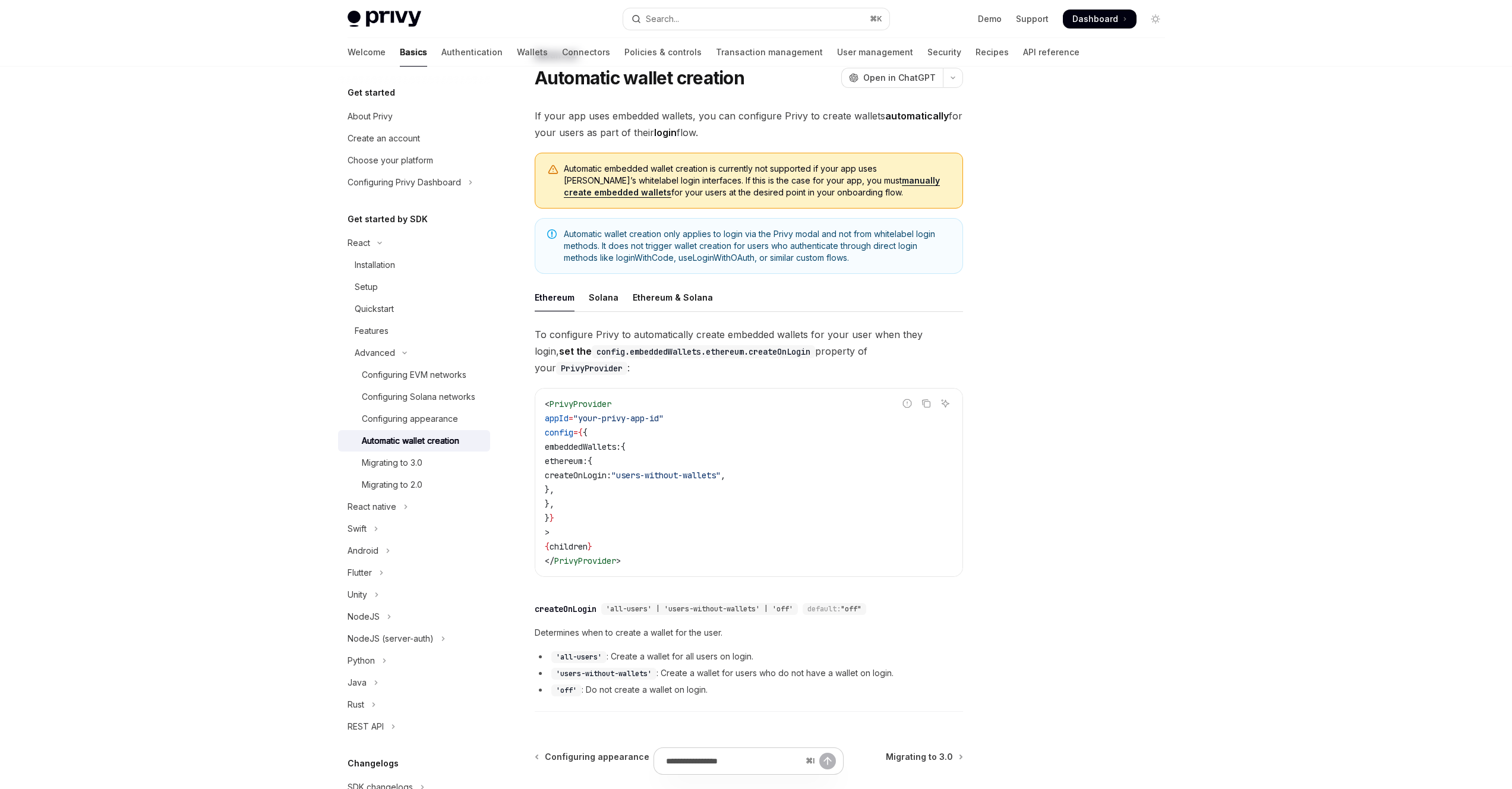
scroll to position [146, 0]
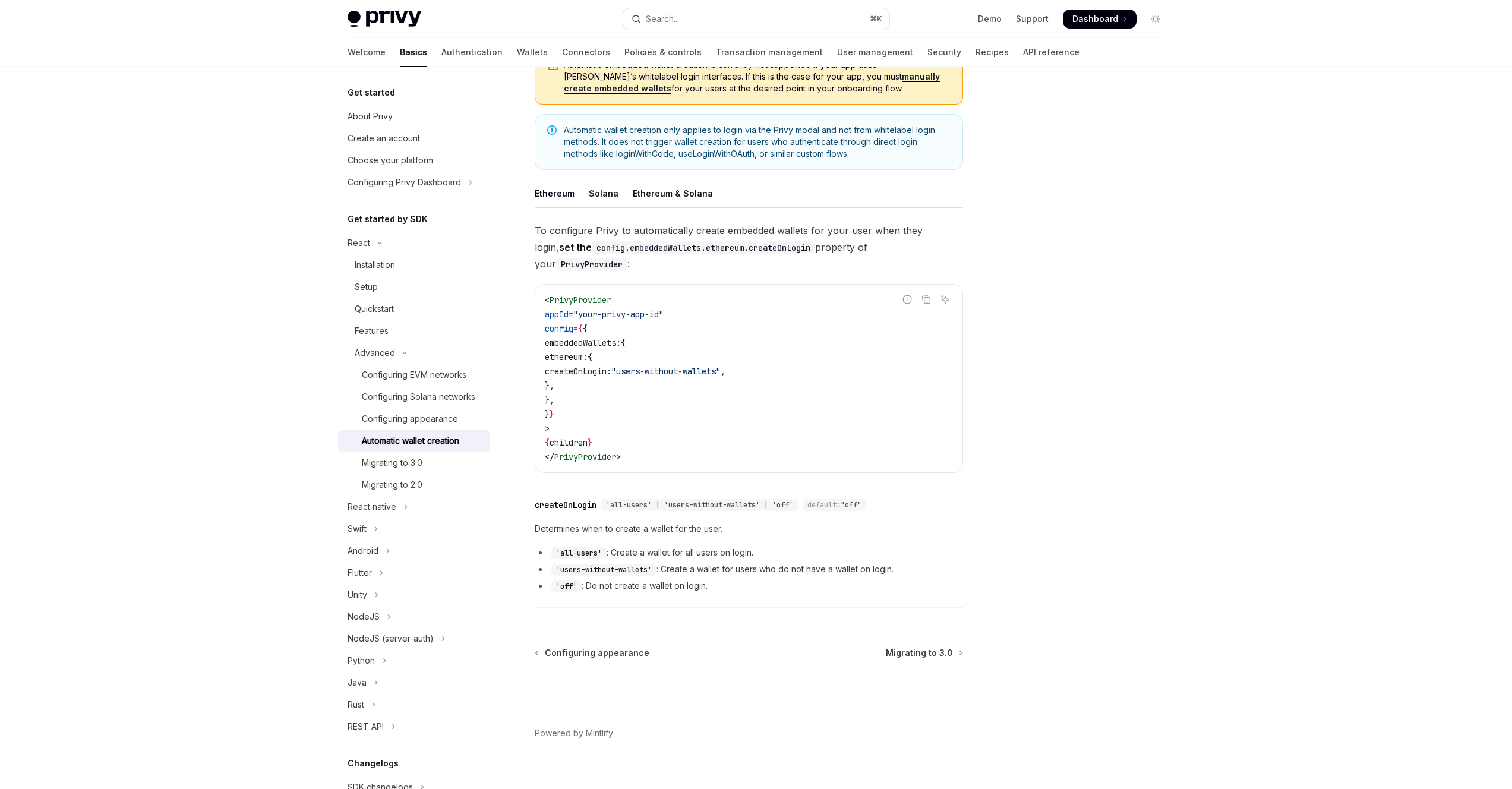
click at [1109, 378] on div at bounding box center [1084, 439] width 180 height 699
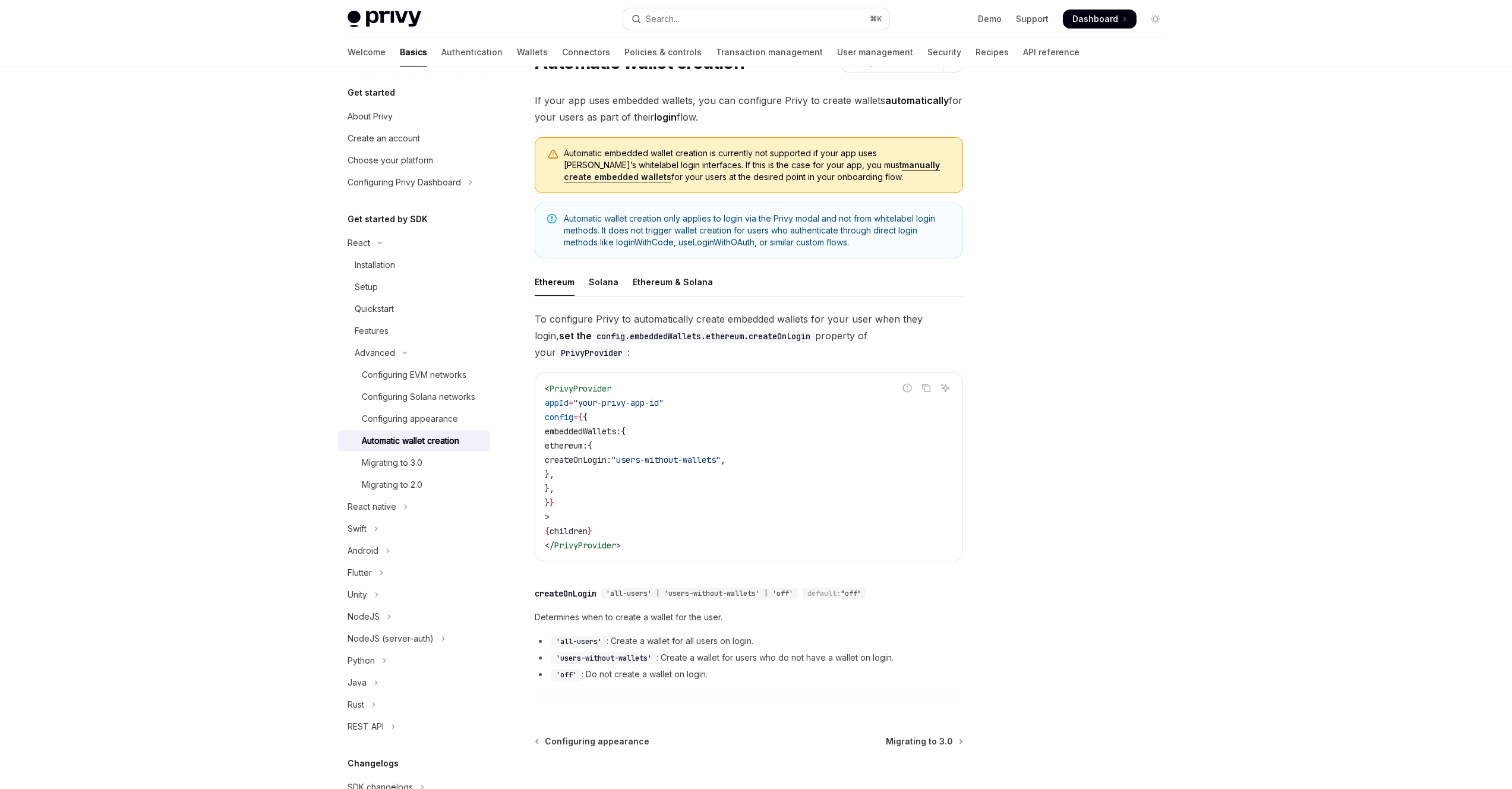
scroll to position [34, 0]
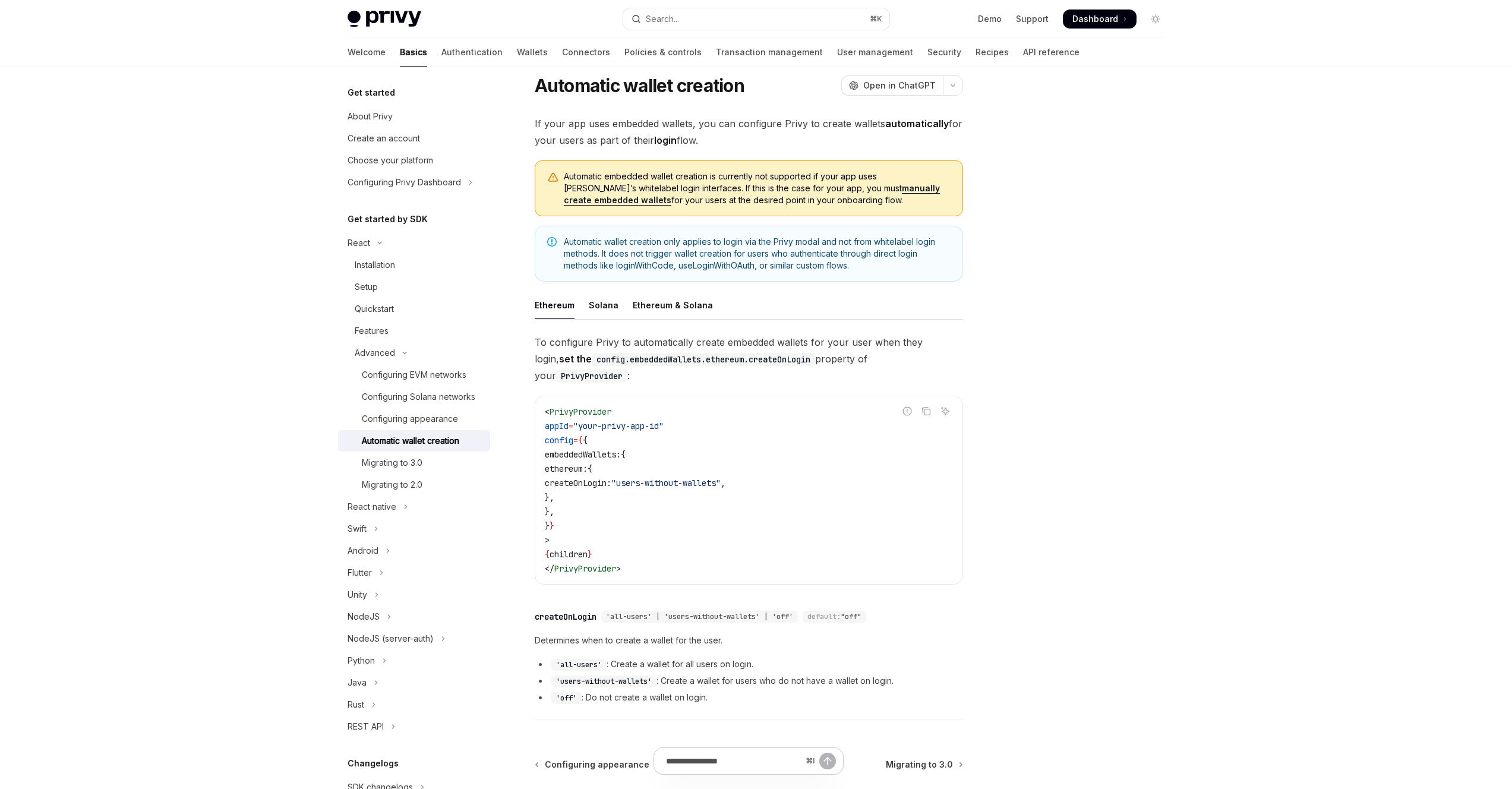
drag, startPoint x: 674, startPoint y: 483, endPoint x: 594, endPoint y: 442, distance: 89.9
click at [594, 442] on code "< PrivyProvider appId = "your-privy-app-id" config = { { embeddedWallets: { eth…" at bounding box center [749, 490] width 408 height 171
click at [594, 449] on span "embeddedWallets:" at bounding box center [583, 454] width 76 height 11
drag, startPoint x: 586, startPoint y: 436, endPoint x: 693, endPoint y: 465, distance: 110.9
click at [693, 465] on code "< PrivyProvider appId = "your-privy-app-id" config = { { embeddedWallets: { eth…" at bounding box center [749, 490] width 408 height 171
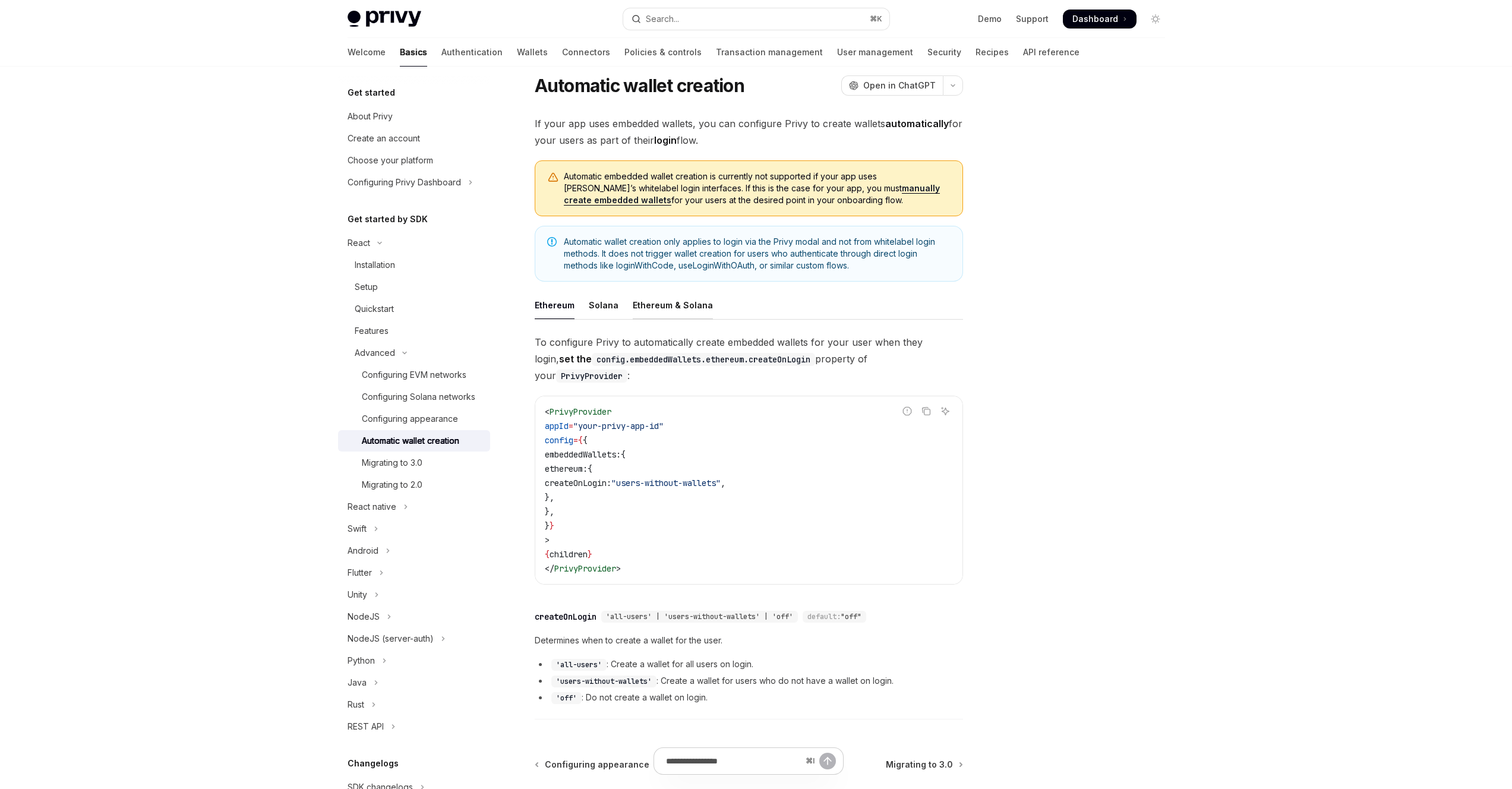
click at [661, 306] on div "Ethereum & Solana" at bounding box center [673, 305] width 80 height 28
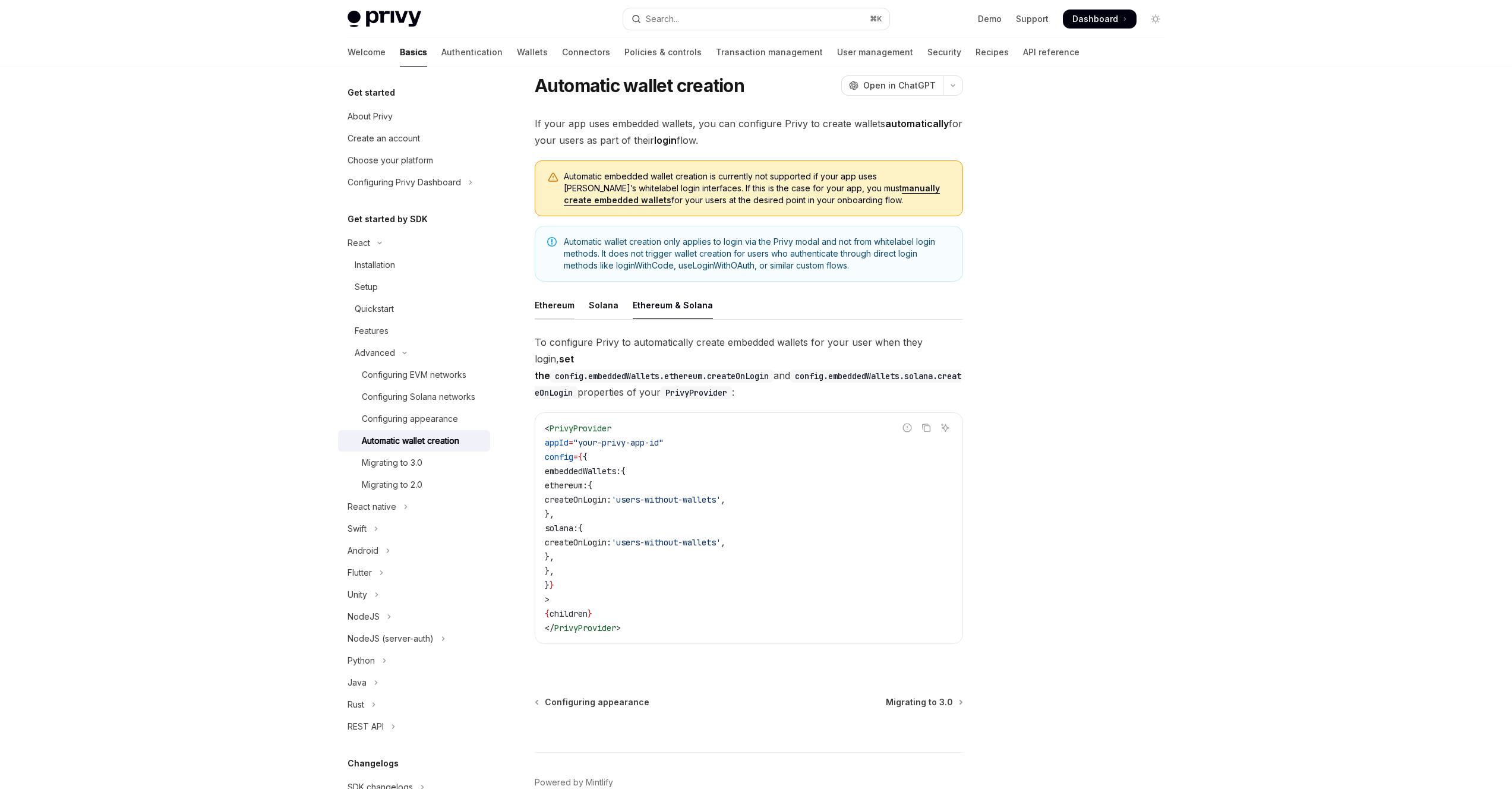
click at [558, 312] on div "Ethereum" at bounding box center [555, 305] width 40 height 28
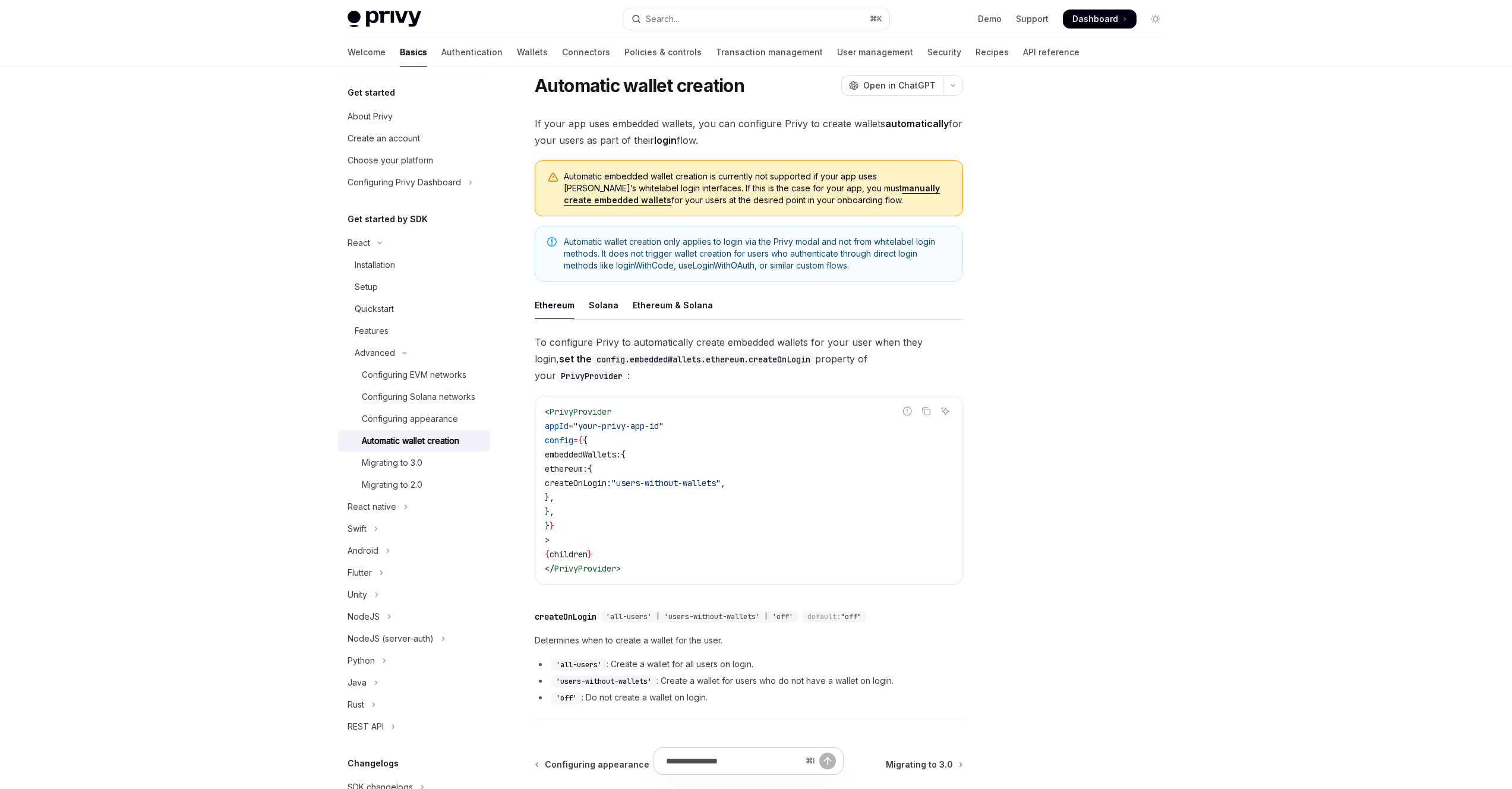
click at [1138, 283] on div at bounding box center [1084, 439] width 180 height 699
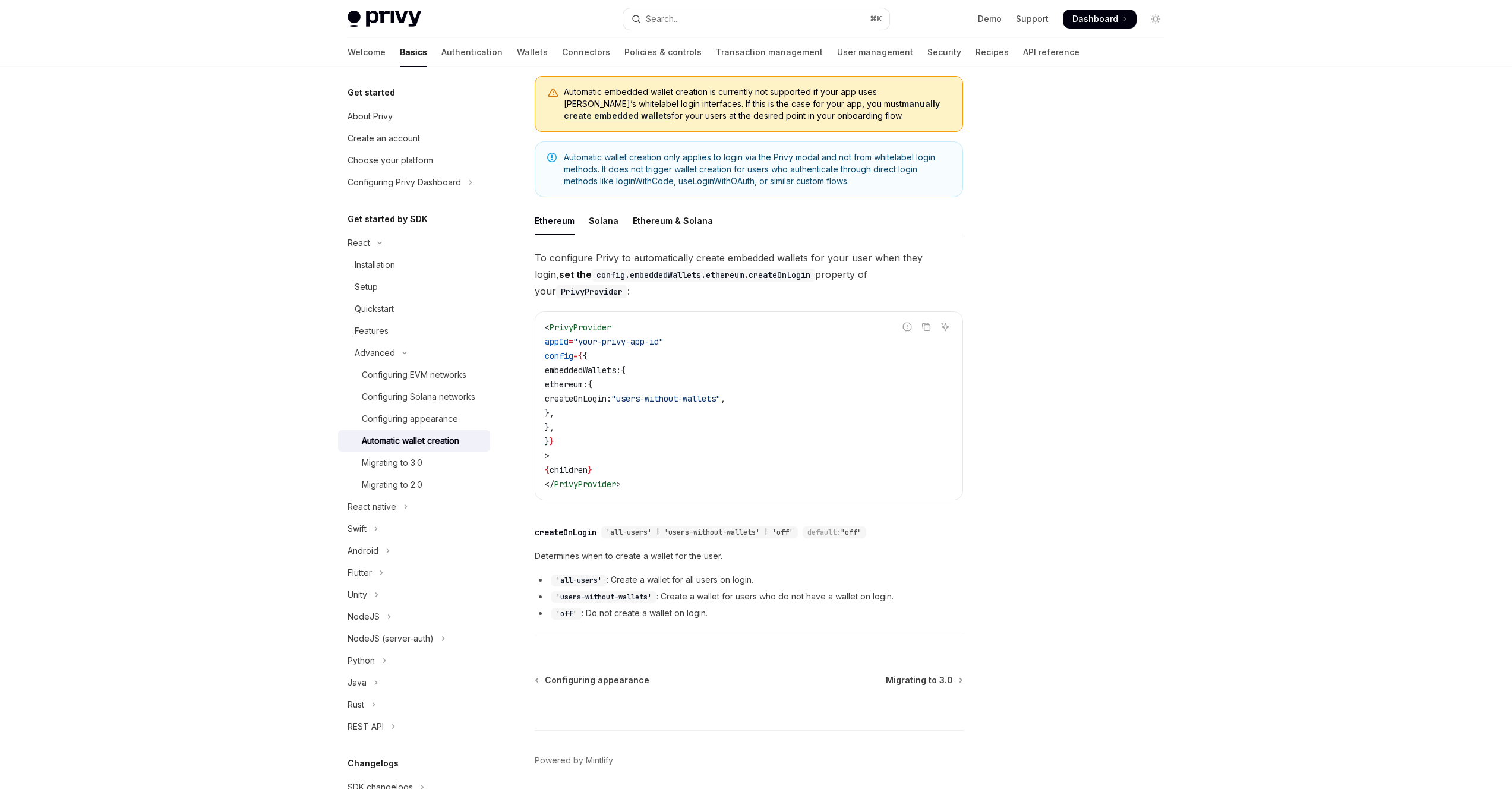
scroll to position [146, 0]
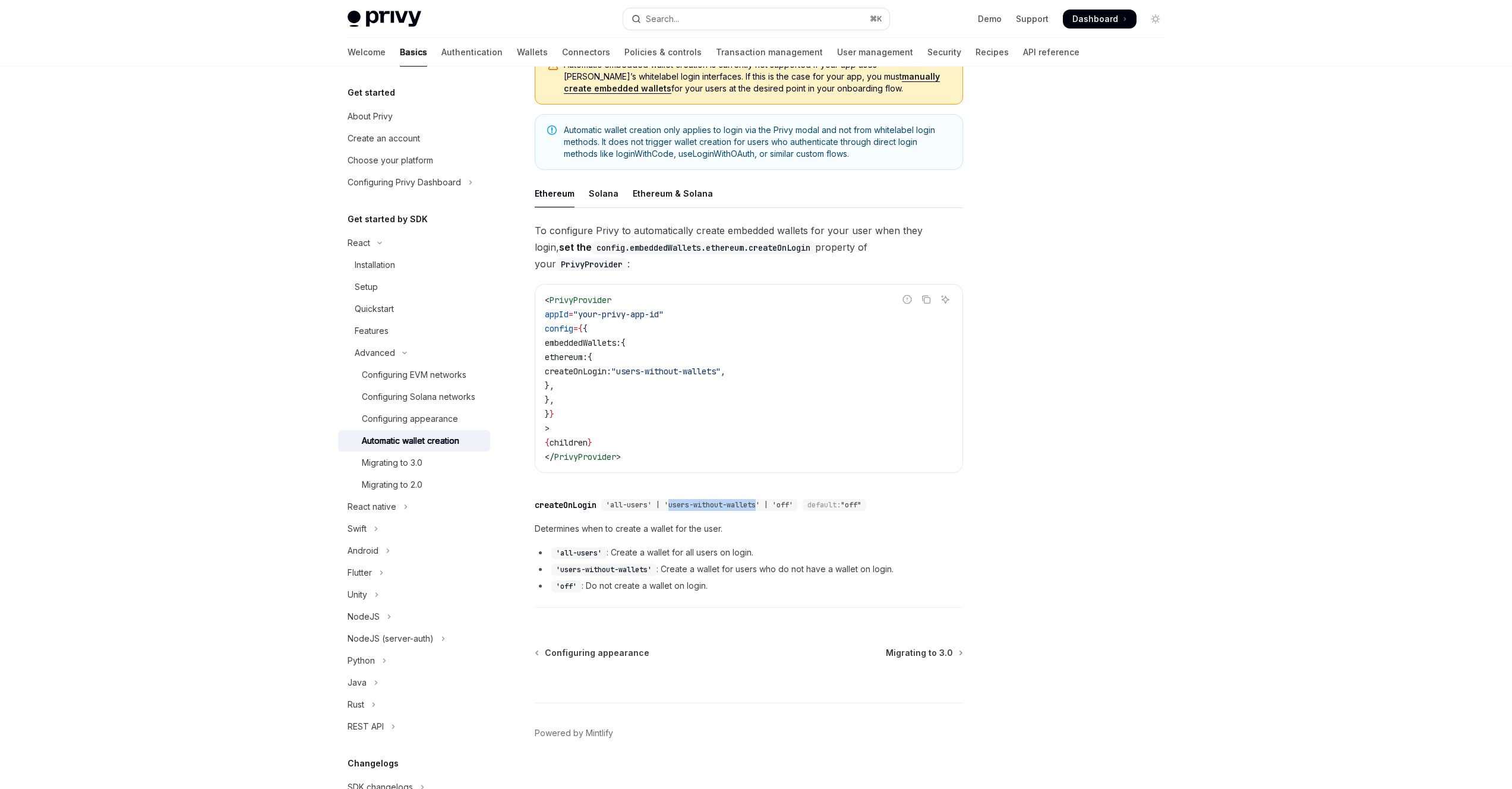
drag, startPoint x: 672, startPoint y: 489, endPoint x: 764, endPoint y: 487, distance: 92.0
click at [764, 501] on span "'all-users' | 'users-without-wallets' | 'off'" at bounding box center [700, 506] width 187 height 10
copy span "users-without-wallets"
click at [377, 121] on div "About Privy" at bounding box center [370, 116] width 45 height 14
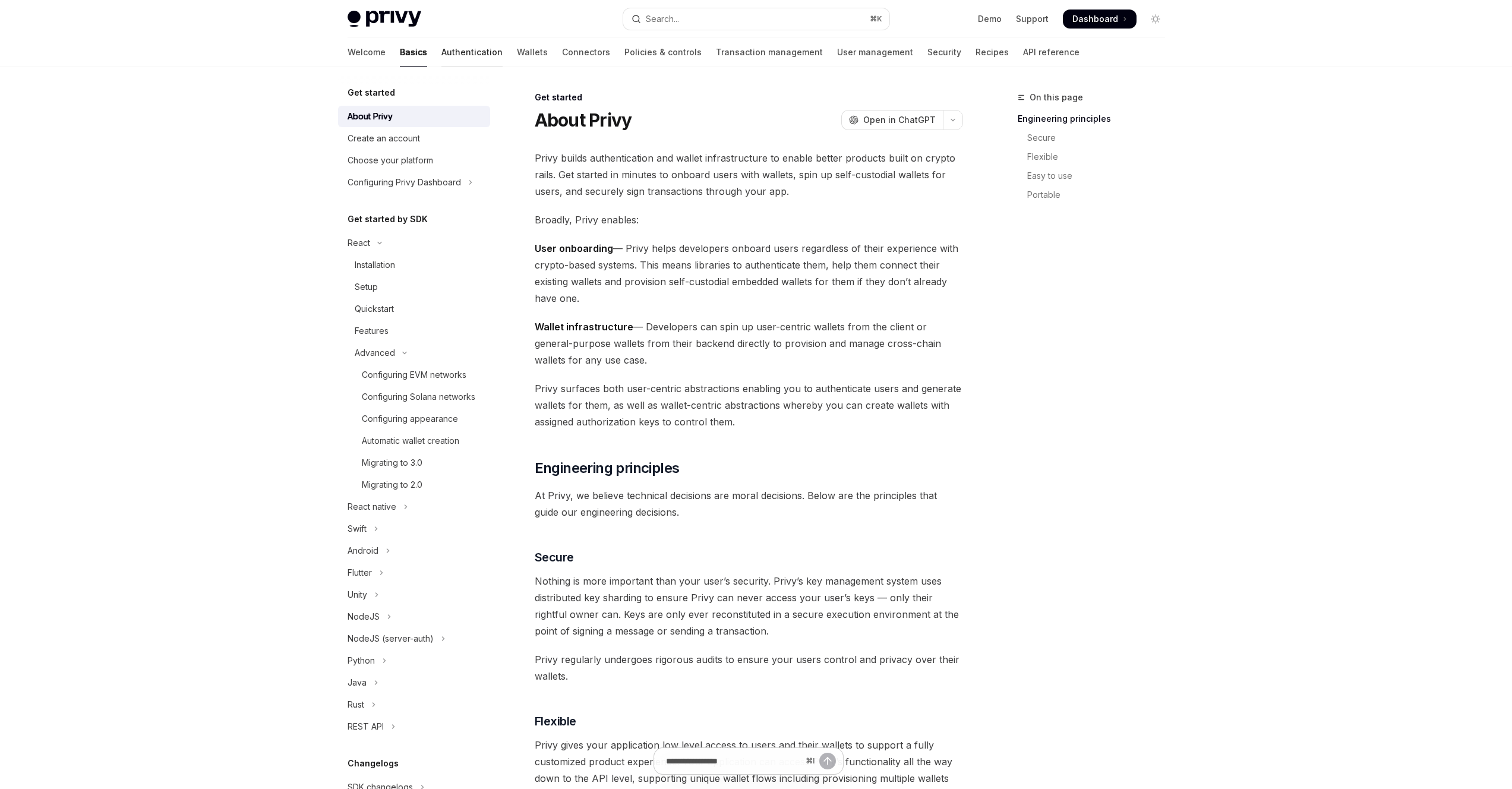
click at [442, 54] on link "Authentication" at bounding box center [472, 52] width 61 height 29
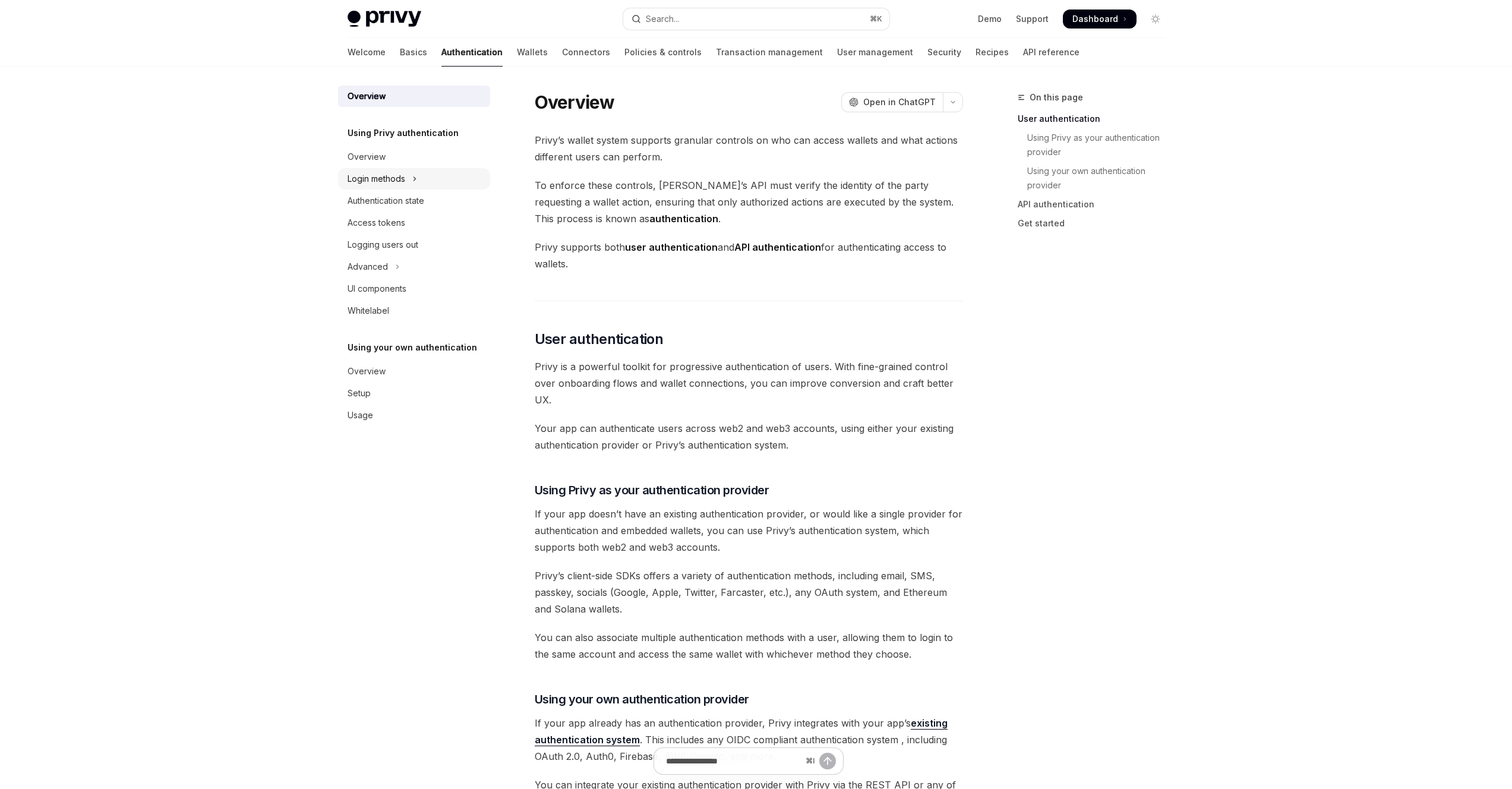
click at [403, 175] on div "Login methods" at bounding box center [376, 179] width 57 height 14
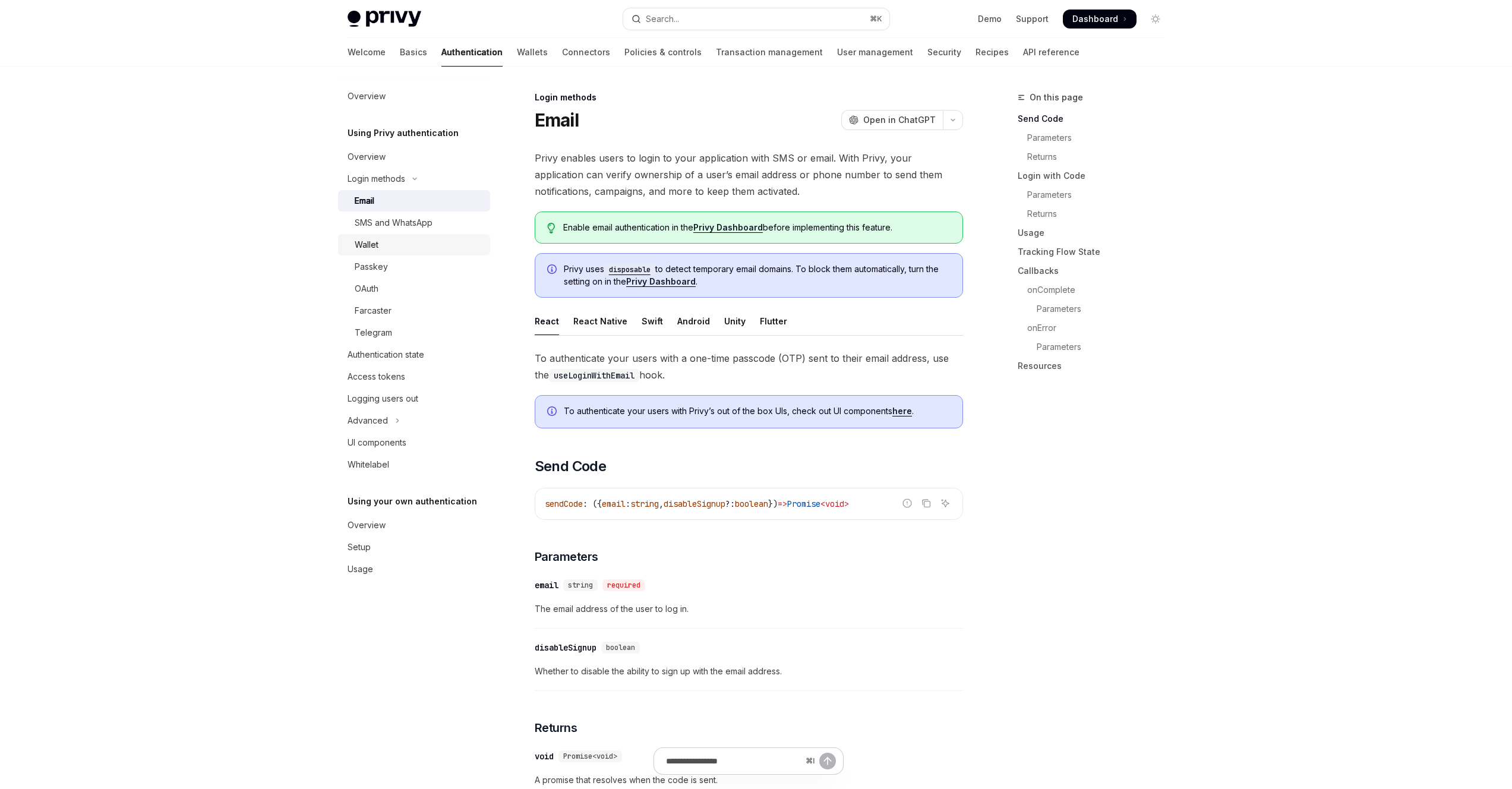
click at [385, 250] on div "Wallet" at bounding box center [419, 244] width 129 height 14
type textarea "*"
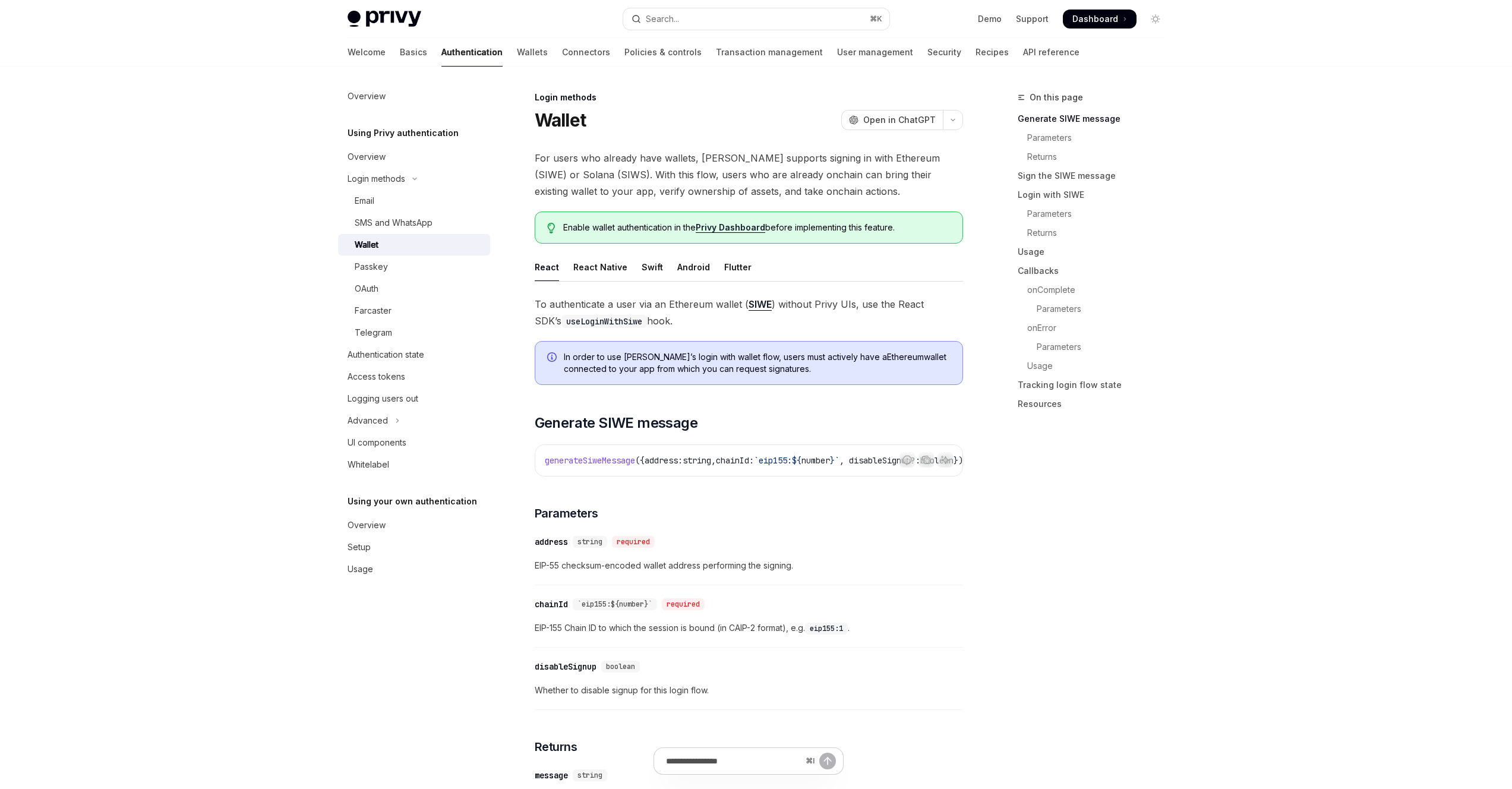
scroll to position [2, 0]
click at [756, 426] on h2 "​ Generate SIWE message" at bounding box center [749, 420] width 429 height 19
click at [754, 427] on h2 "​ Generate SIWE message" at bounding box center [749, 420] width 429 height 19
click at [753, 425] on h2 "​ Generate SIWE message" at bounding box center [749, 420] width 429 height 19
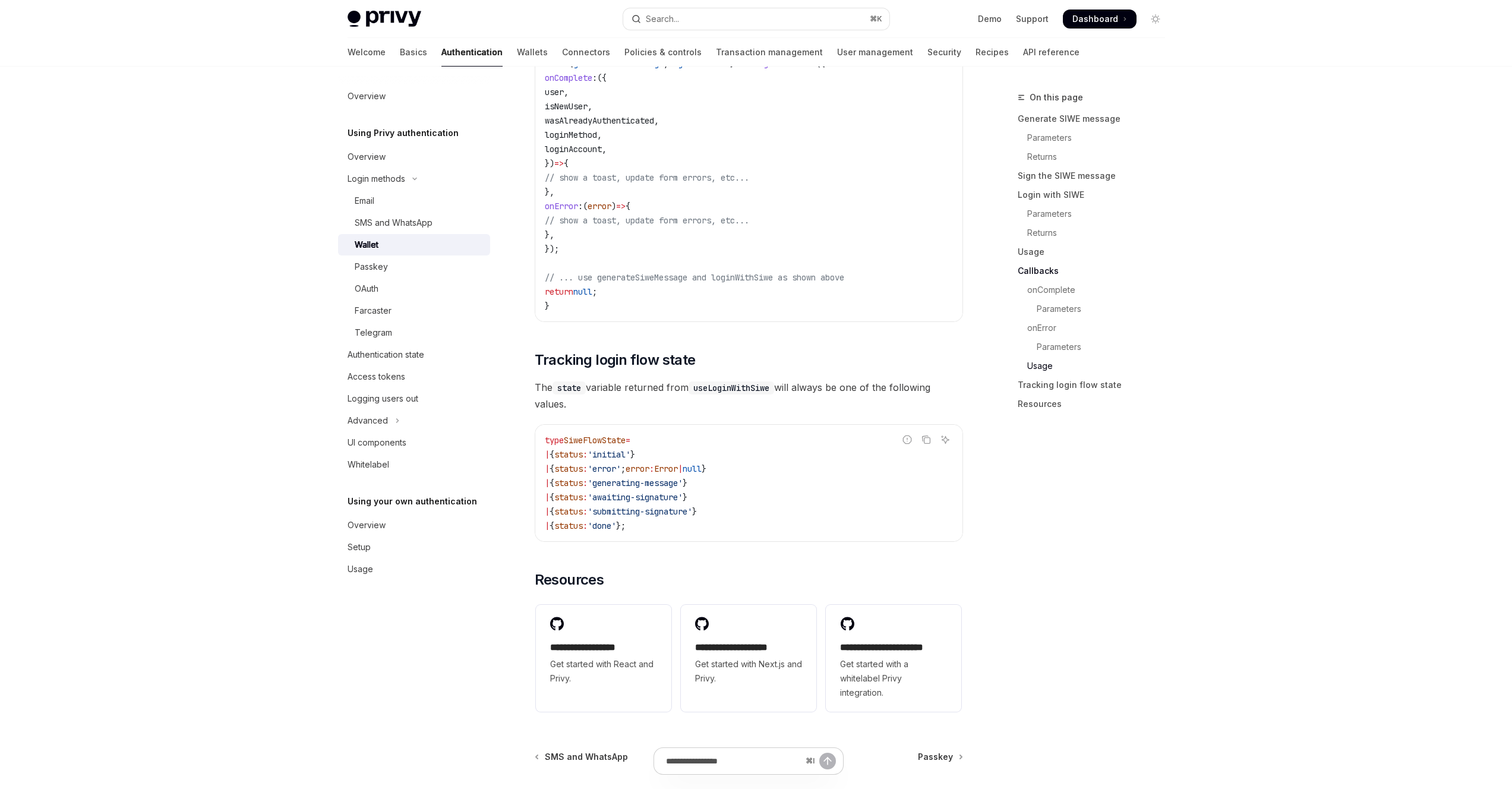
scroll to position [2834, 0]
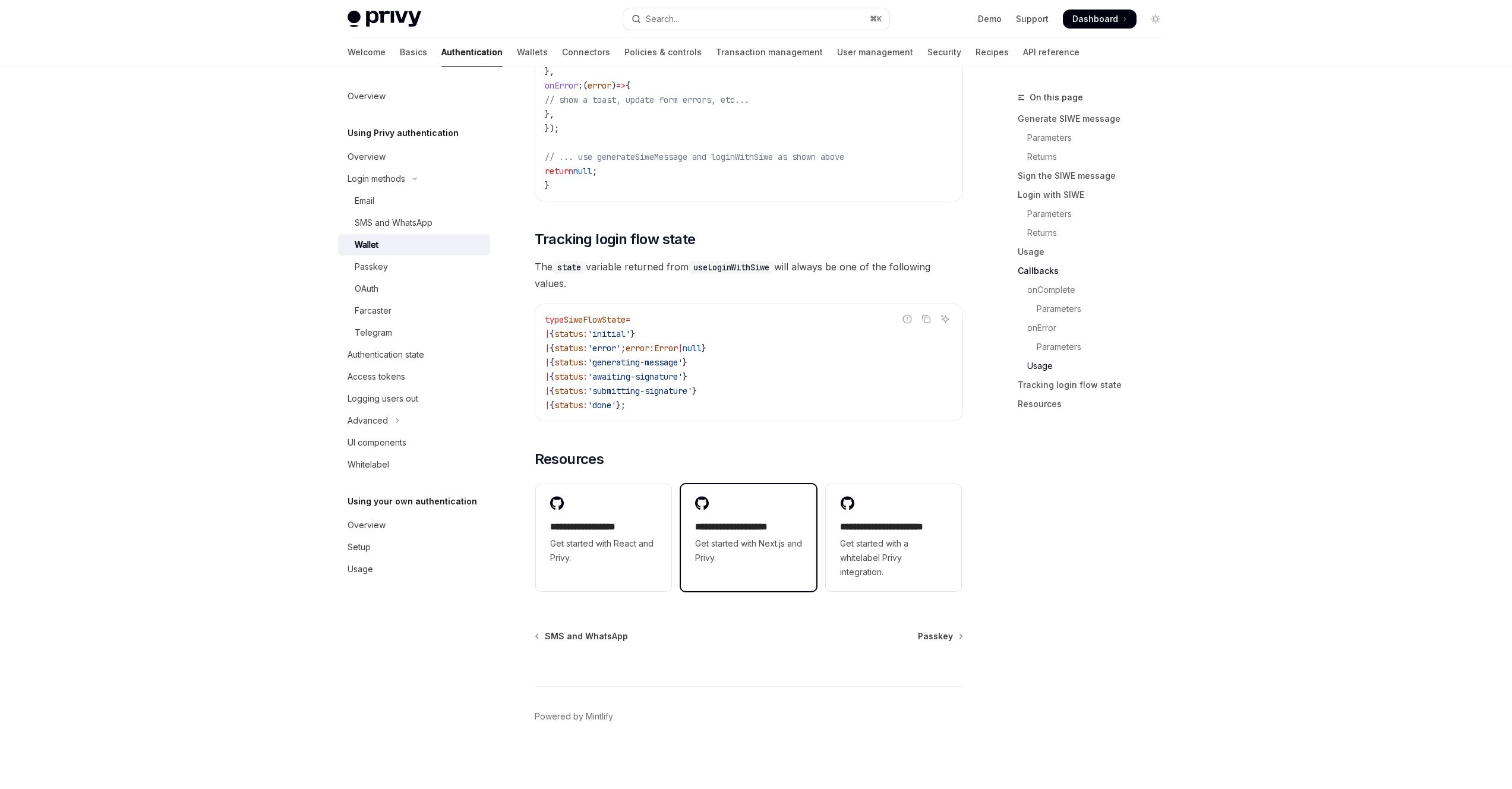
click at [777, 498] on div "**********" at bounding box center [748, 530] width 135 height 93
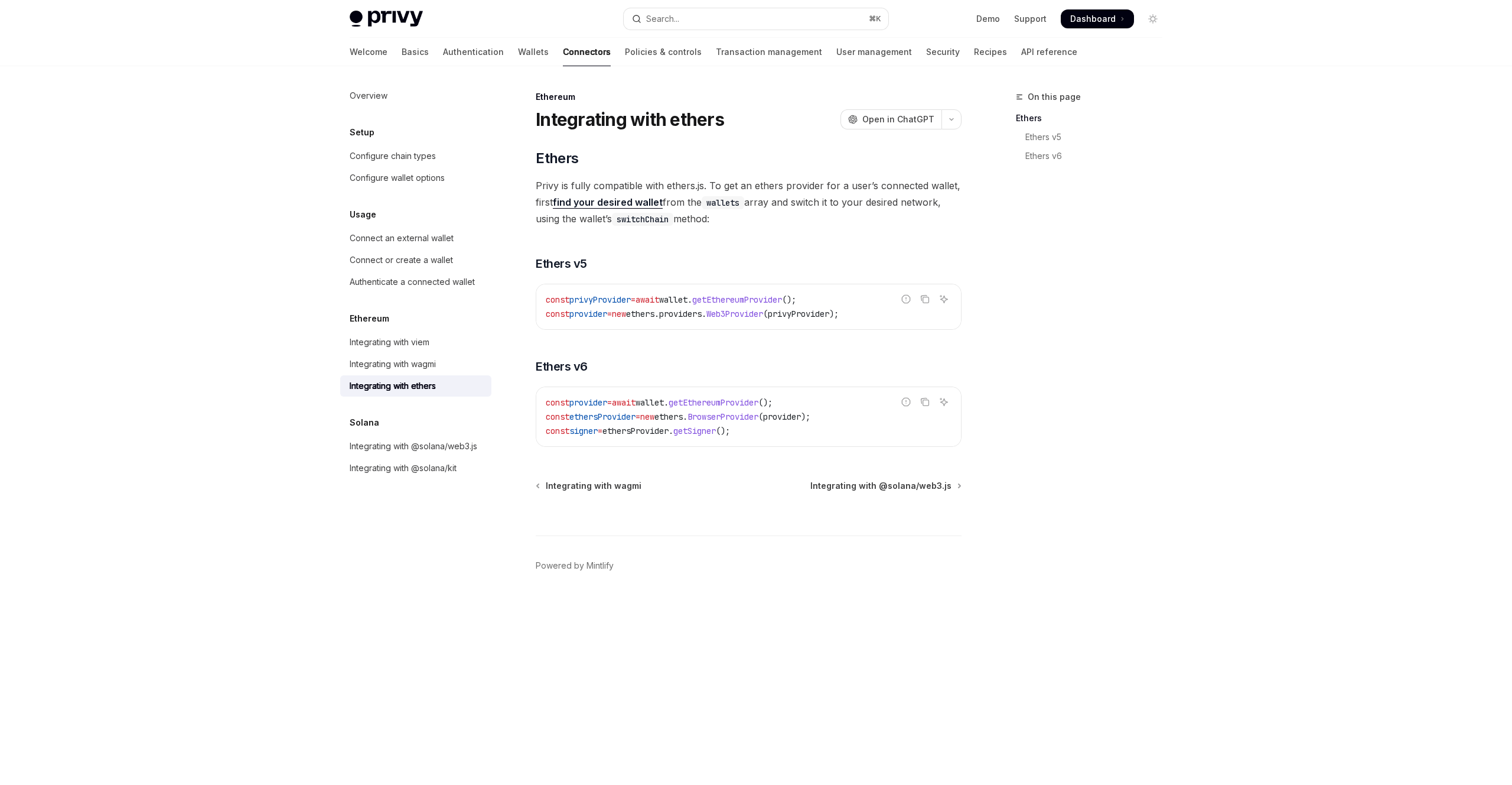
click at [192, 405] on div "Skip to main content Privy Docs home page Search... ⌘ K Demo Support Dashboard …" at bounding box center [756, 392] width 1512 height 785
click at [758, 235] on div "​ Ethers Privy is fully compatible with ethers.js. To get an ethers provider fo…" at bounding box center [749, 298] width 426 height 298
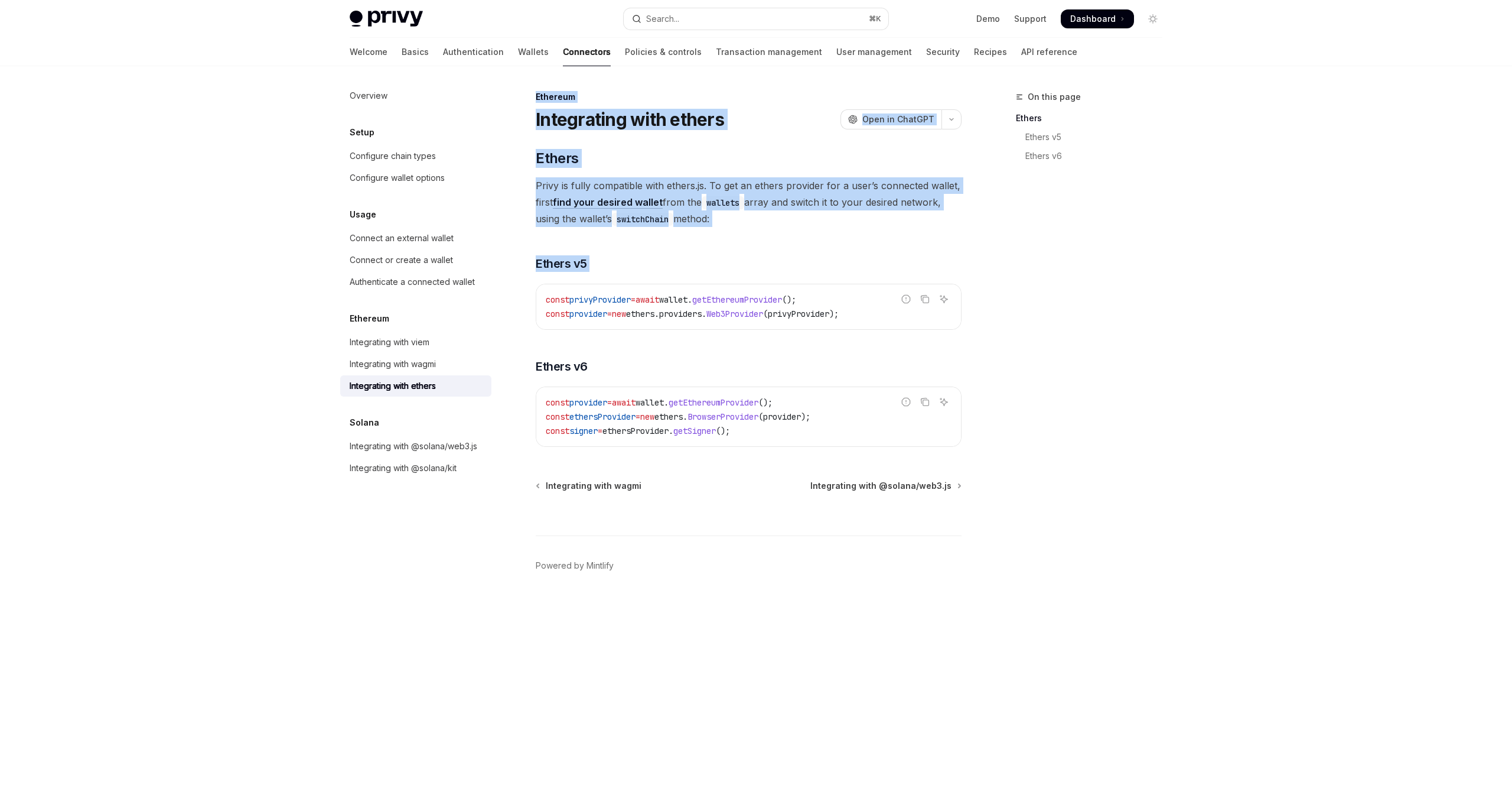
drag, startPoint x: 534, startPoint y: 90, endPoint x: 878, endPoint y: 313, distance: 410.0
click at [878, 313] on div "Ethereum Integrating with ethers OpenAI Open in ChatGPT OpenAI Open in ChatGPT …" at bounding box center [638, 437] width 653 height 695
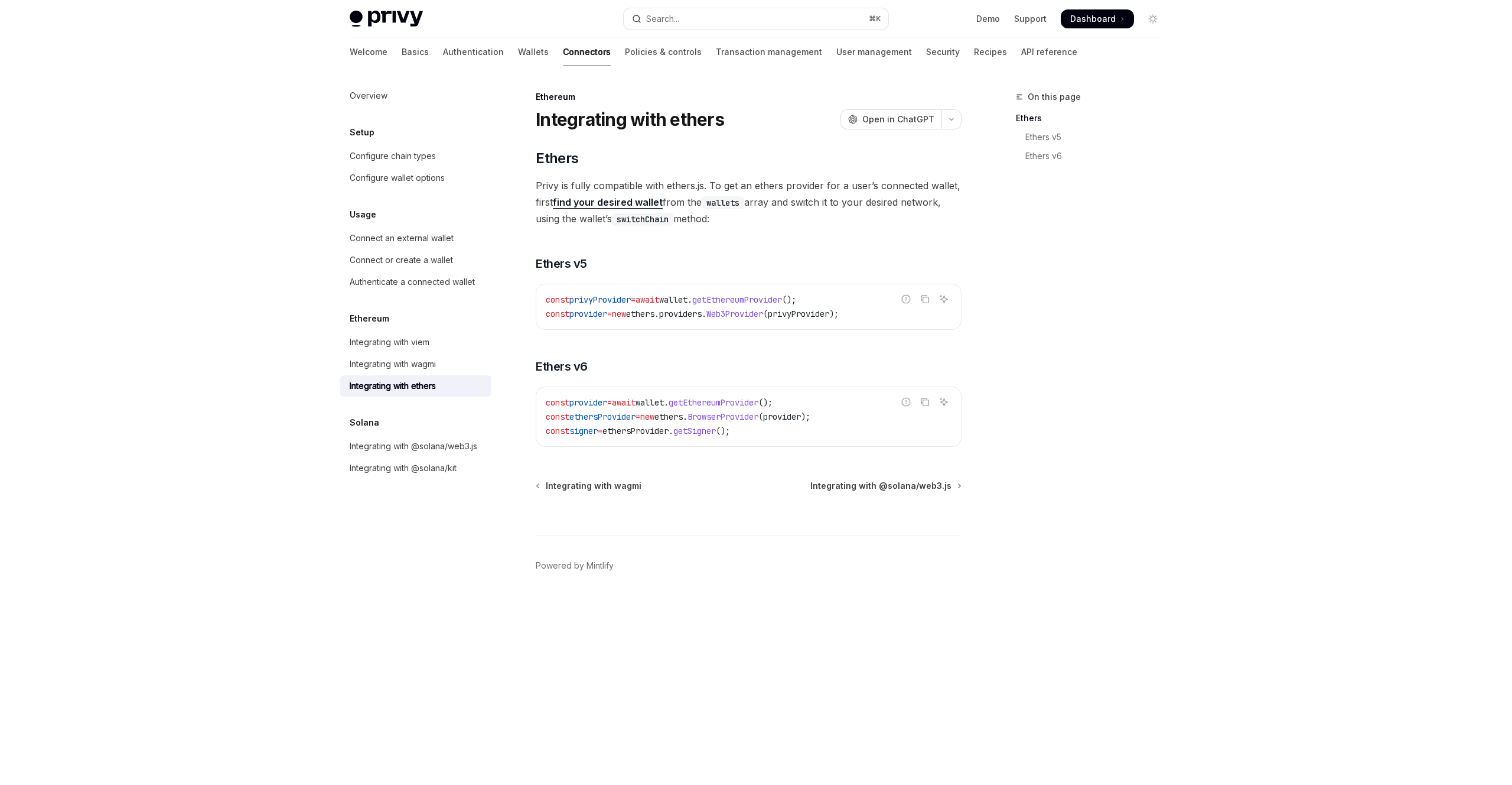
drag, startPoint x: 878, startPoint y: 315, endPoint x: 872, endPoint y: 315, distance: 6.0
click at [872, 315] on div "Report incorrect code" at bounding box center [907, 317] width 83 height 12
drag, startPoint x: 877, startPoint y: 316, endPoint x: 618, endPoint y: 214, distance: 278.4
click at [618, 214] on div "​ Ethers Privy is fully compatible with ethers.js. To get an ethers provider fo…" at bounding box center [749, 298] width 426 height 298
click at [243, 270] on div "Skip to main content Privy Docs home page Search... ⌘ K Demo Support Dashboard …" at bounding box center [756, 392] width 1512 height 785
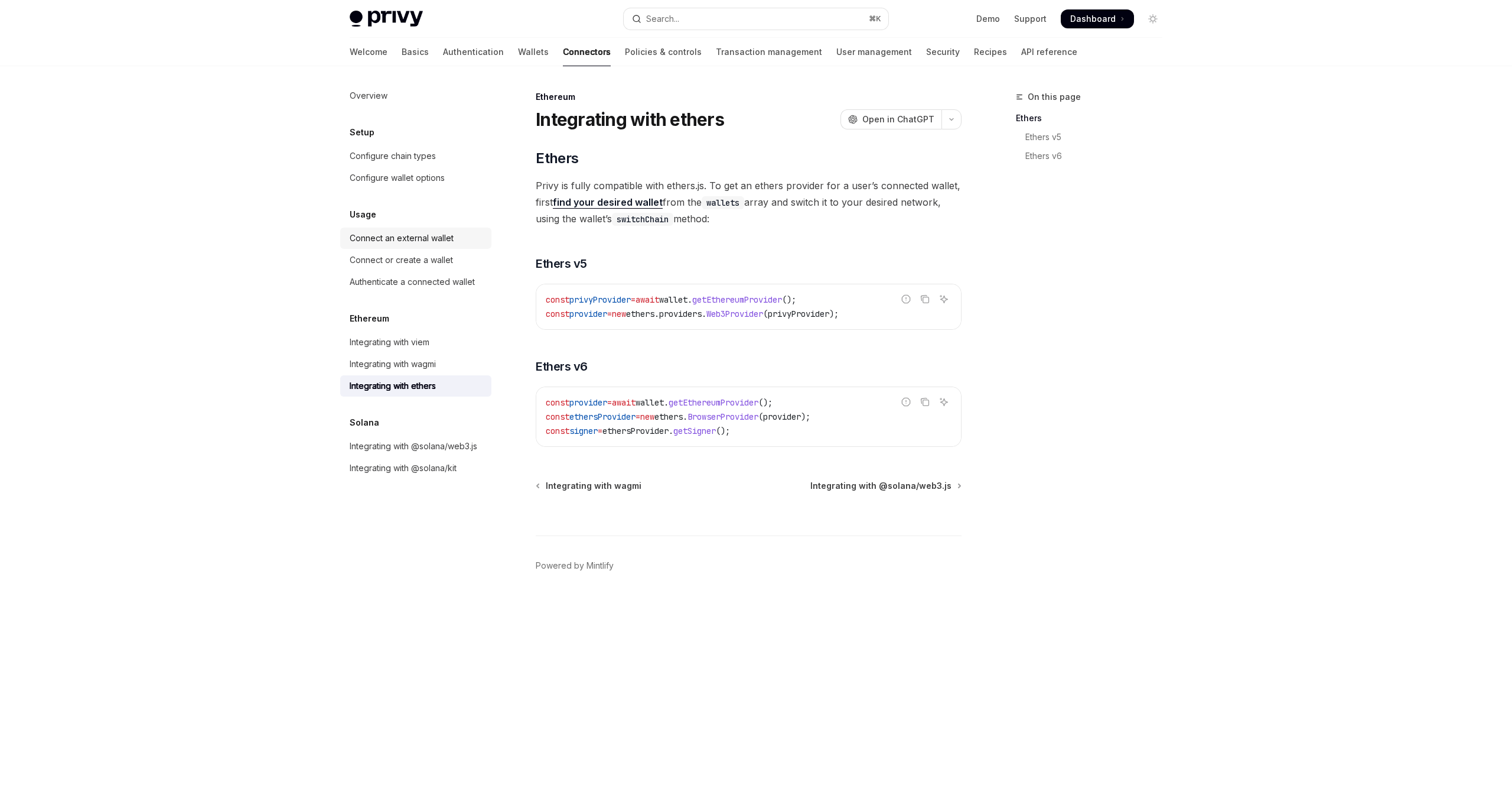
click at [398, 237] on div "Connect an external wallet" at bounding box center [402, 238] width 104 height 14
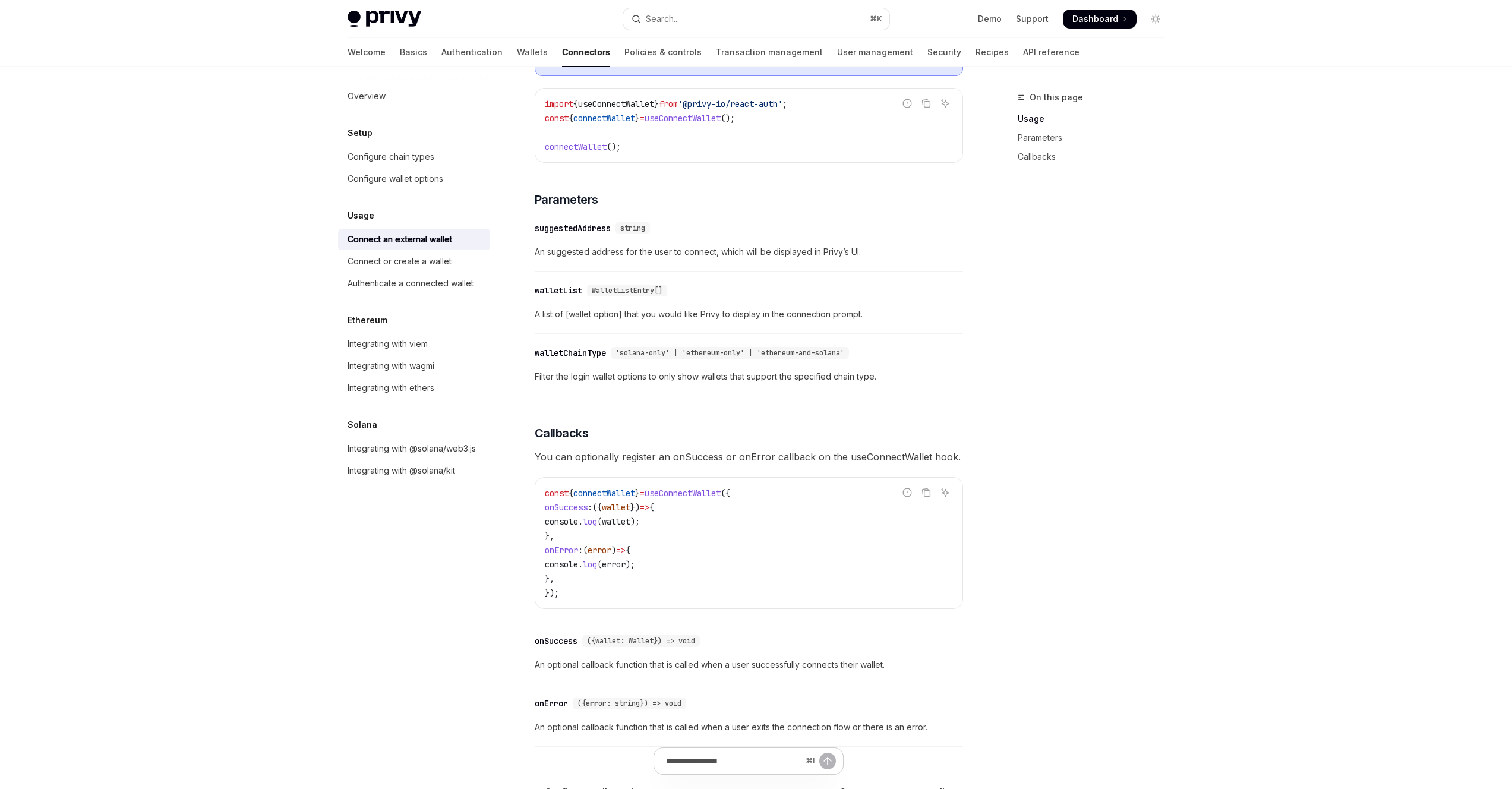
scroll to position [311, 0]
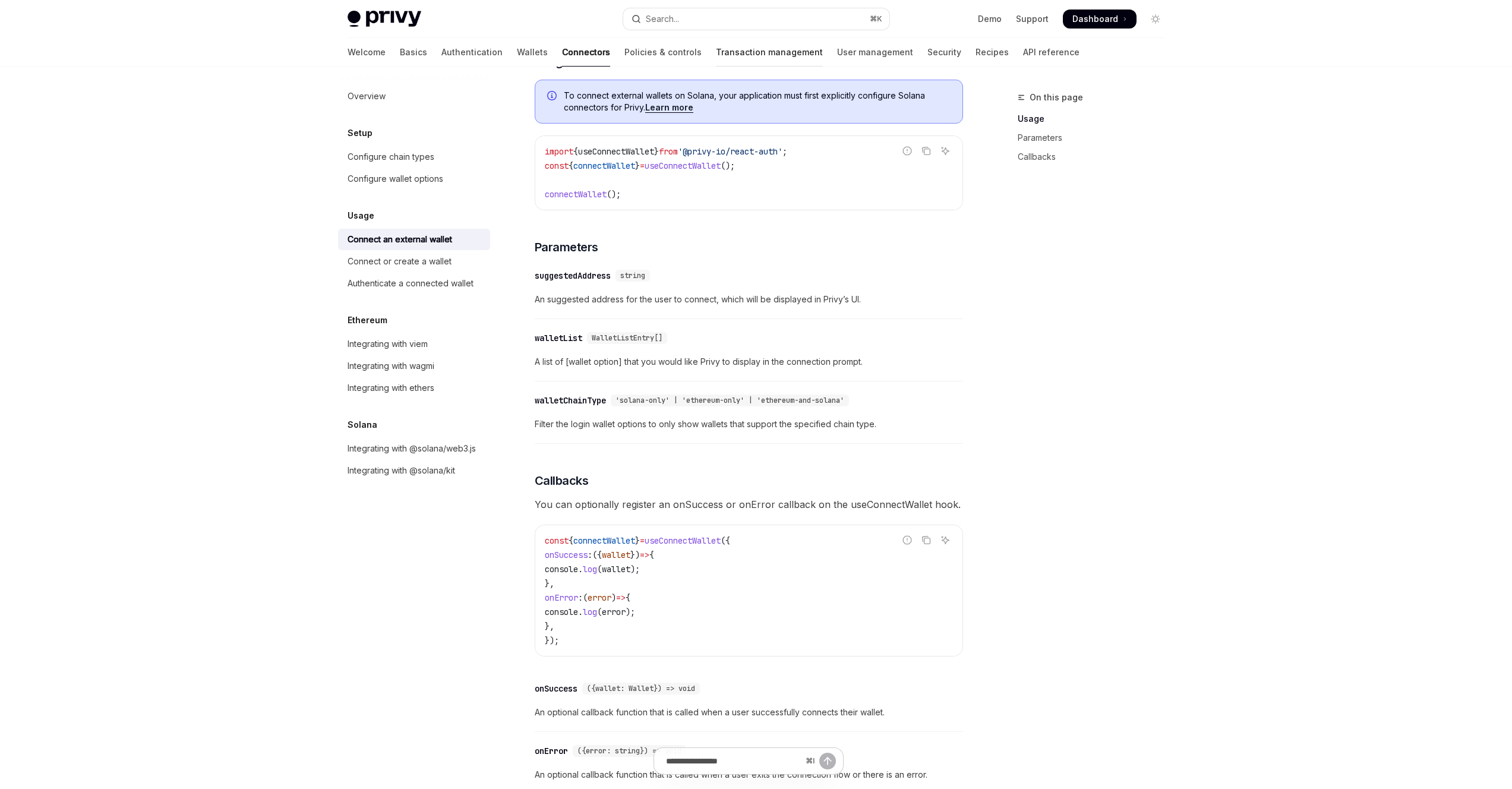
click at [716, 57] on link "Transaction management" at bounding box center [770, 52] width 107 height 29
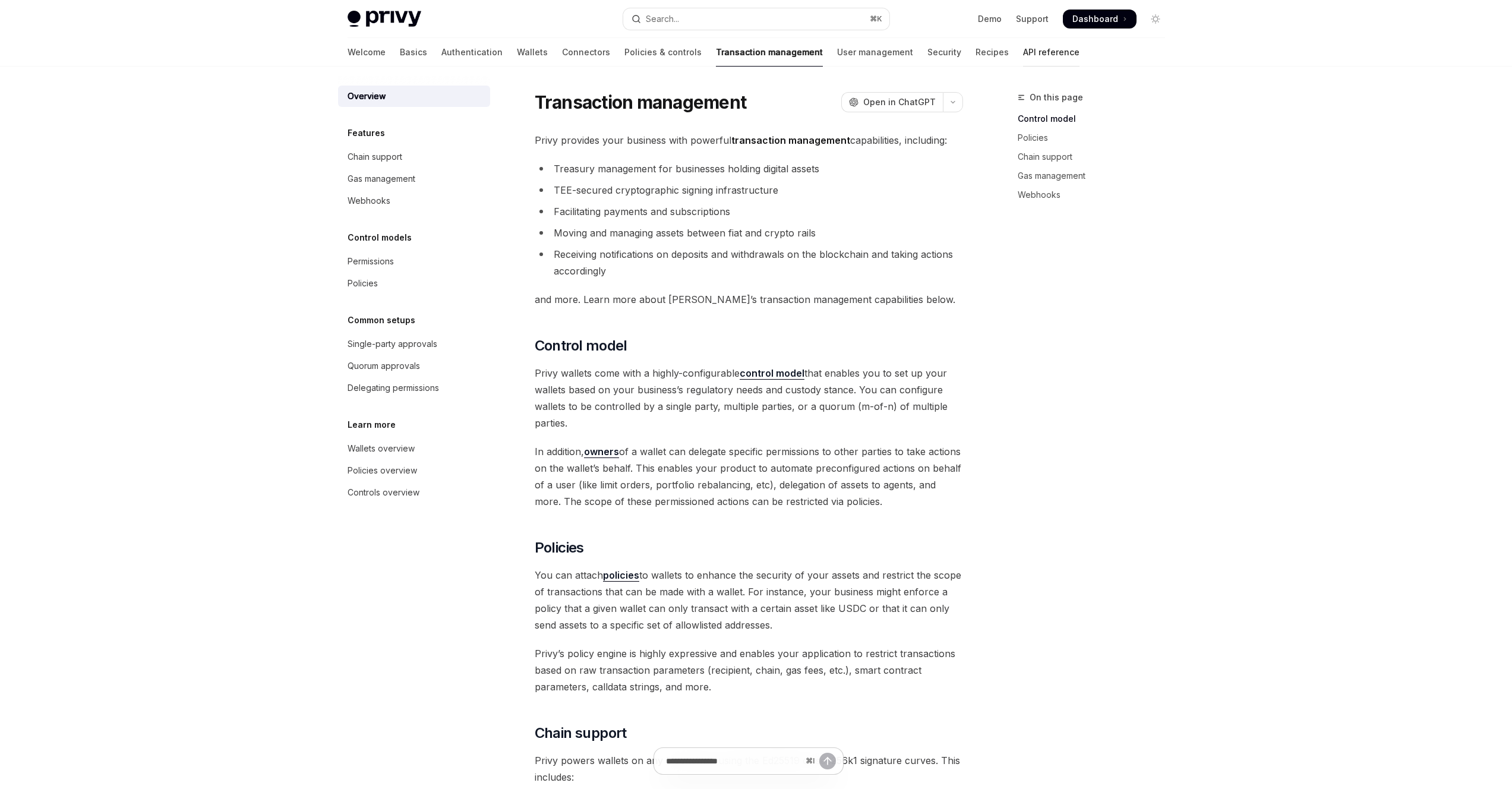
click at [1024, 49] on link "API reference" at bounding box center [1051, 52] width 57 height 29
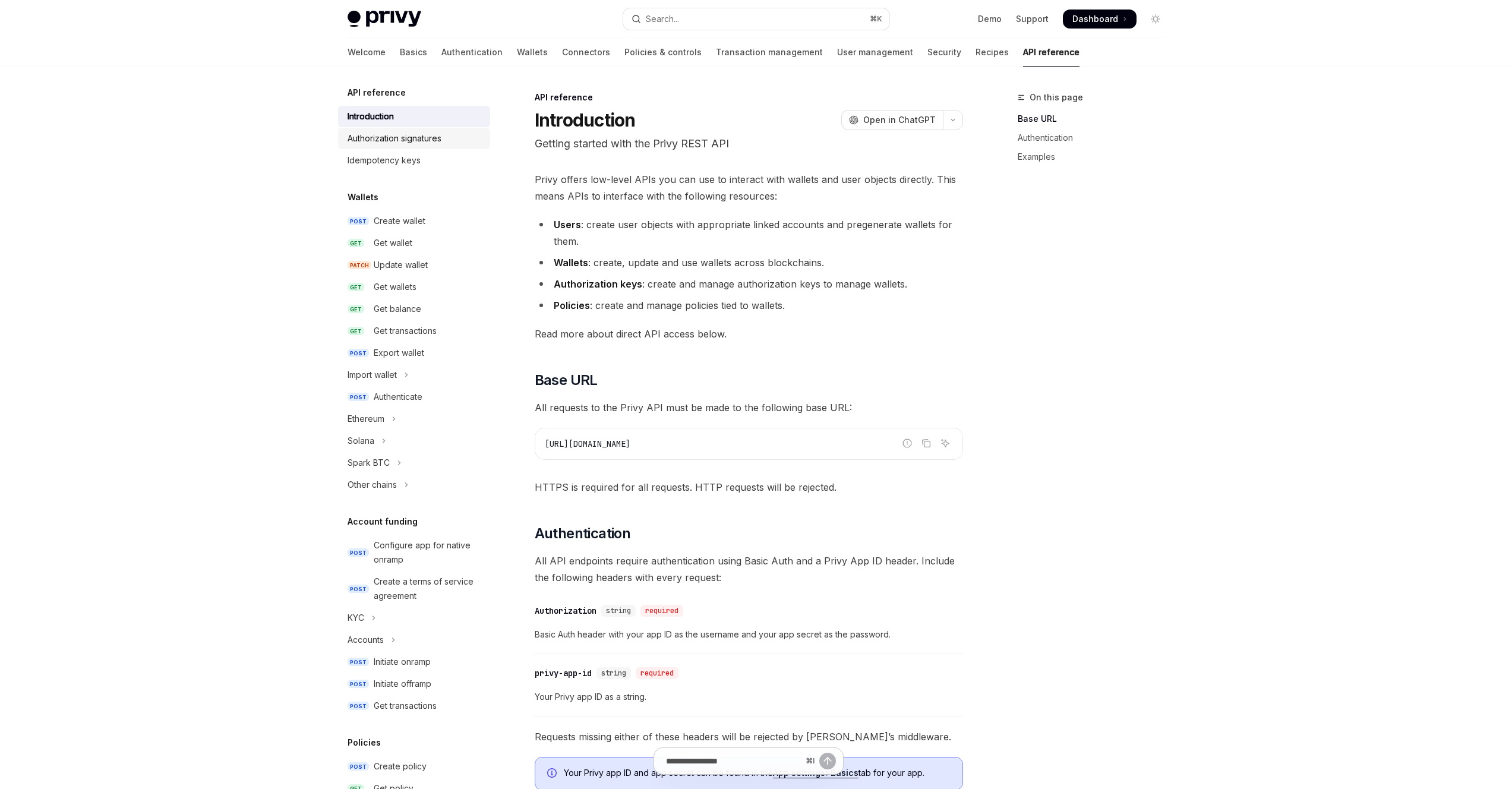
click at [429, 144] on div "Authorization signatures" at bounding box center [394, 138] width 94 height 14
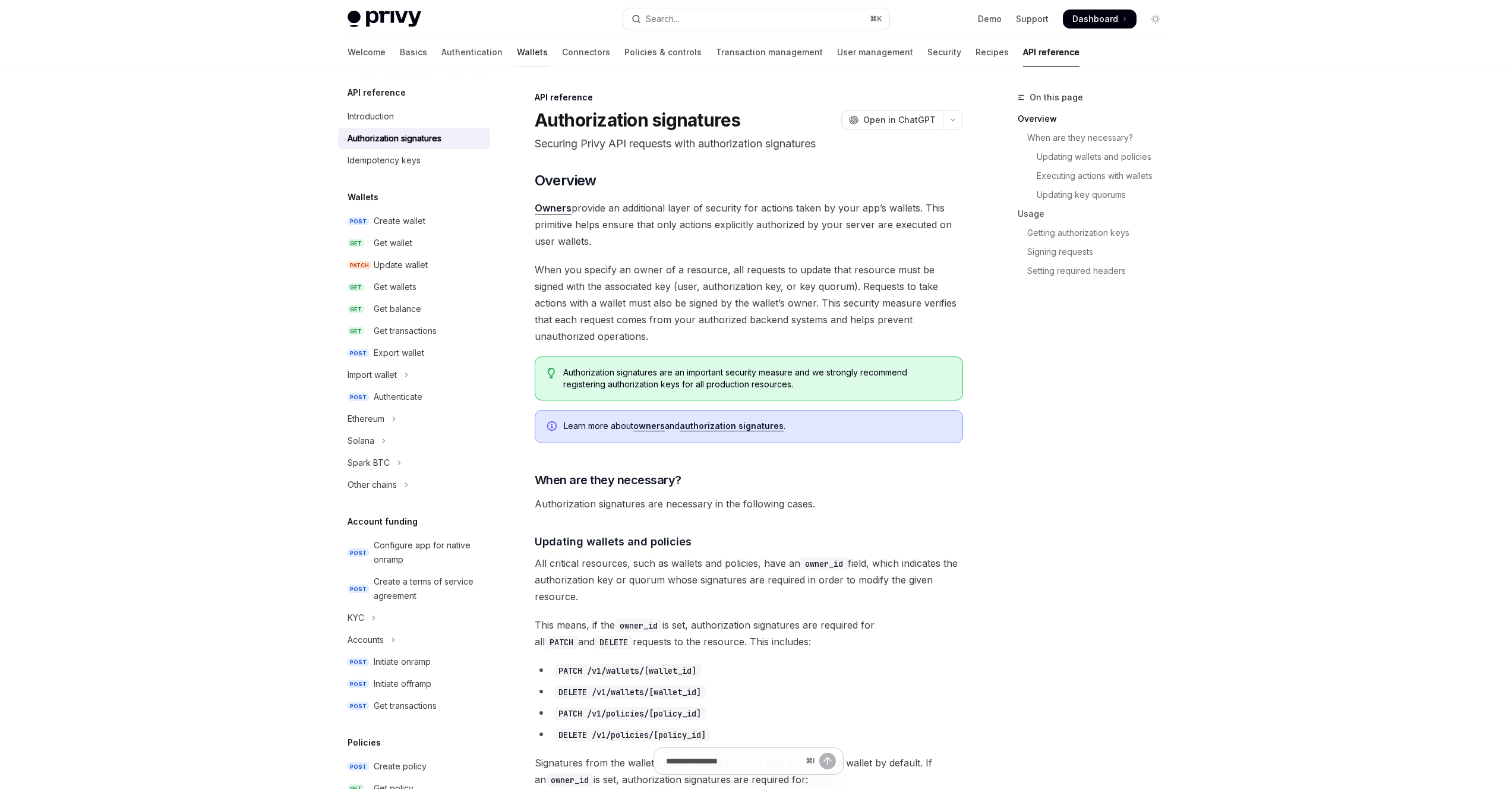
click at [517, 52] on link "Wallets" at bounding box center [533, 52] width 31 height 29
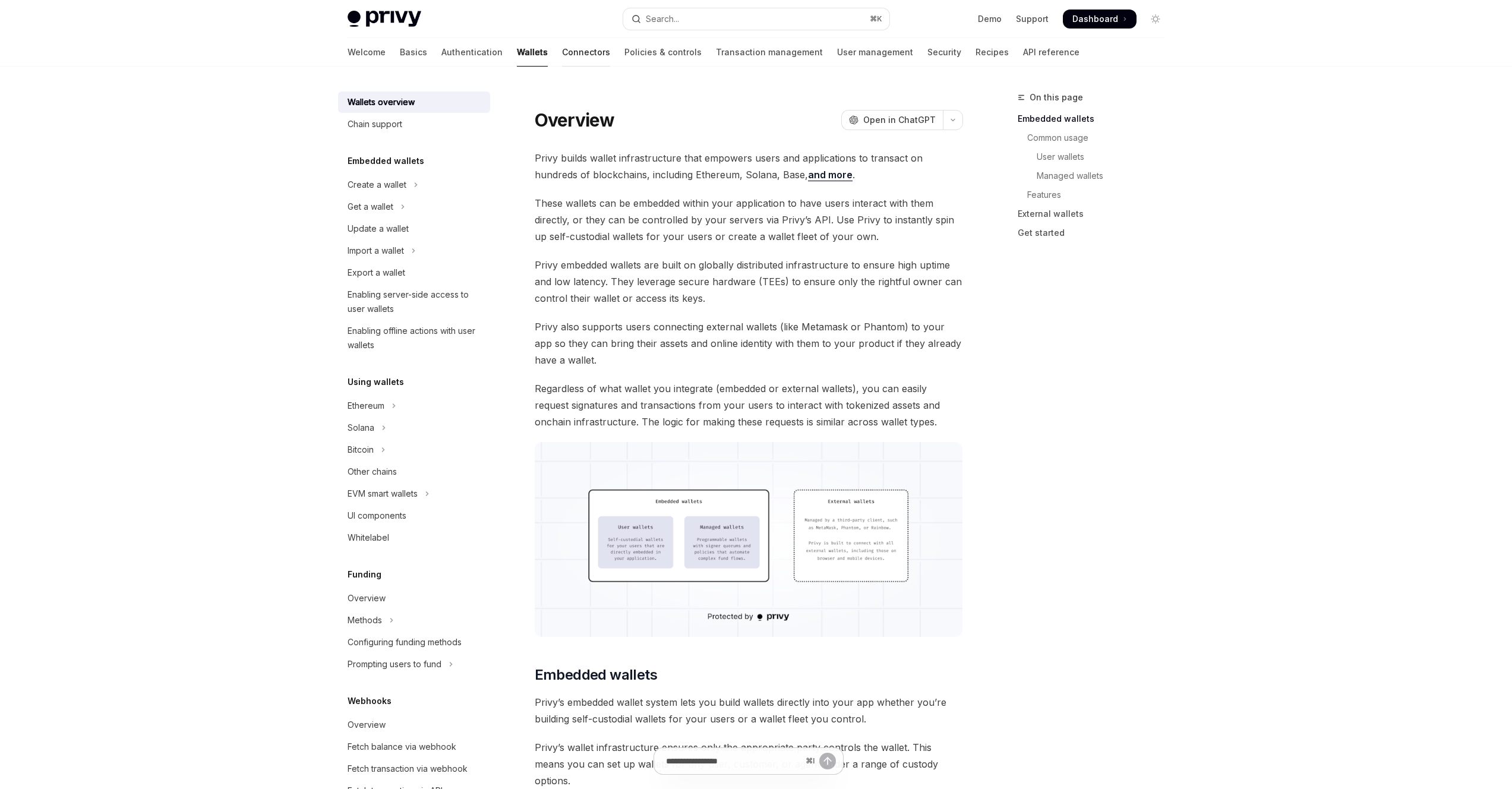
click at [562, 57] on link "Connectors" at bounding box center [586, 52] width 48 height 29
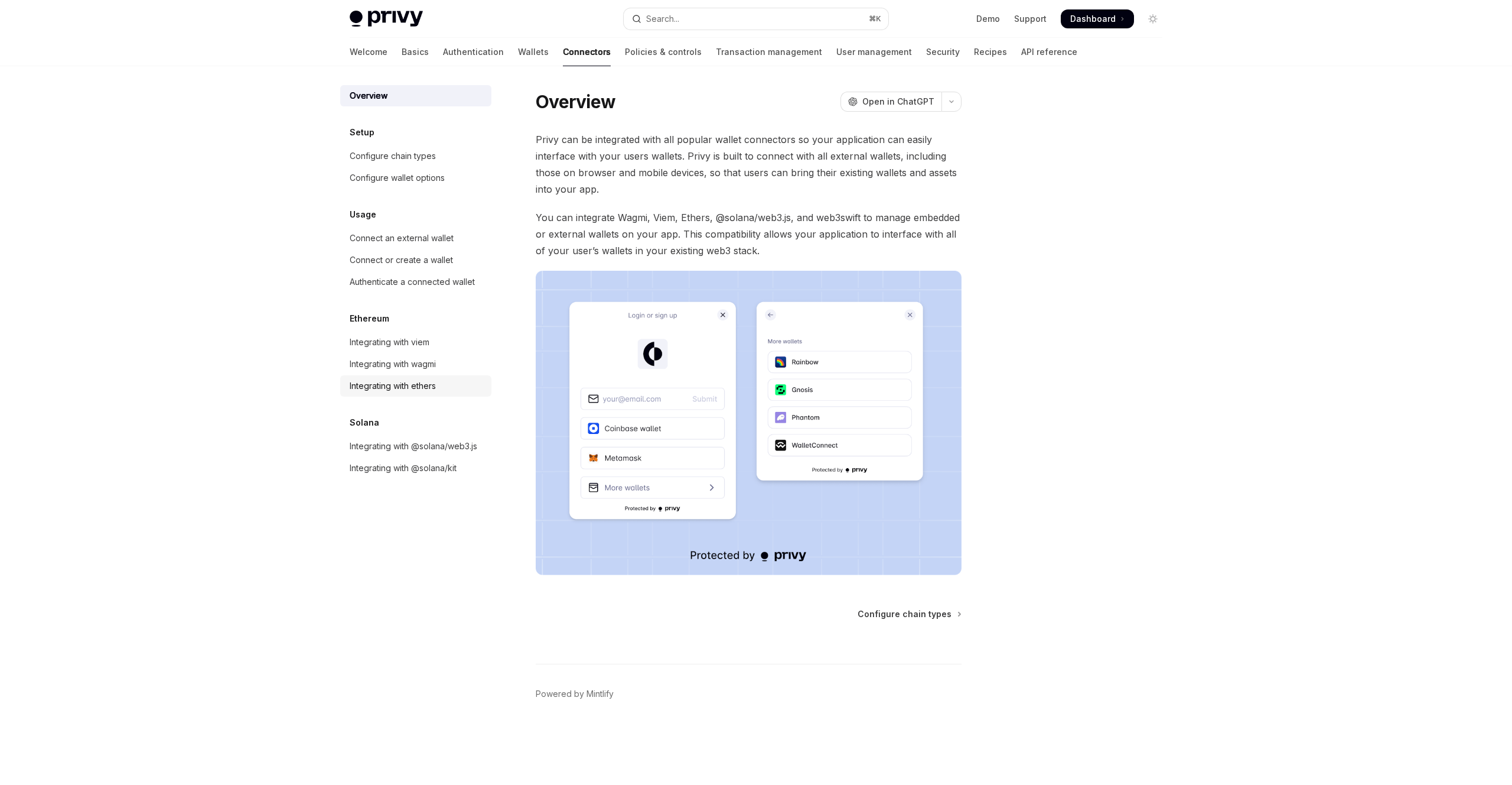
click at [425, 389] on div "Integrating with ethers" at bounding box center [393, 386] width 86 height 14
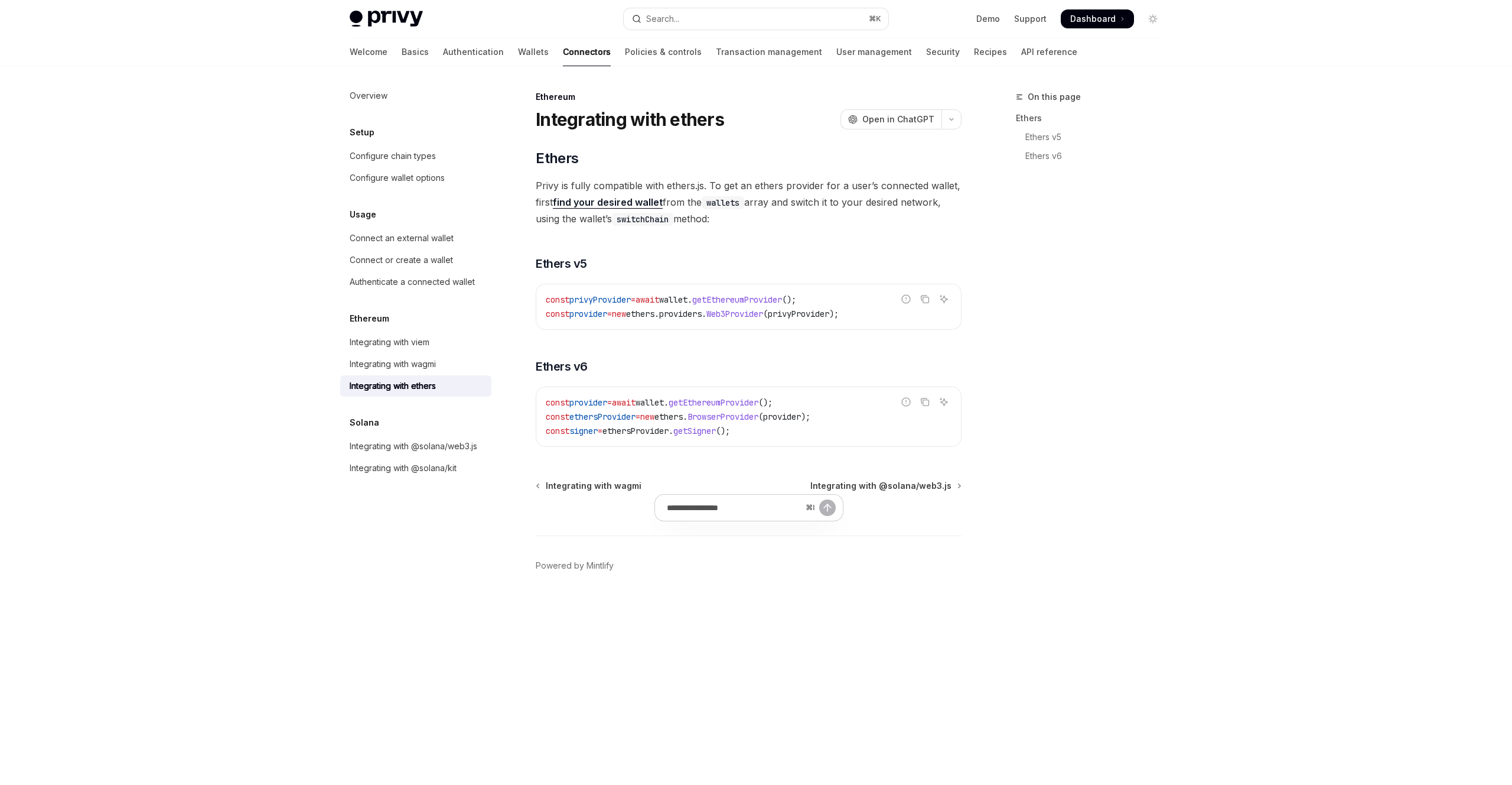
type textarea "*"
click at [686, 368] on h3 "​ Ethers v6" at bounding box center [749, 366] width 426 height 16
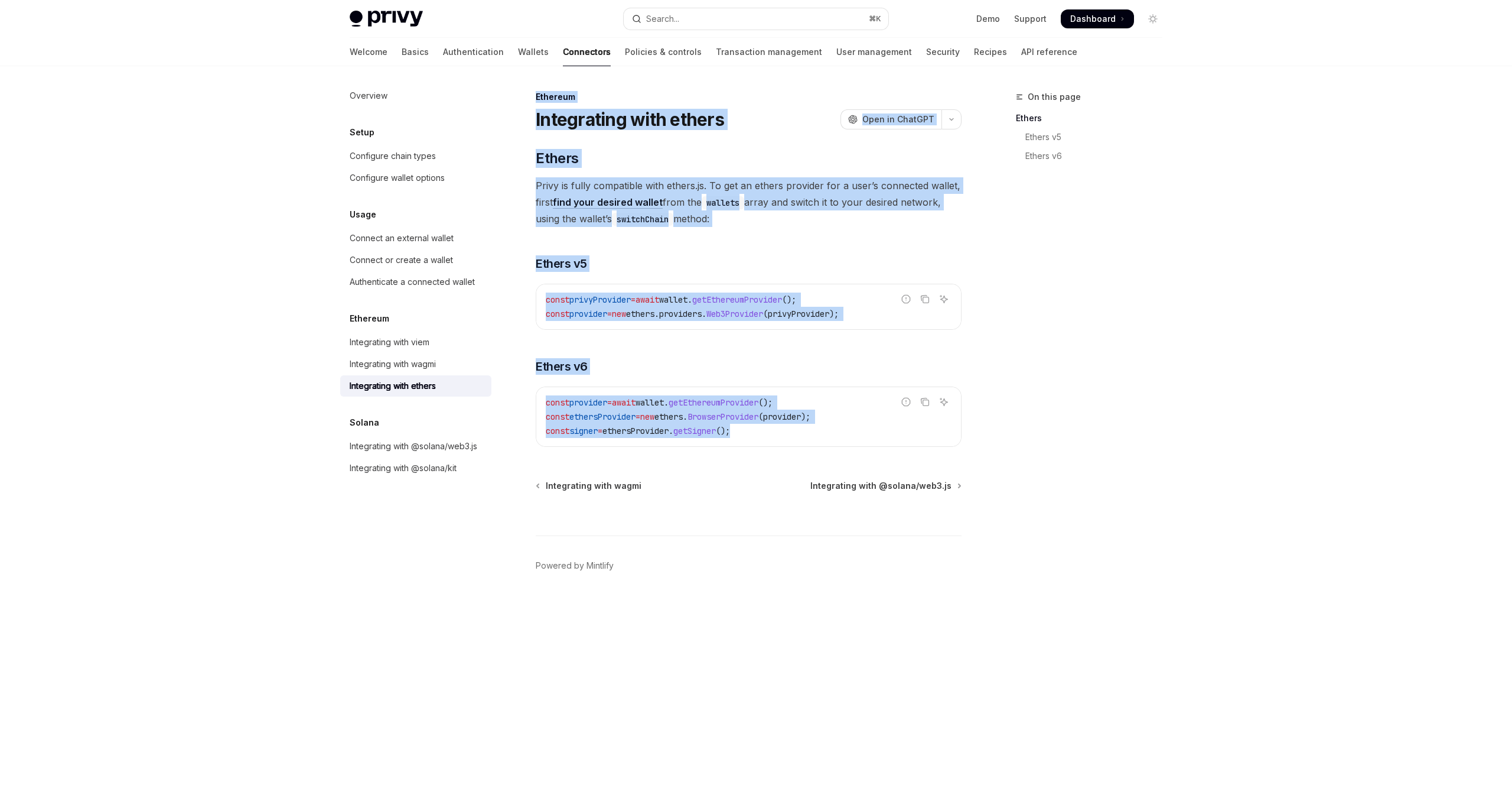
drag, startPoint x: 538, startPoint y: 95, endPoint x: 852, endPoint y: 440, distance: 466.5
click at [852, 440] on div "Ethereum Integrating with ethers OpenAI Open in ChatGPT OpenAI Open in ChatGPT …" at bounding box center [638, 437] width 653 height 695
copy div "Ethereum Integrating with ethers OpenAI Open in ChatGPT OpenAI Open in ChatGPT …"
